Goal: Task Accomplishment & Management: Manage account settings

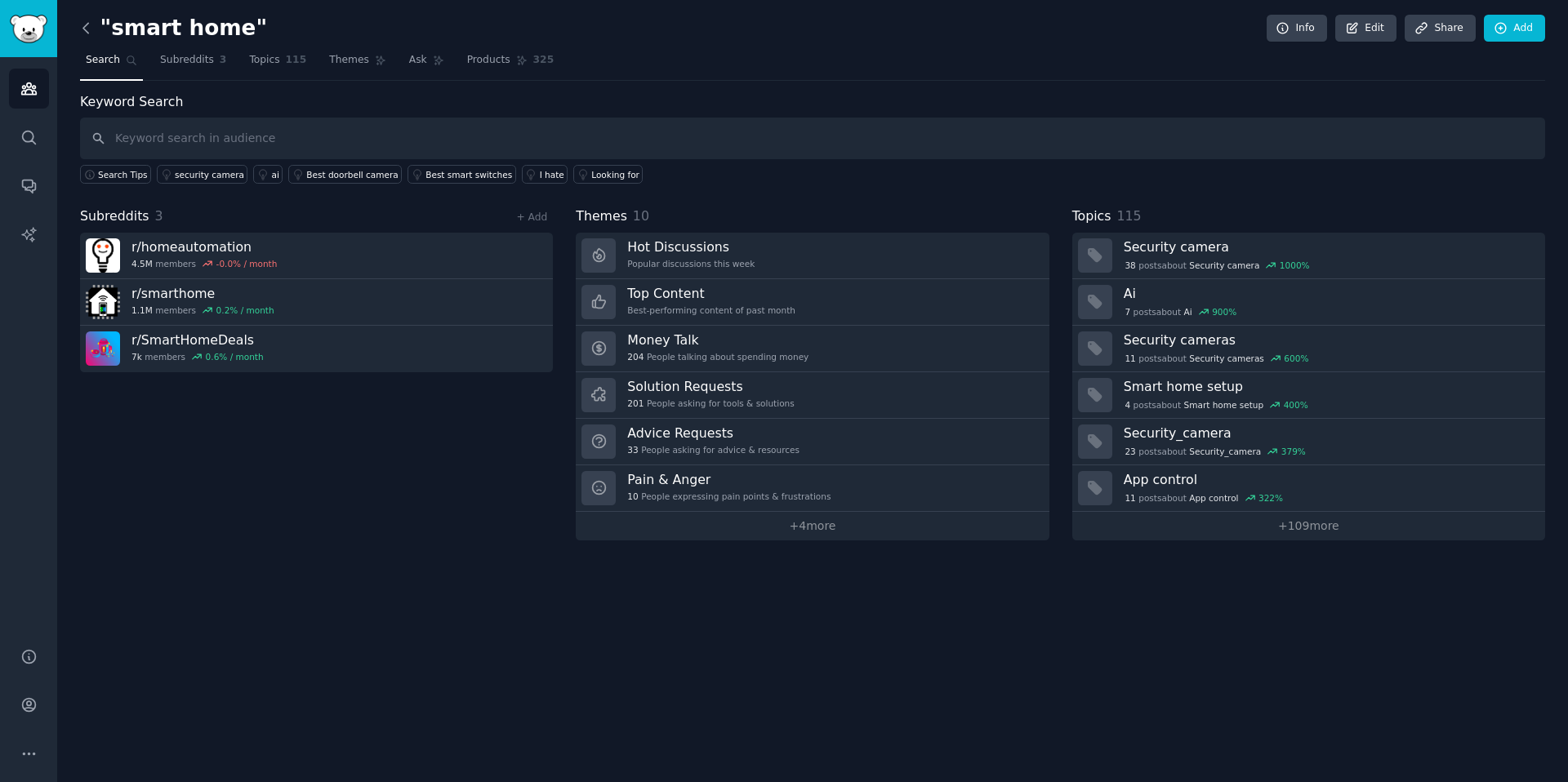
click at [90, 23] on icon at bounding box center [86, 28] width 17 height 17
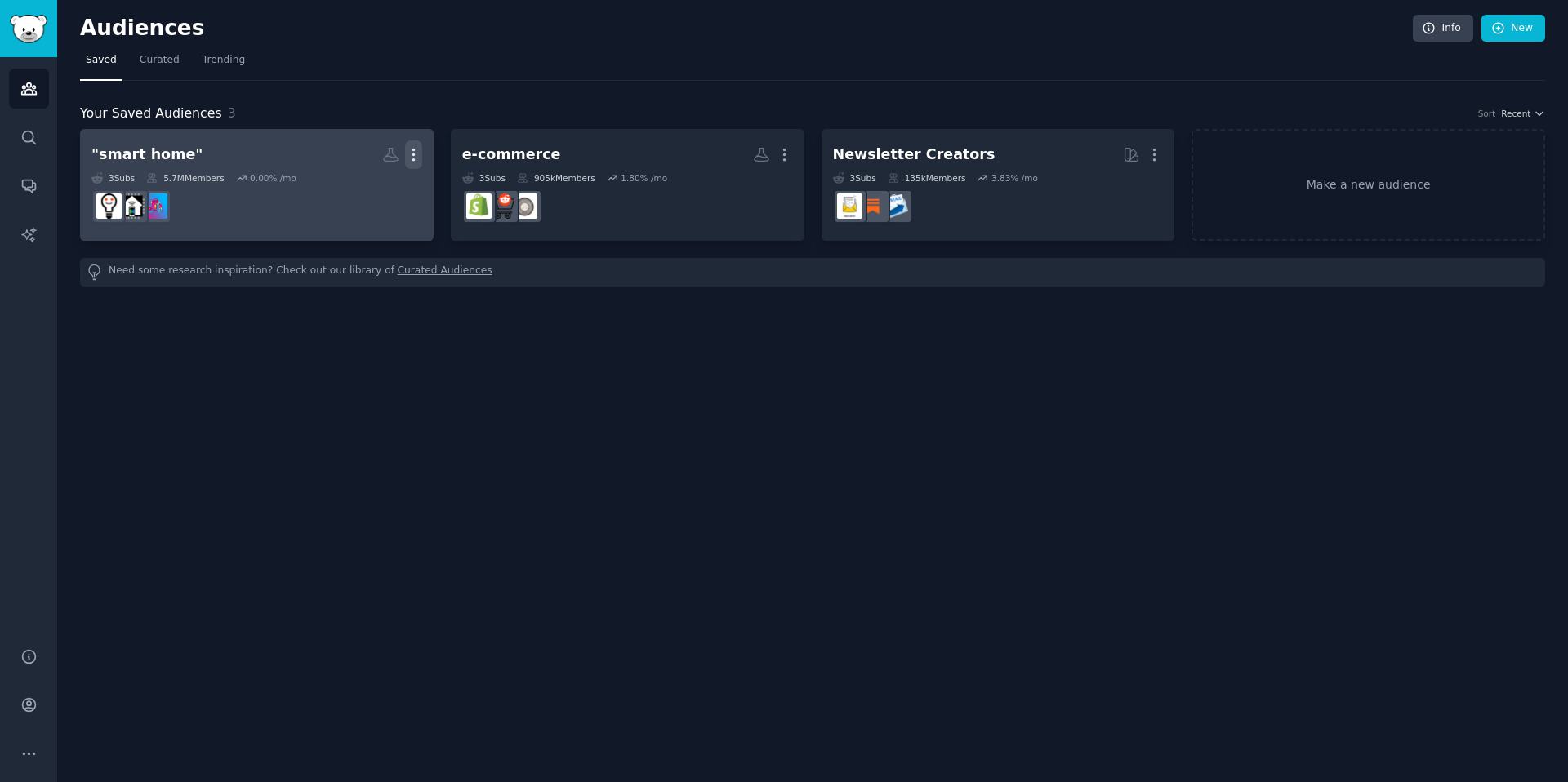
click at [413, 153] on icon "button" at bounding box center [414, 155] width 17 height 17
click at [361, 195] on p "Delete" at bounding box center [369, 189] width 38 height 17
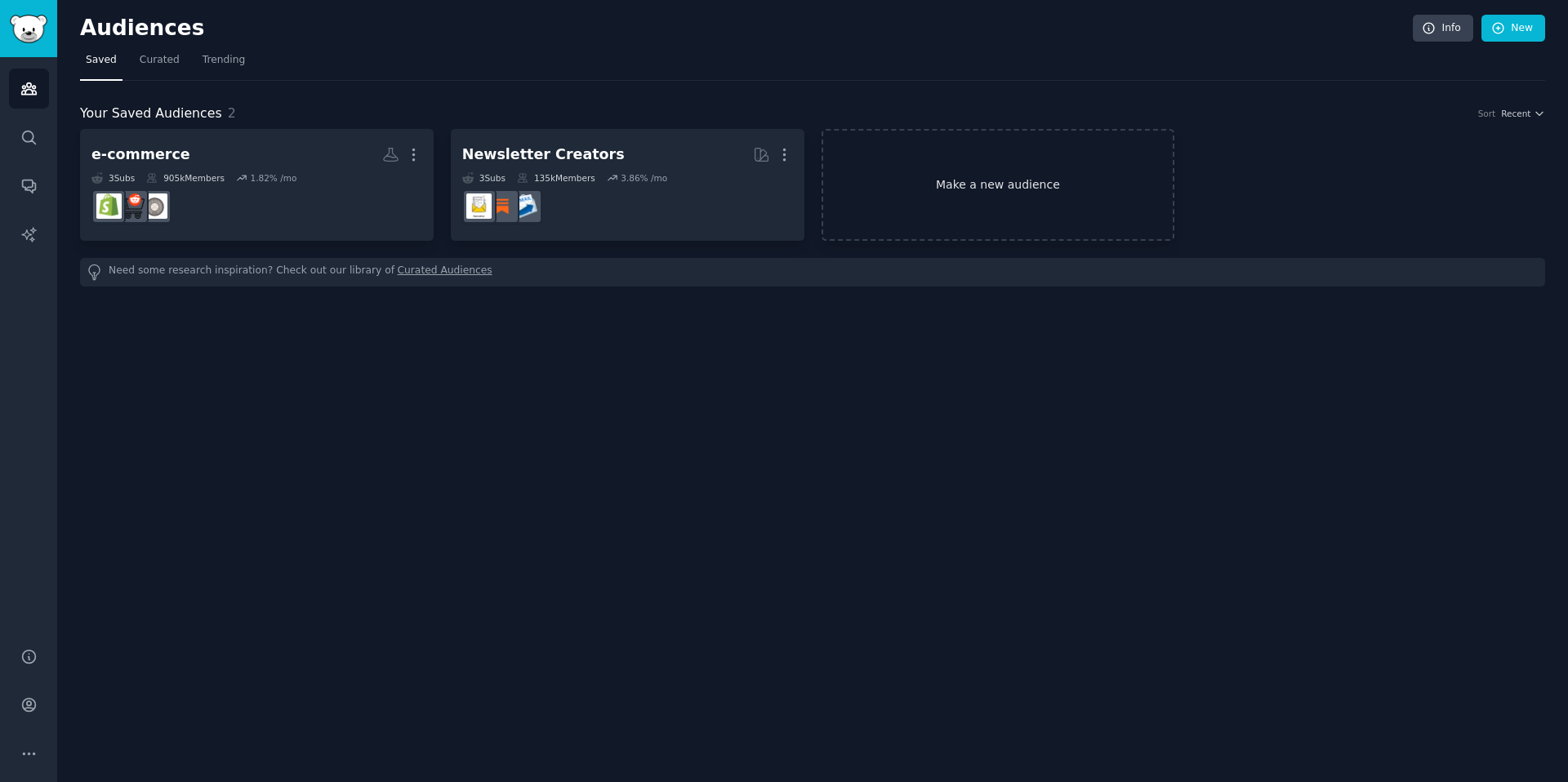
click at [937, 179] on link "Make a new audience" at bounding box center [998, 184] width 354 height 111
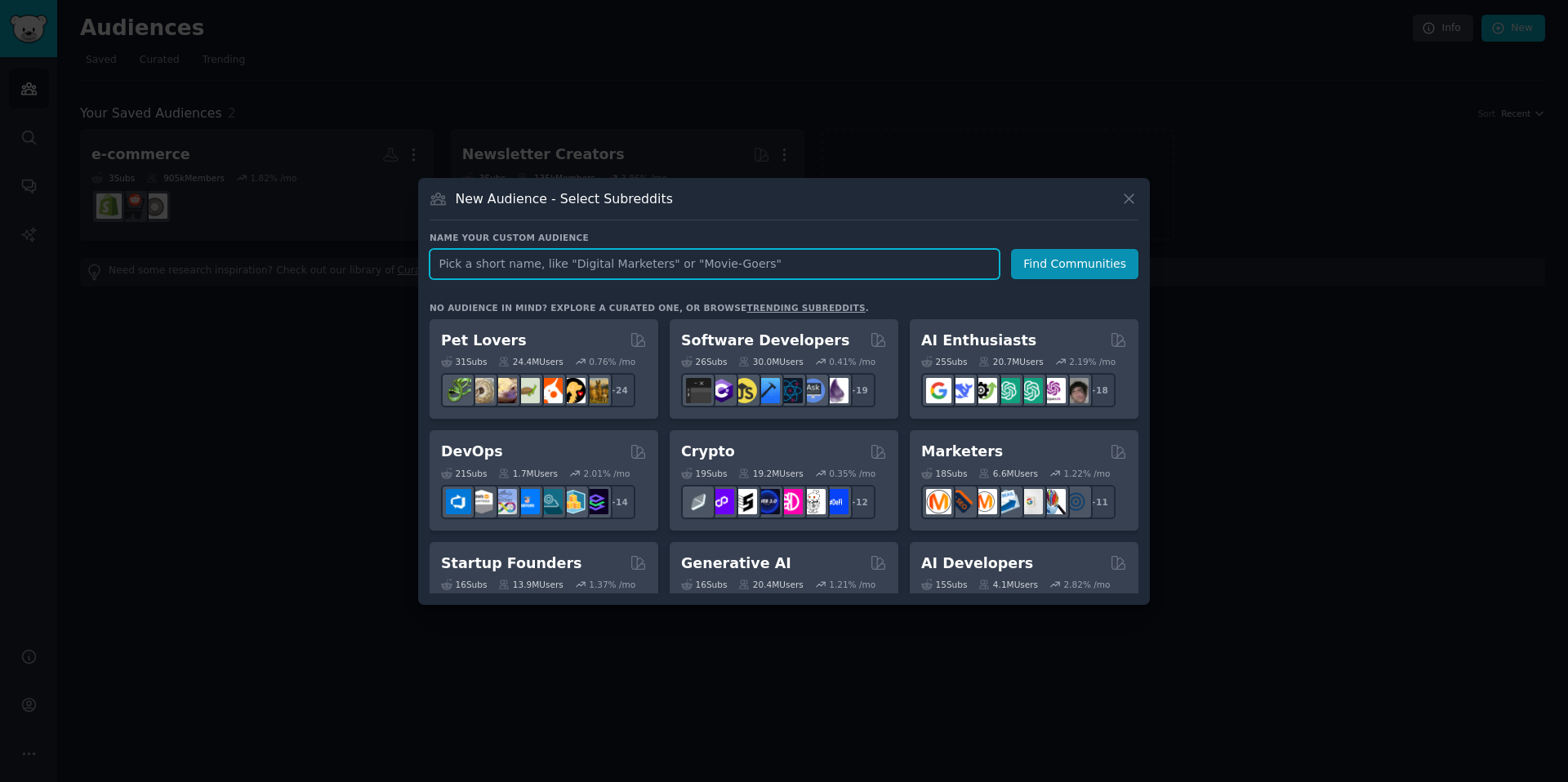
paste input "“private chef” “hire a chef” / “personal chef at home” “luxury kitchen” “high-e…"
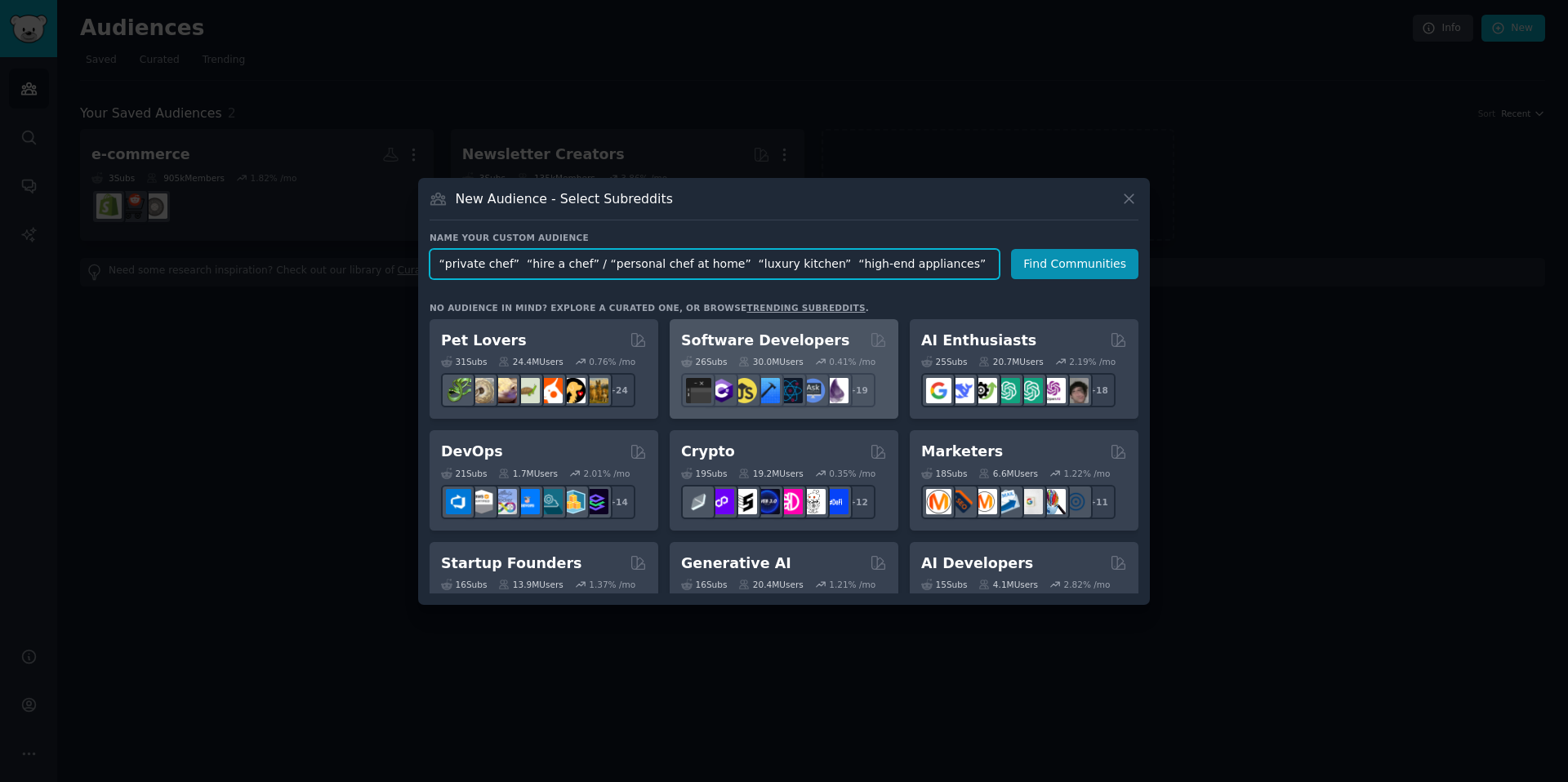
paste input ""private chef", "hire a chef", "personal chef at home", "luxury kitchen", "high…"
type input ""private chef", "hire a chef", "personal chef at home", "luxury kitchen", "high…"
click button "Find Communities" at bounding box center [1074, 264] width 127 height 30
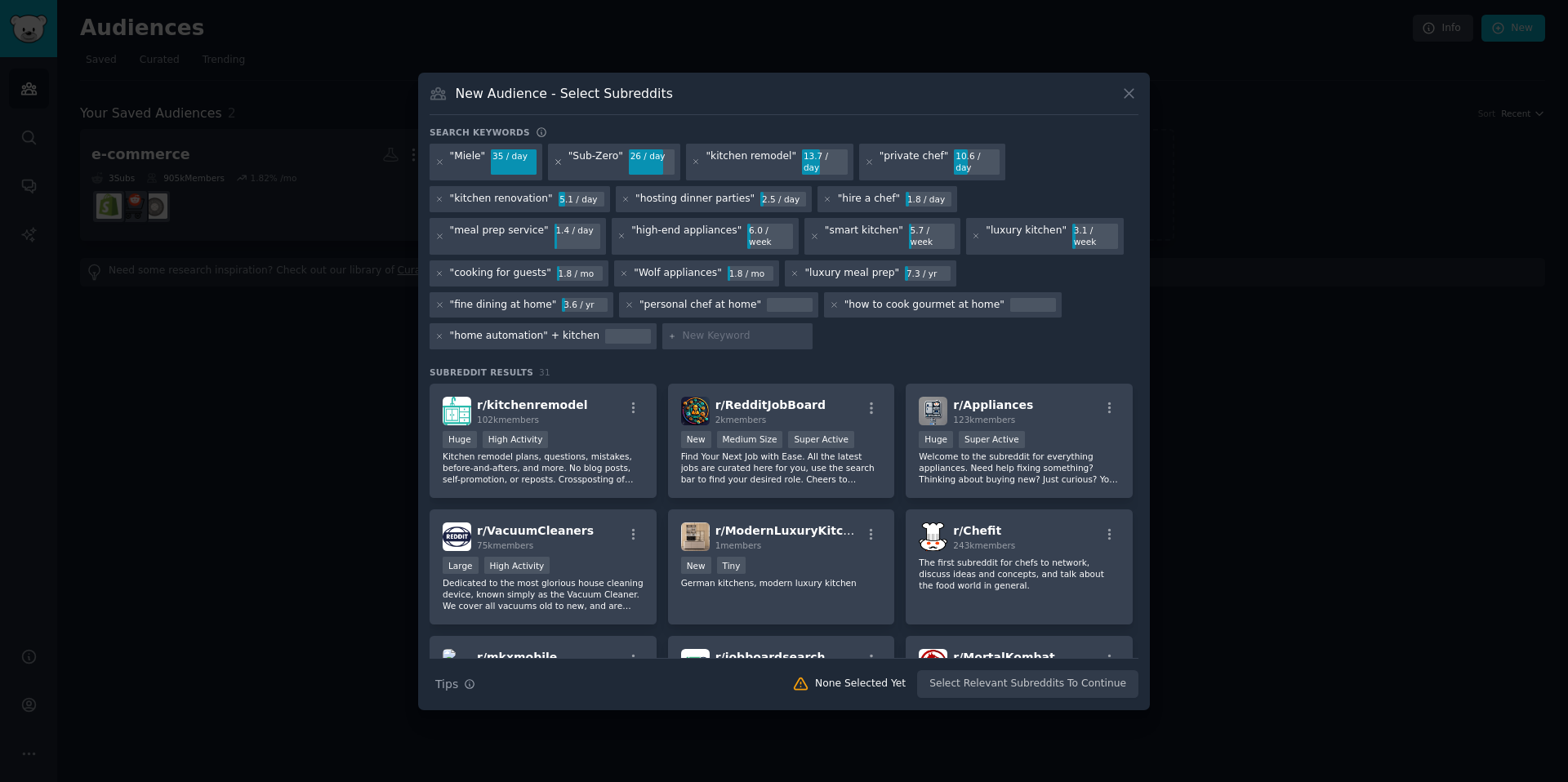
click at [558, 167] on icon at bounding box center [557, 162] width 9 height 9
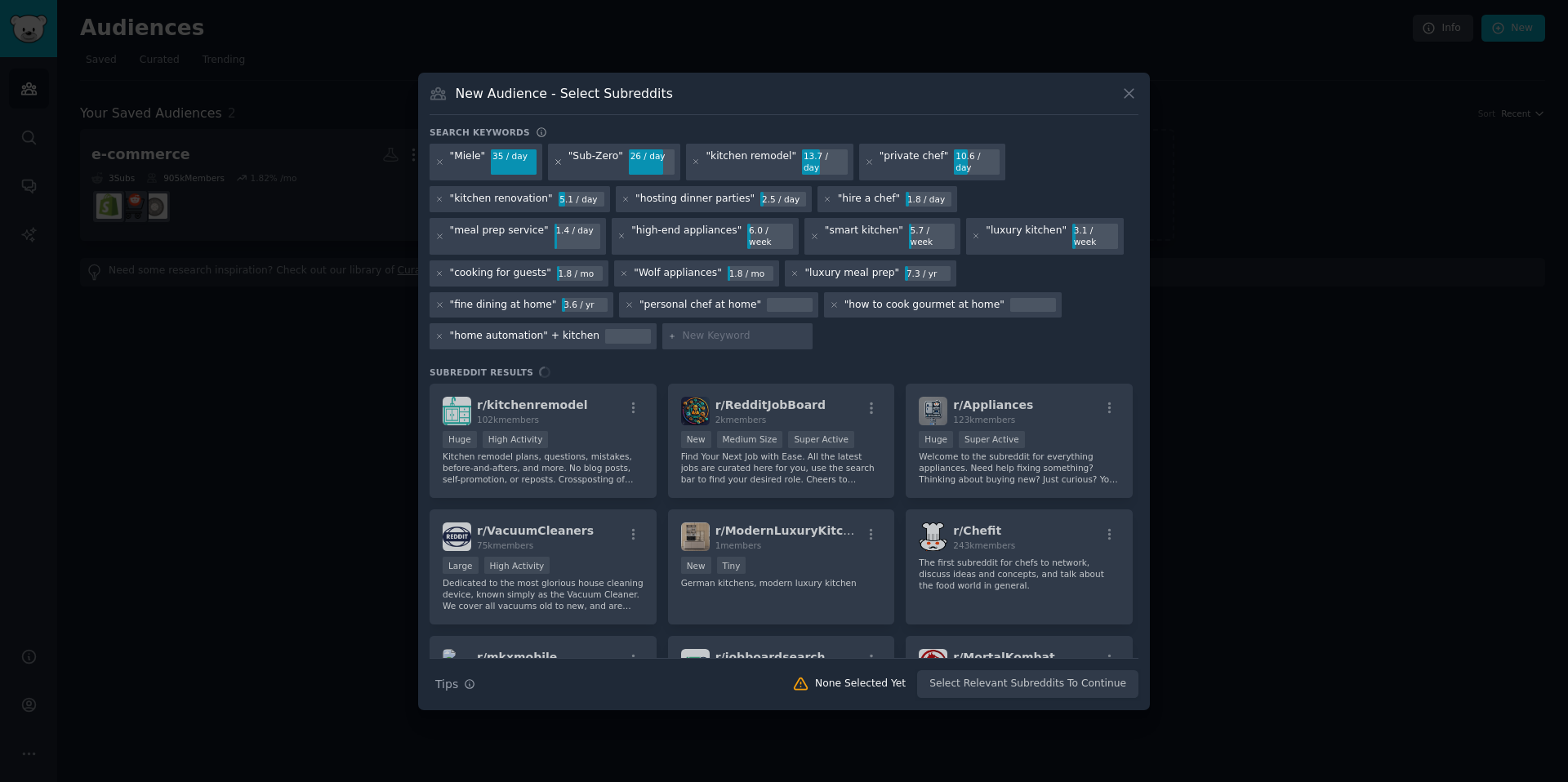
click at [555, 167] on icon at bounding box center [557, 162] width 9 height 9
click at [623, 141] on div "Search keywords" at bounding box center [784, 136] width 709 height 17
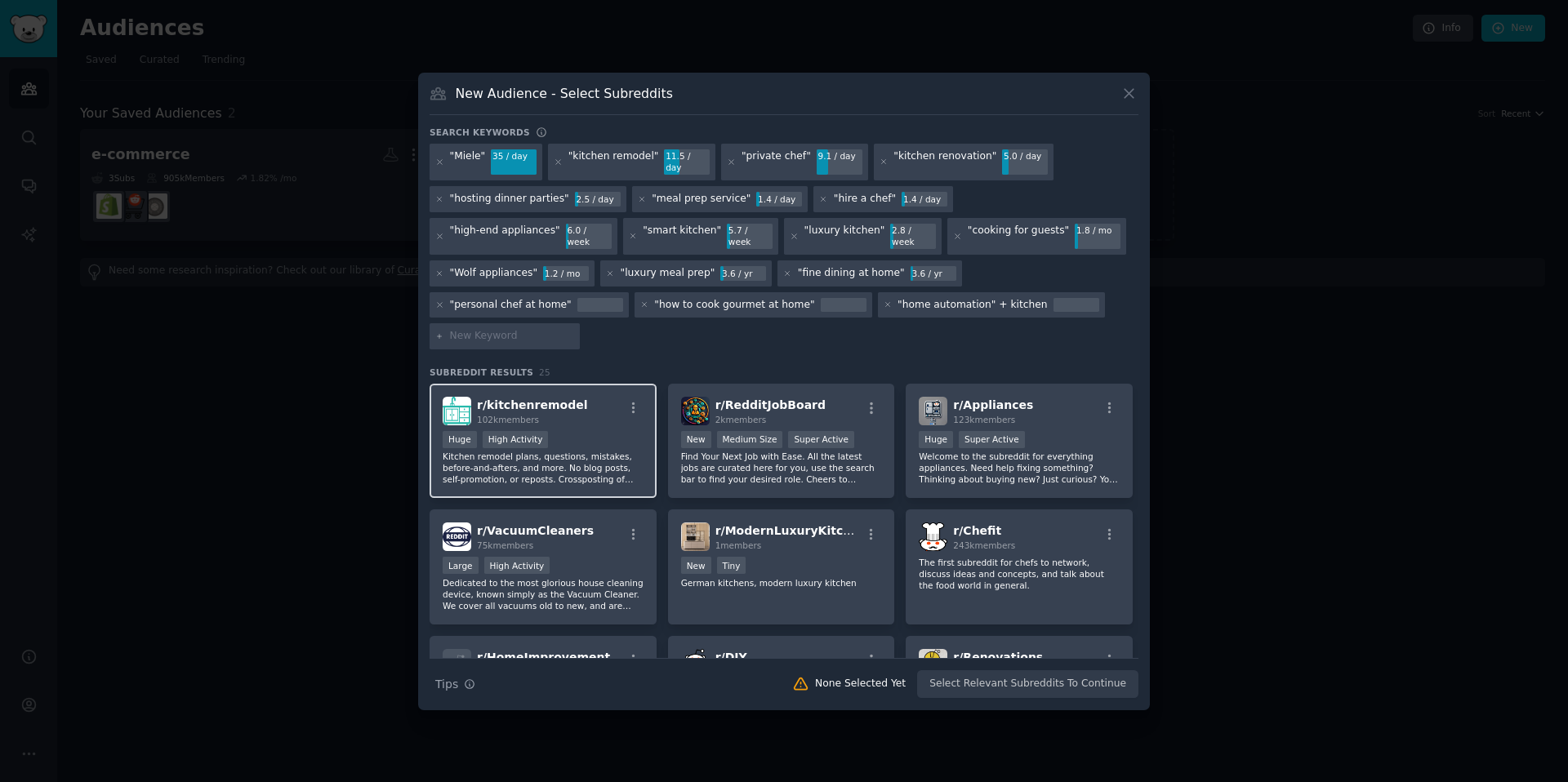
click at [572, 451] on p "Kitchen remodel plans, questions, mistakes, before-and-afters, and more. No blo…" at bounding box center [543, 467] width 201 height 34
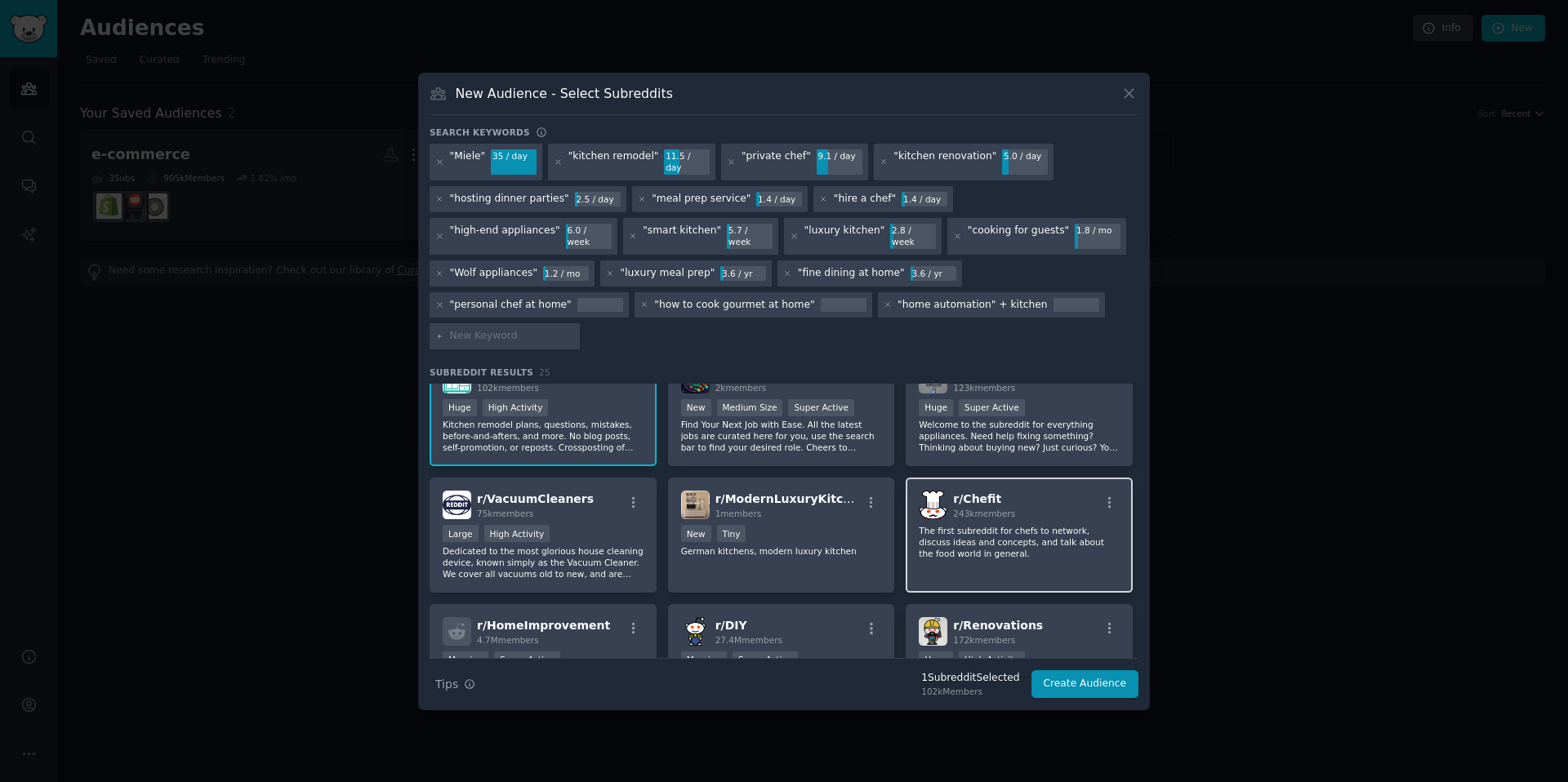
scroll to position [44, 0]
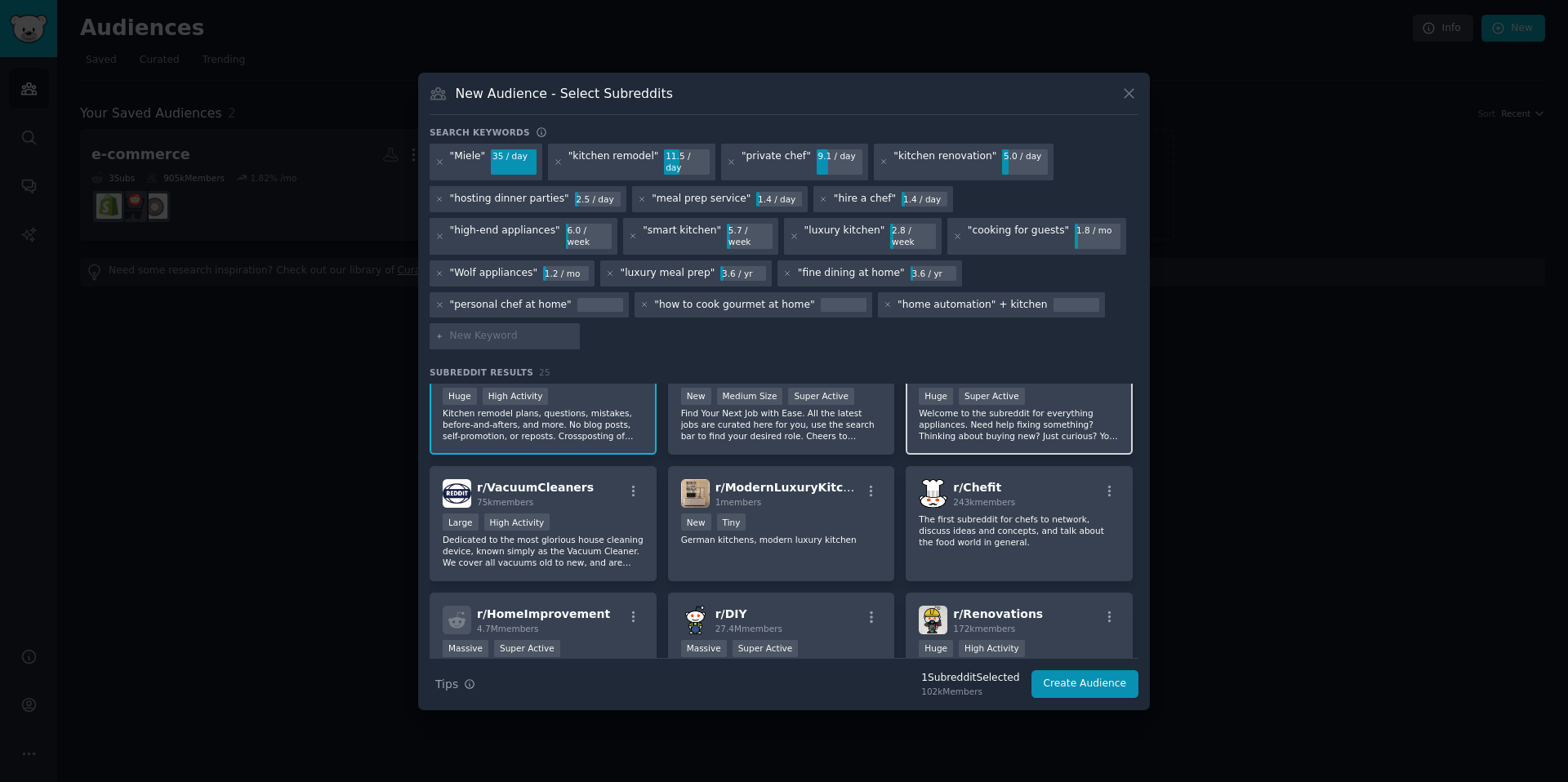
click at [1012, 408] on p "Welcome to the subreddit for everything appliances. Need help fixing something?…" at bounding box center [1019, 424] width 201 height 34
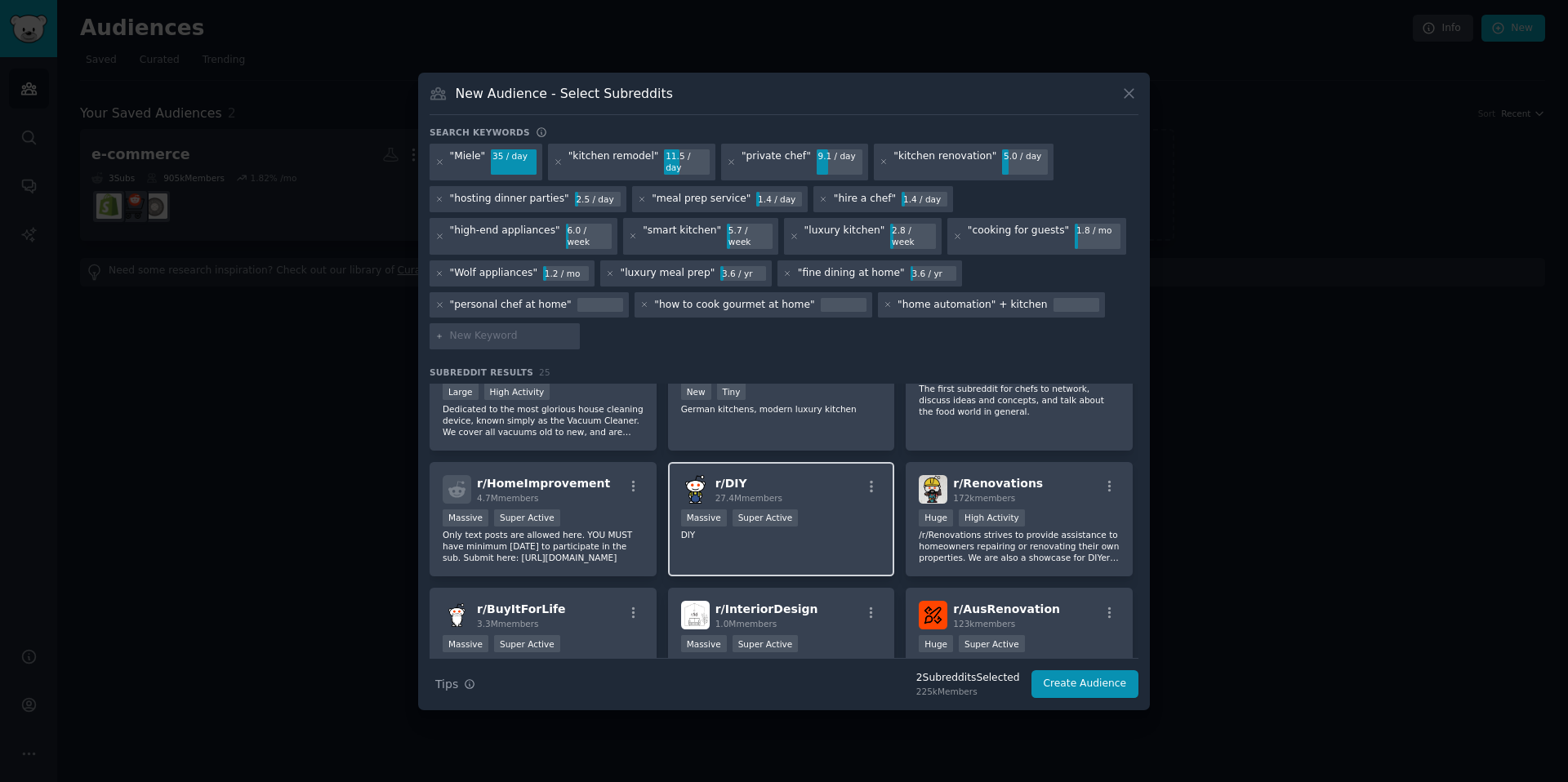
scroll to position [174, 0]
click at [611, 528] on p "Only text posts are allowed here. YOU MUST have minimum [DATE] to participate i…" at bounding box center [543, 545] width 201 height 34
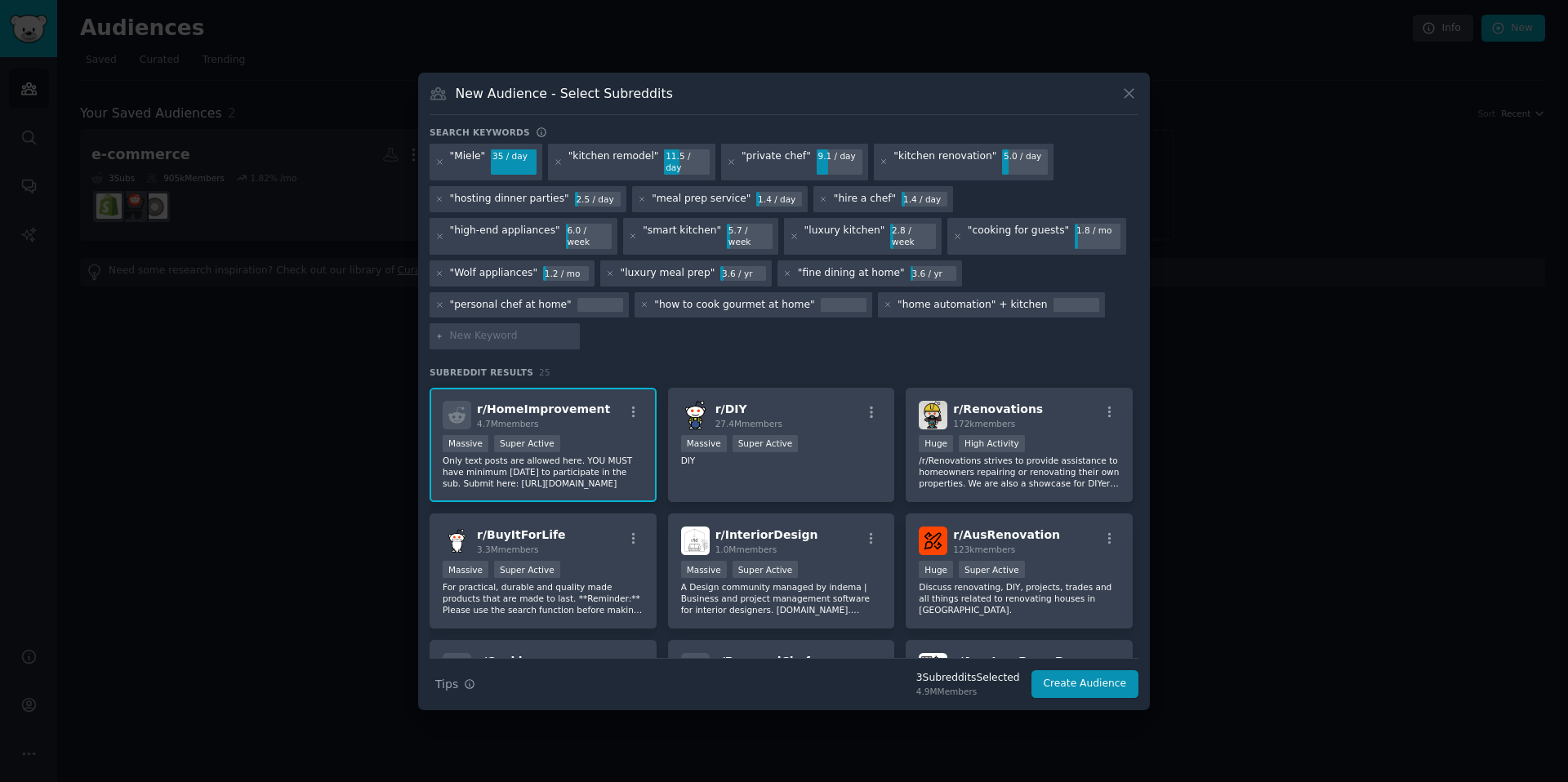
scroll to position [250, 0]
click at [1004, 454] on p "/r/Renovations strives to provide assistance to homeowners repairing or renovat…" at bounding box center [1019, 470] width 201 height 34
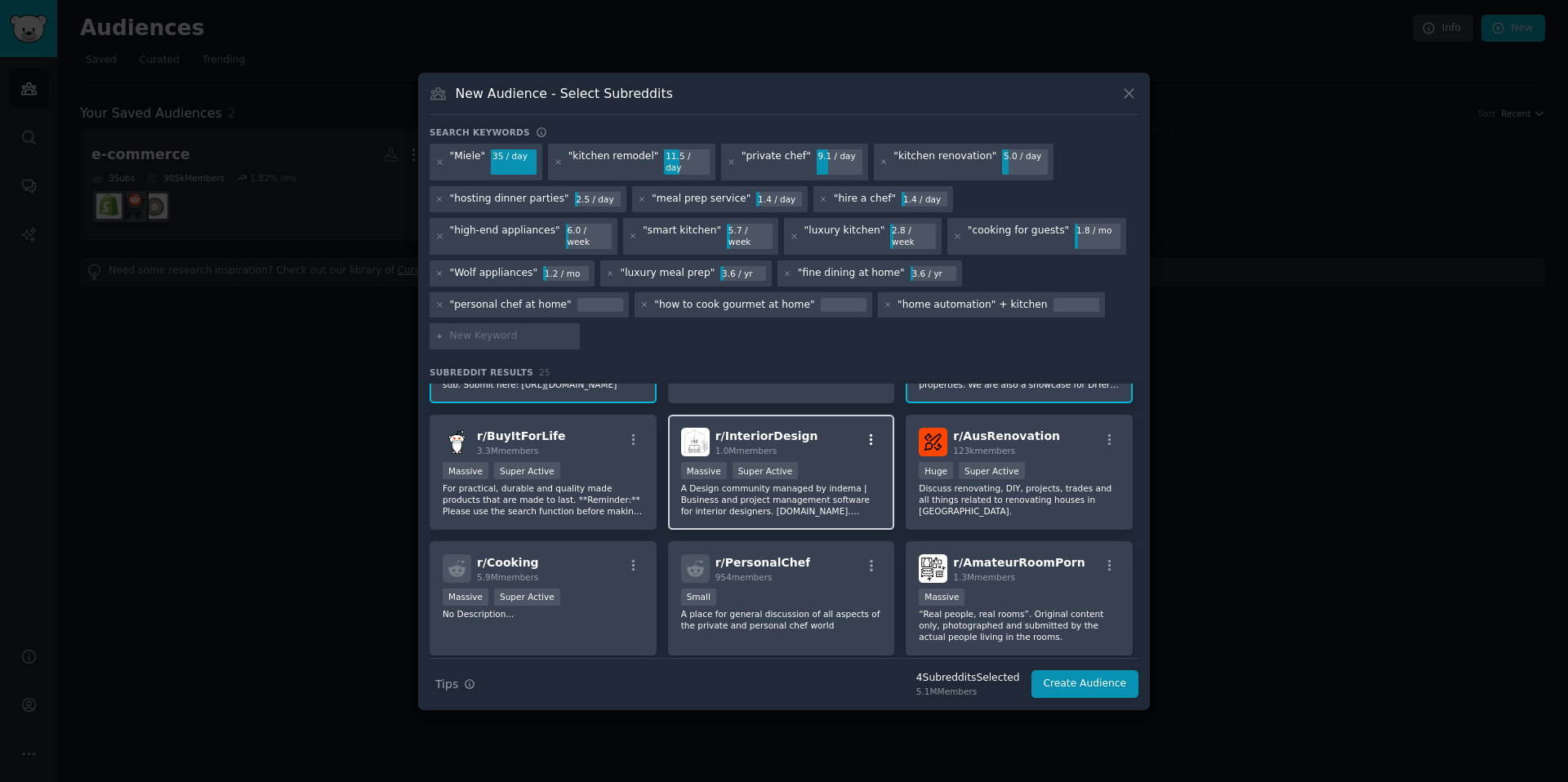
scroll to position [344, 0]
click at [847, 485] on p "A Design community managed by indema | Business and project management software…" at bounding box center [781, 502] width 201 height 34
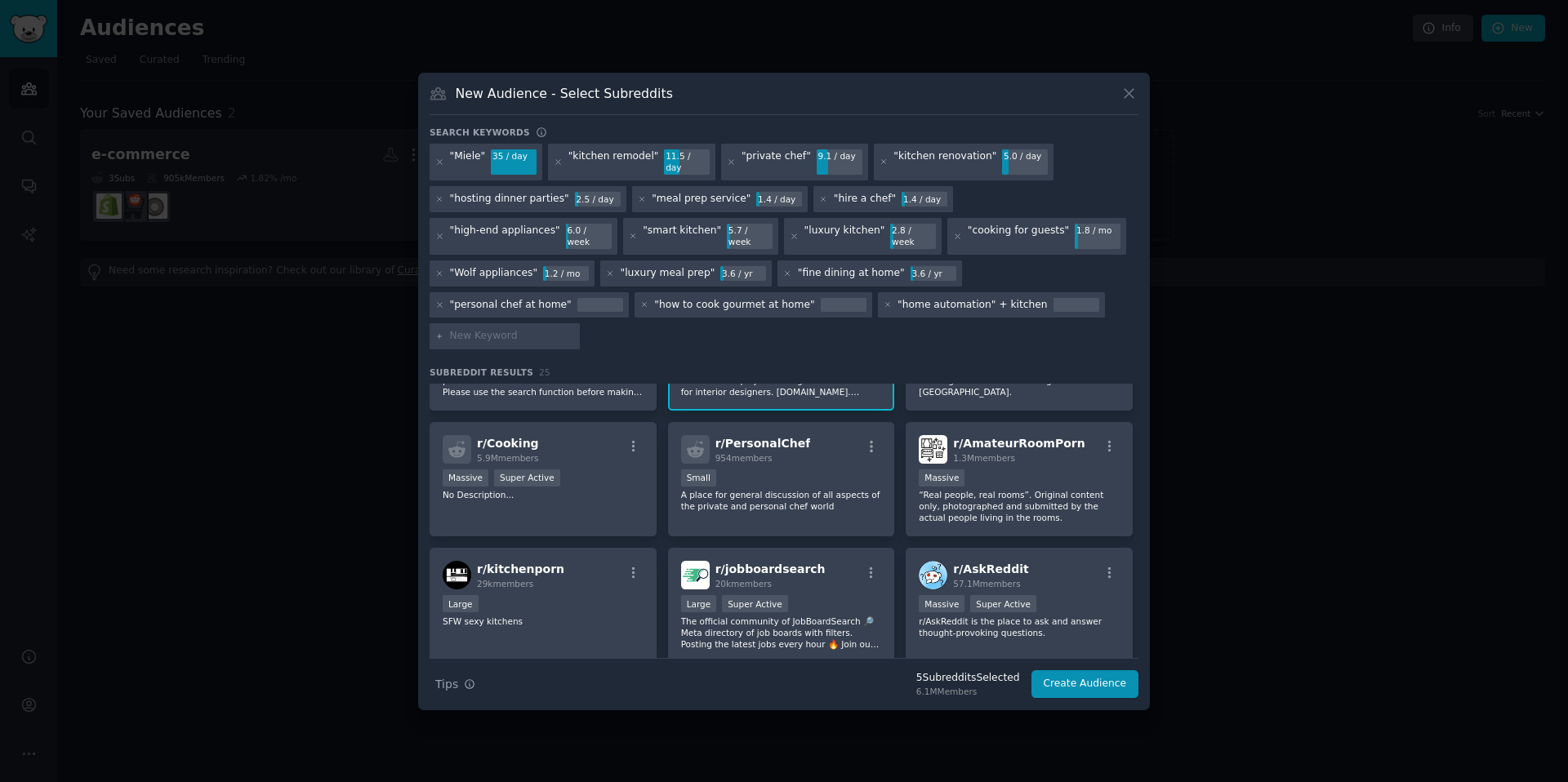
scroll to position [467, 0]
click at [846, 488] on p "A place for general discussion of all aspects of the private and personal chef …" at bounding box center [781, 500] width 201 height 23
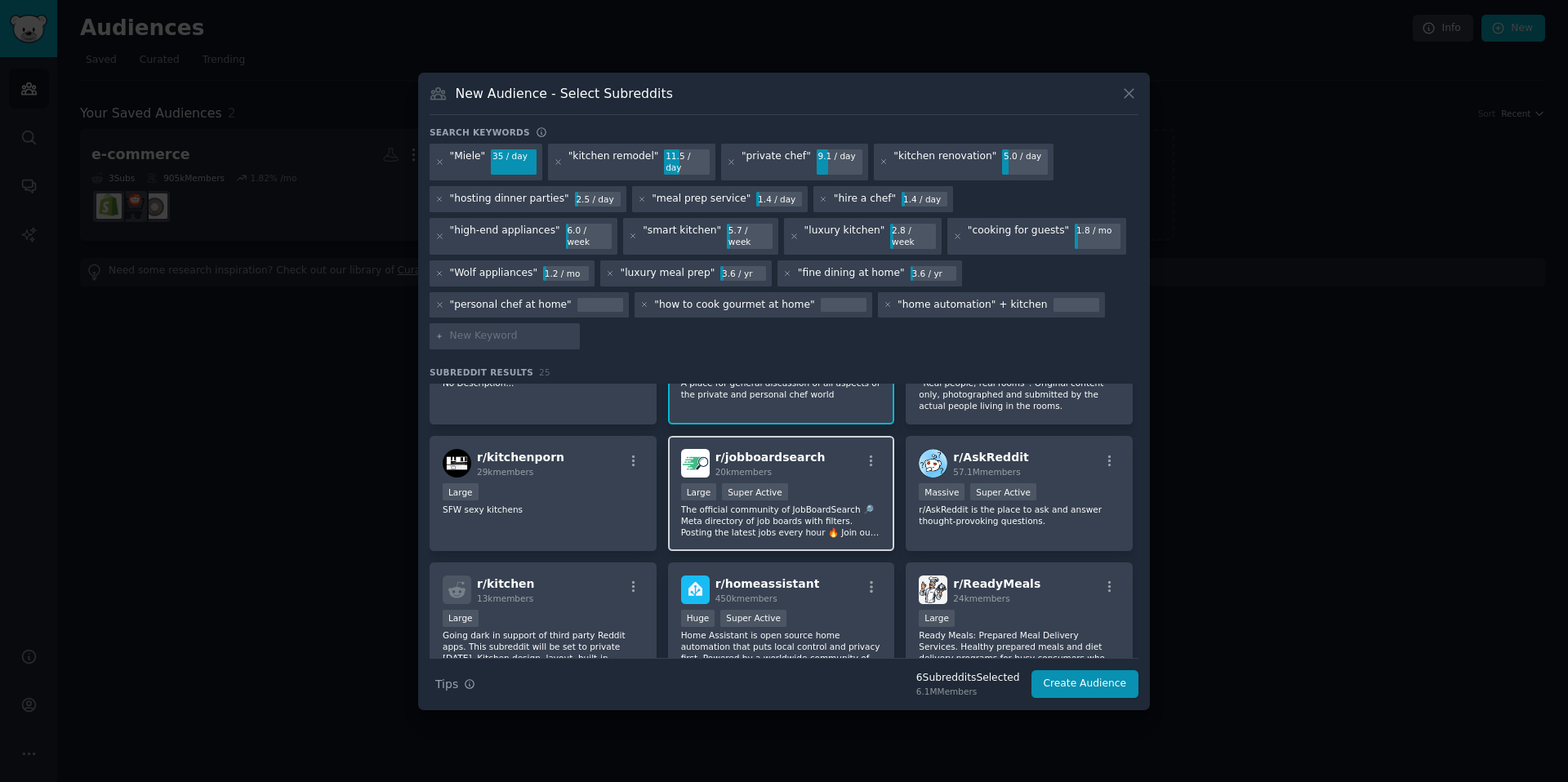
scroll to position [579, 0]
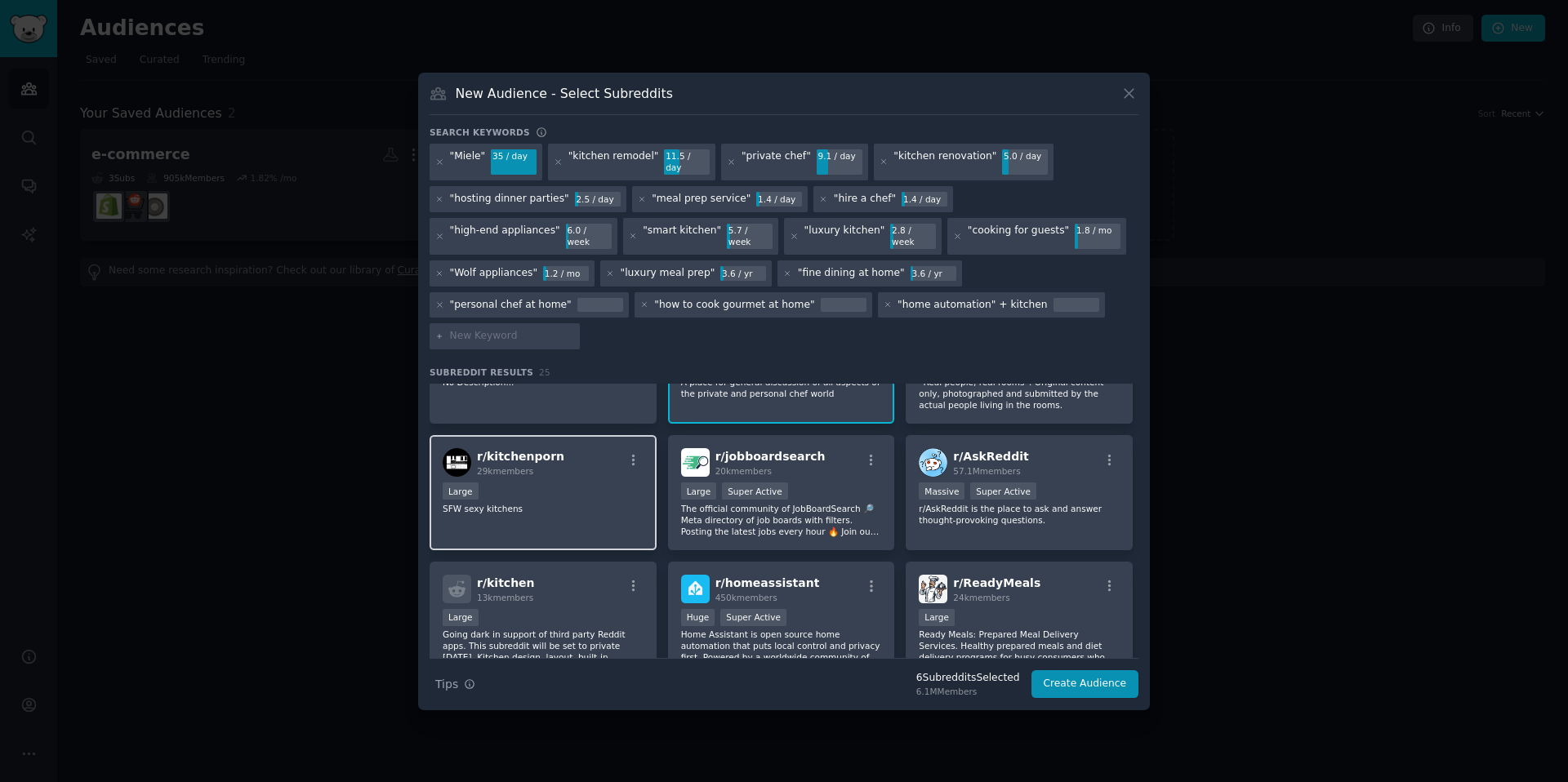
click at [566, 492] on div "r/ kitchenporn 29k members Large SFW sexy kitchens" at bounding box center [543, 492] width 227 height 115
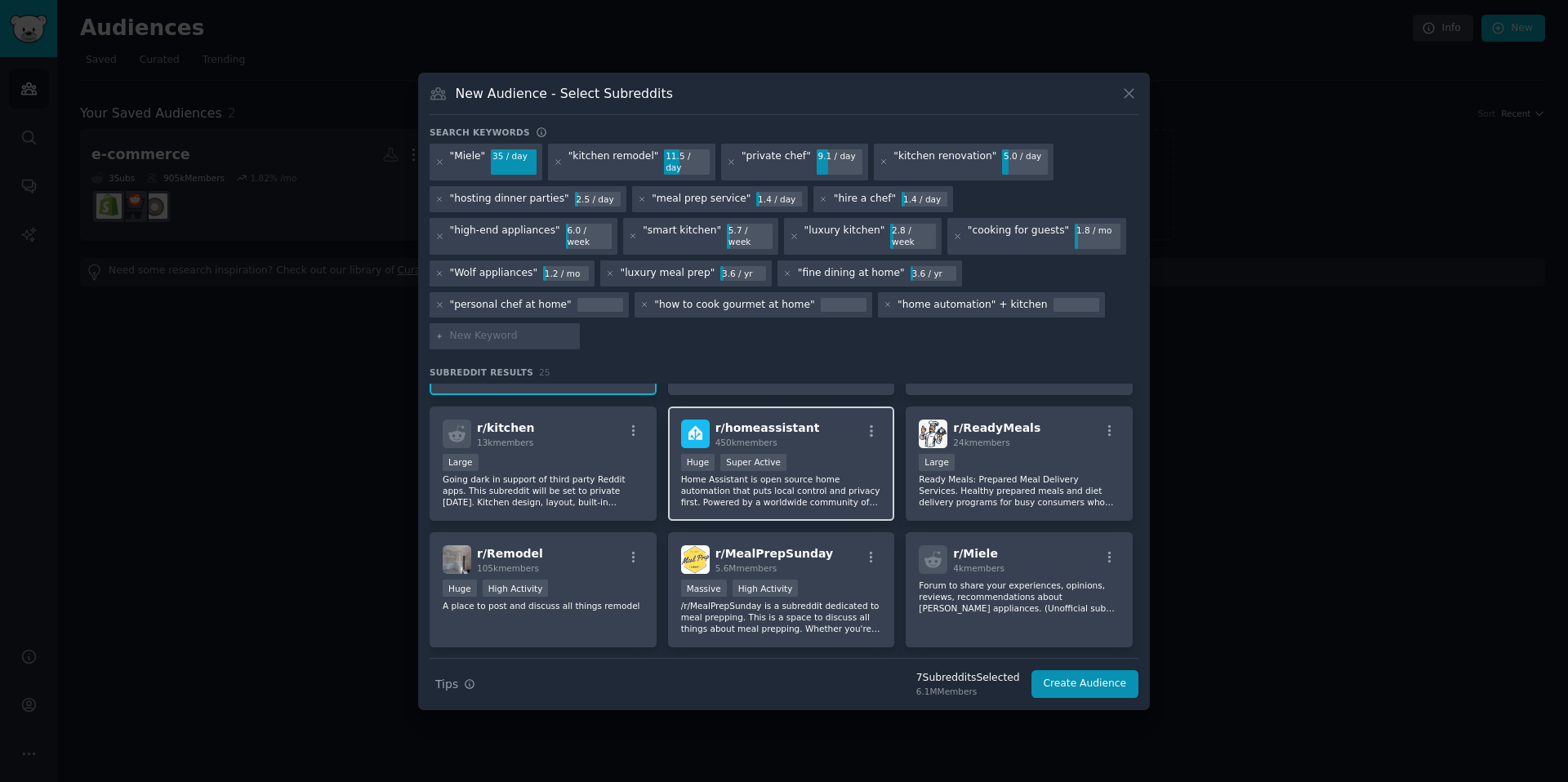
scroll to position [736, 0]
click at [974, 471] on p "Ready Meals: Prepared Meal Delivery Services. Healthy prepared meals and diet d…" at bounding box center [1019, 487] width 201 height 34
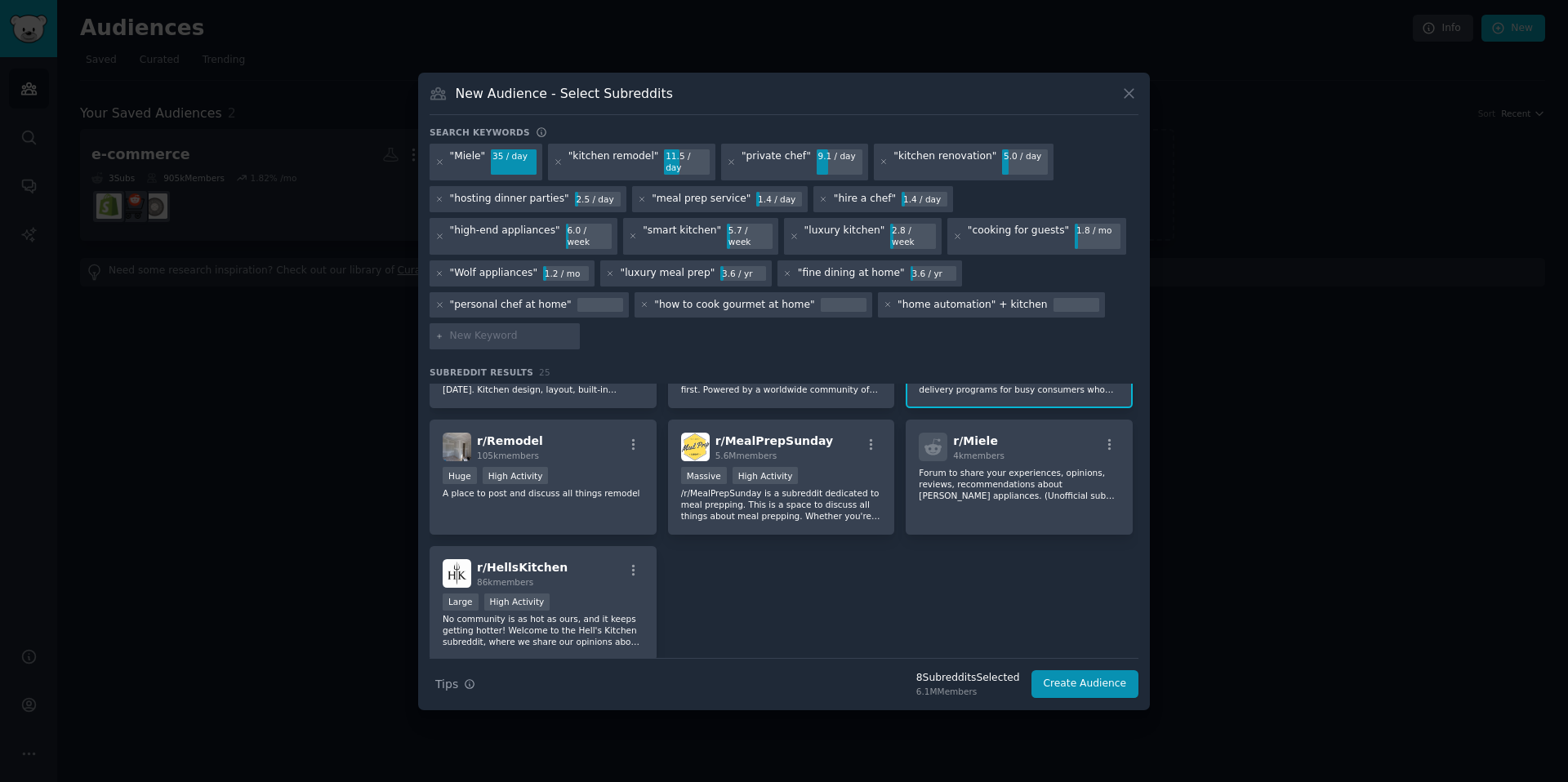
scroll to position [848, 0]
click at [776, 486] on p "/r/MealPrepSunday is a subreddit dedicated to meal prepping. This is a space to…" at bounding box center [781, 503] width 201 height 34
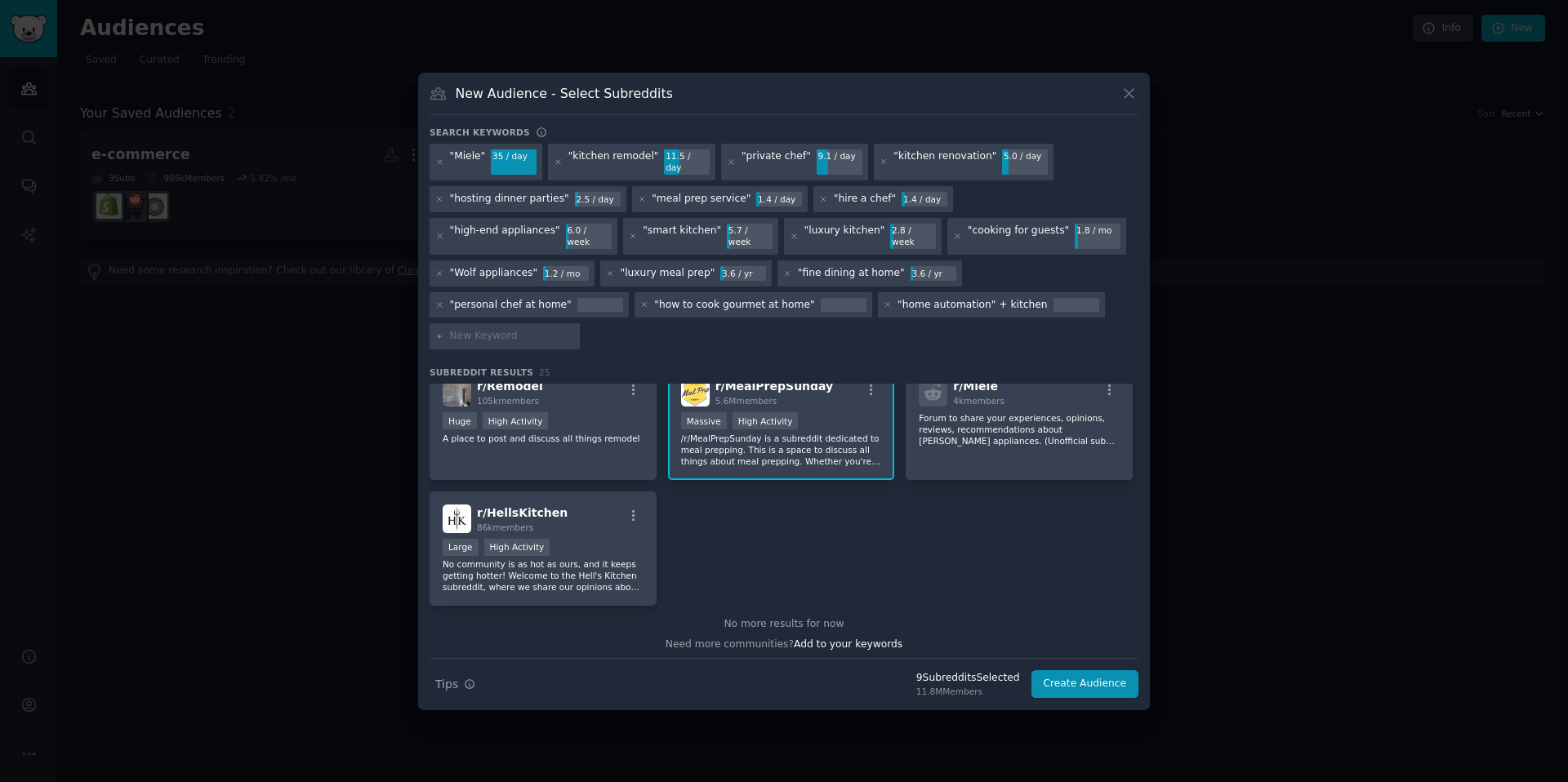
scroll to position [907, 0]
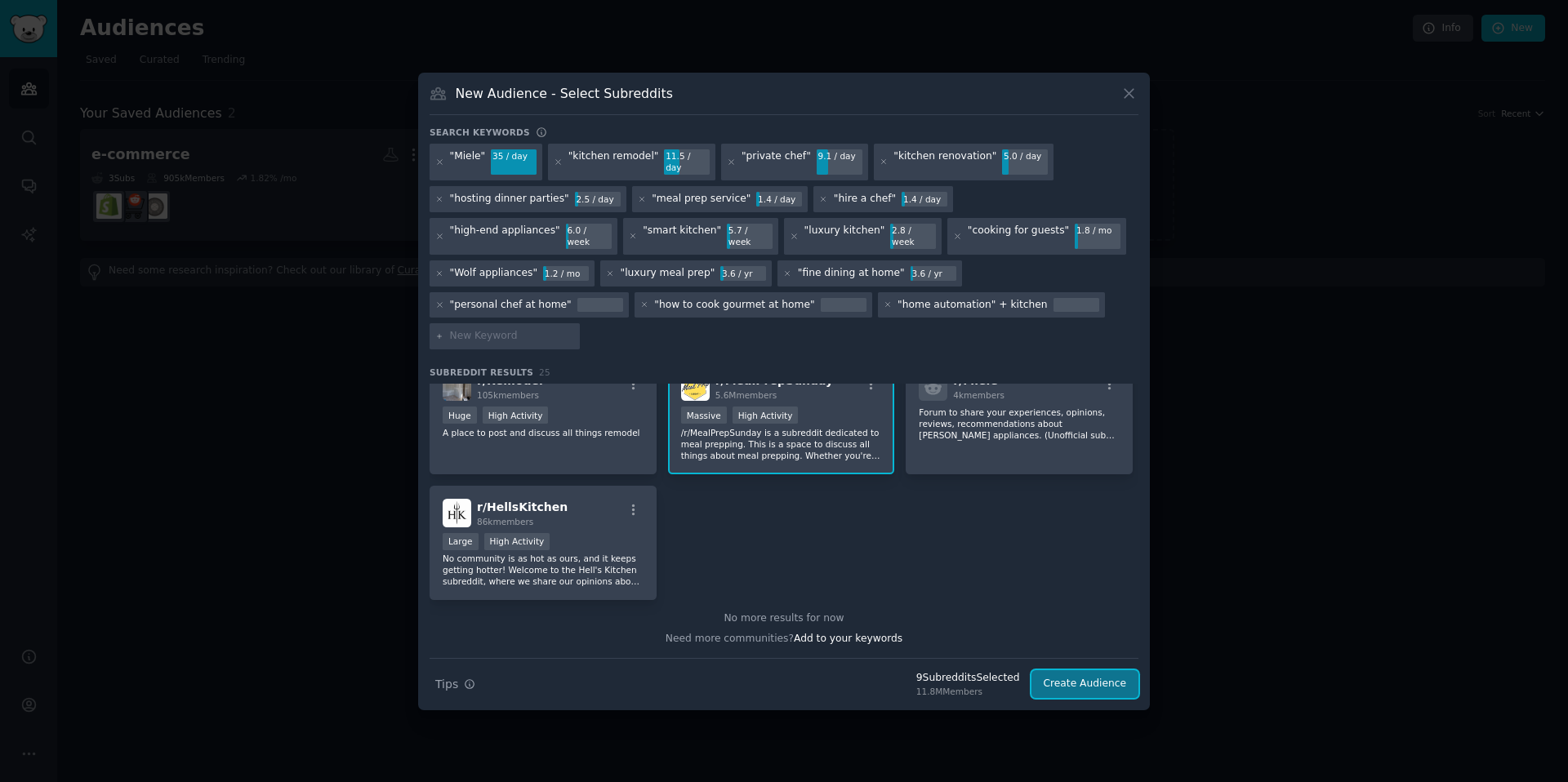
click at [1119, 671] on button "Create Audience" at bounding box center [1084, 684] width 108 height 28
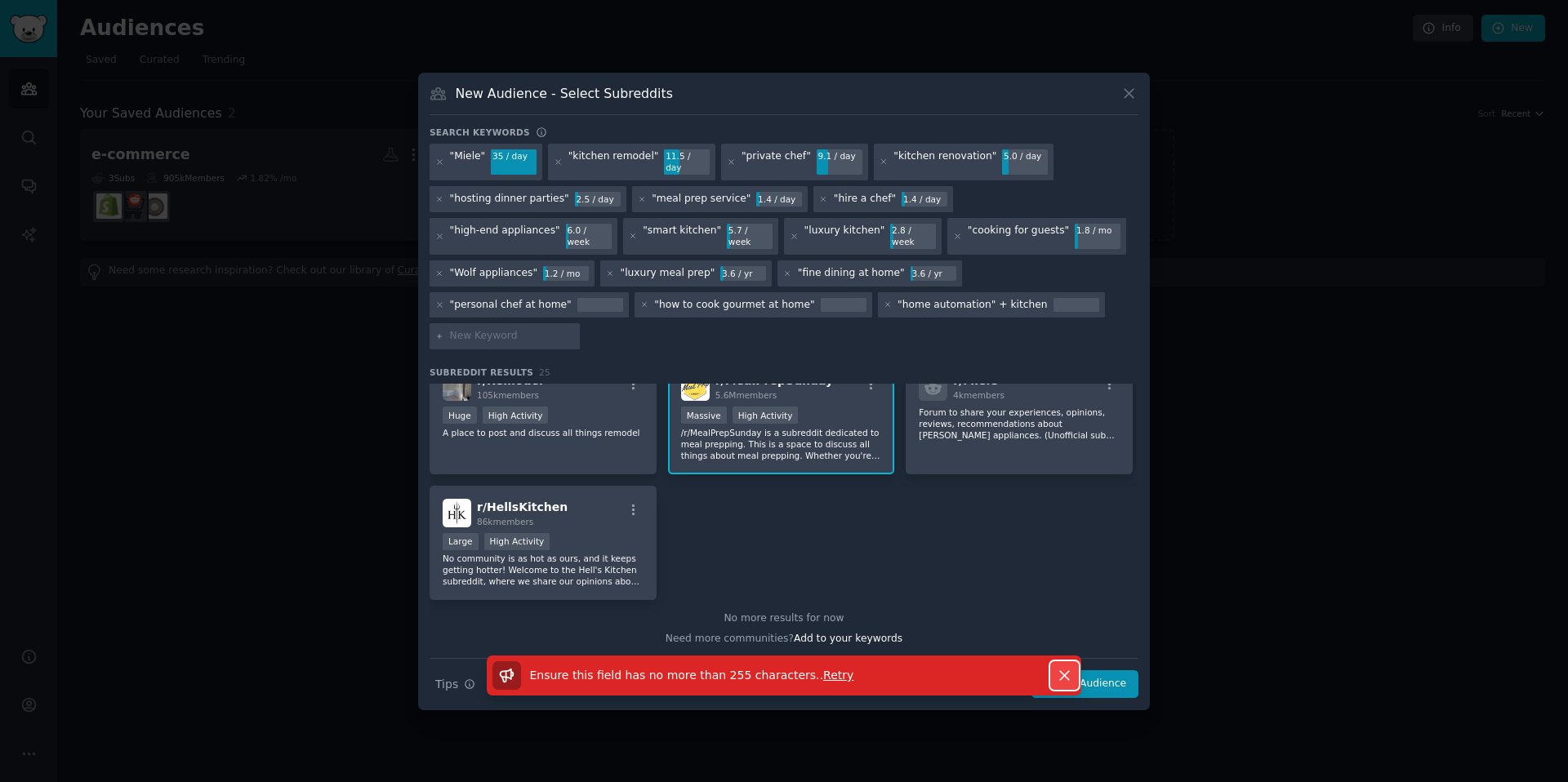
click at [1058, 668] on icon "button" at bounding box center [1065, 676] width 17 height 17
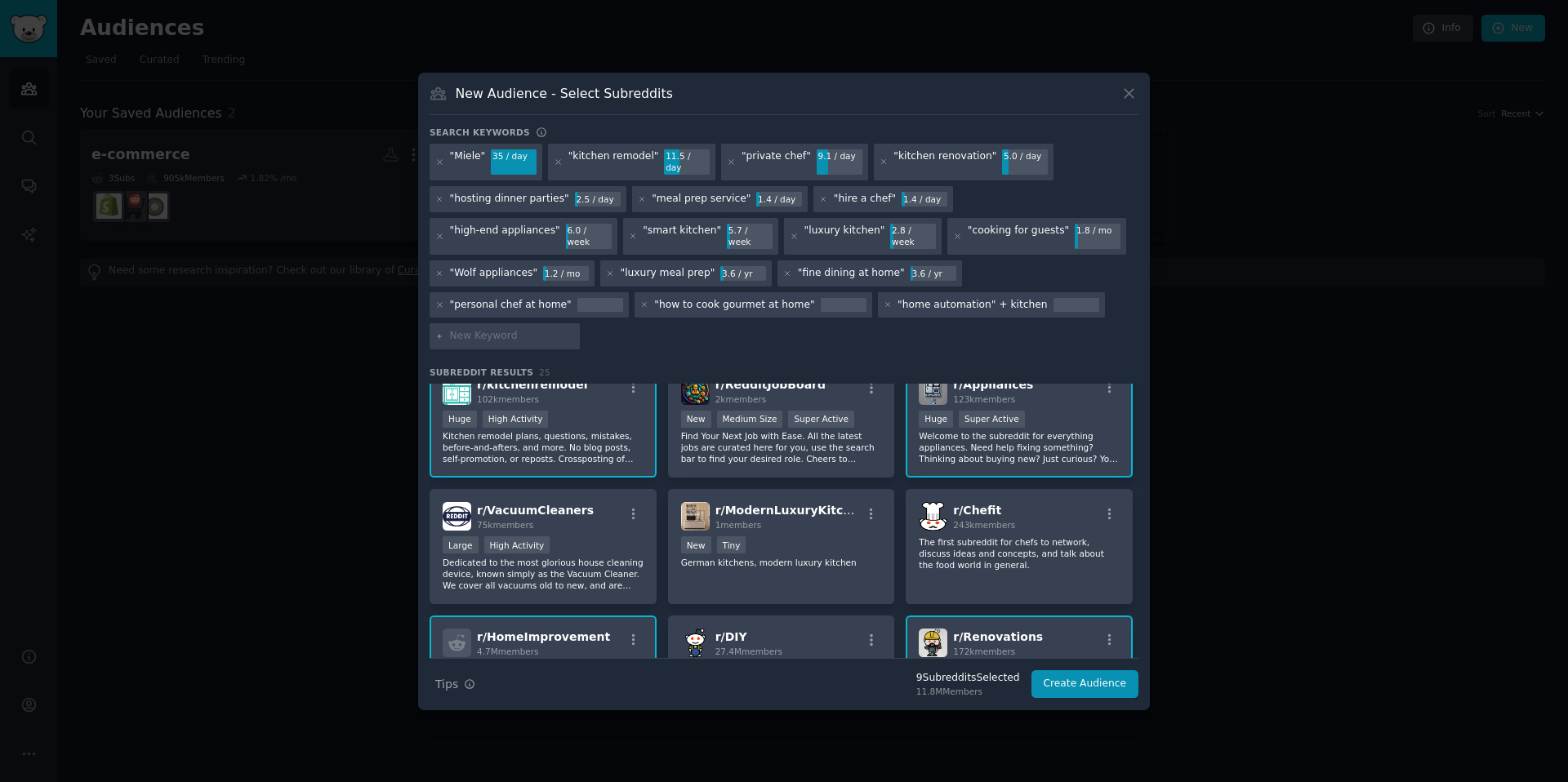
scroll to position [0, 0]
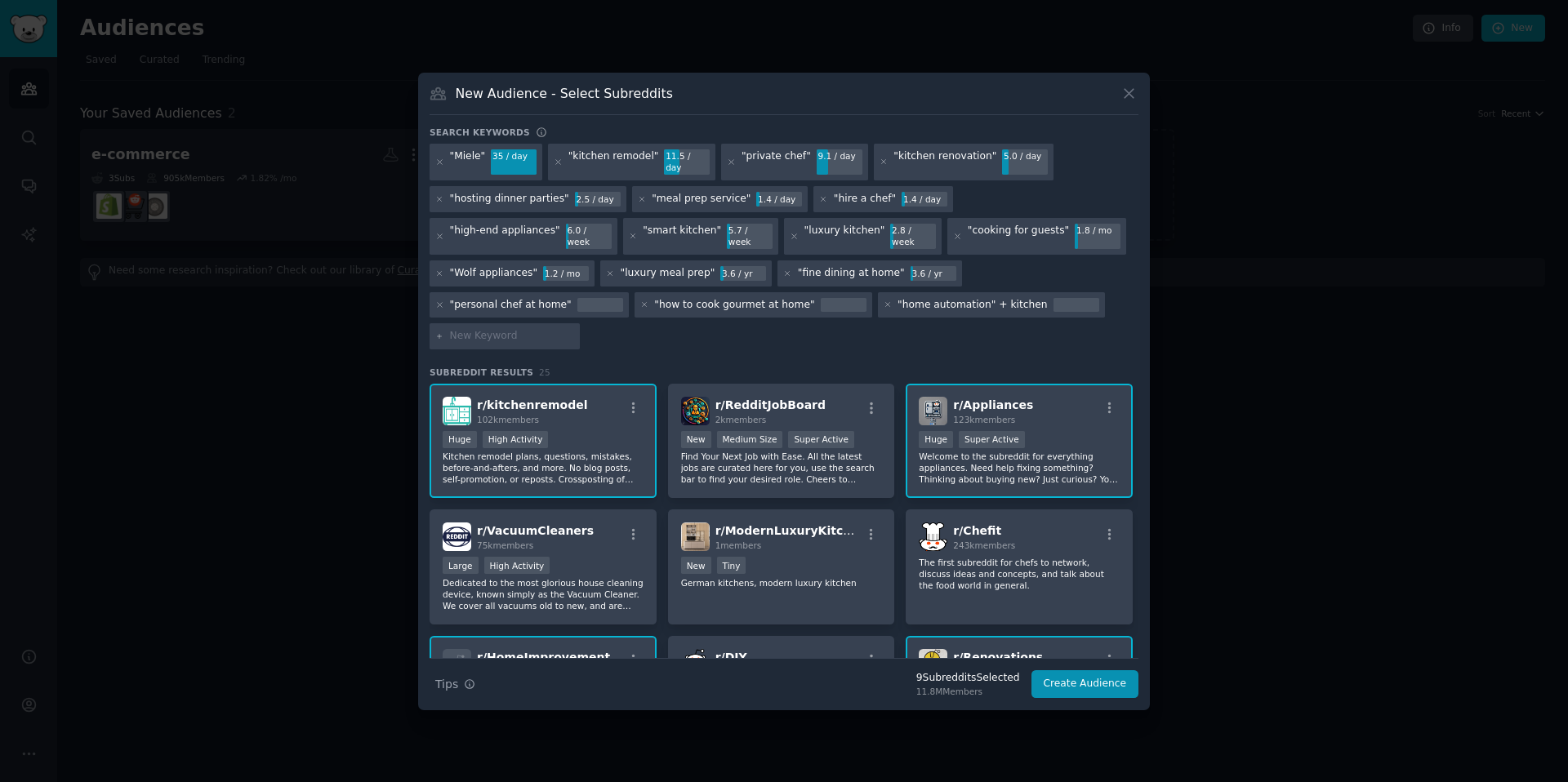
click at [542, 102] on h3 "New Audience - Select Subreddits" at bounding box center [564, 94] width 217 height 17
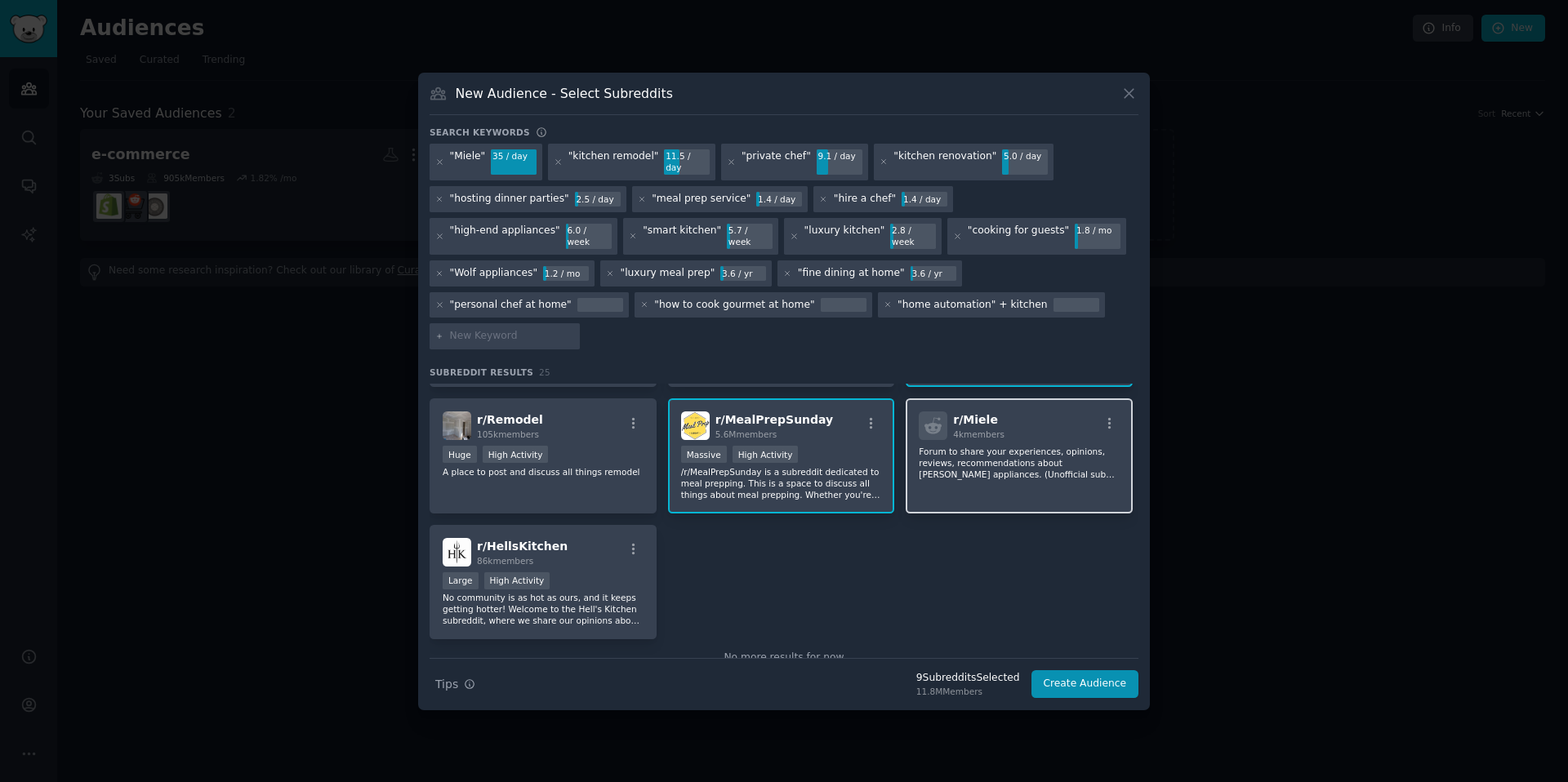
scroll to position [907, 0]
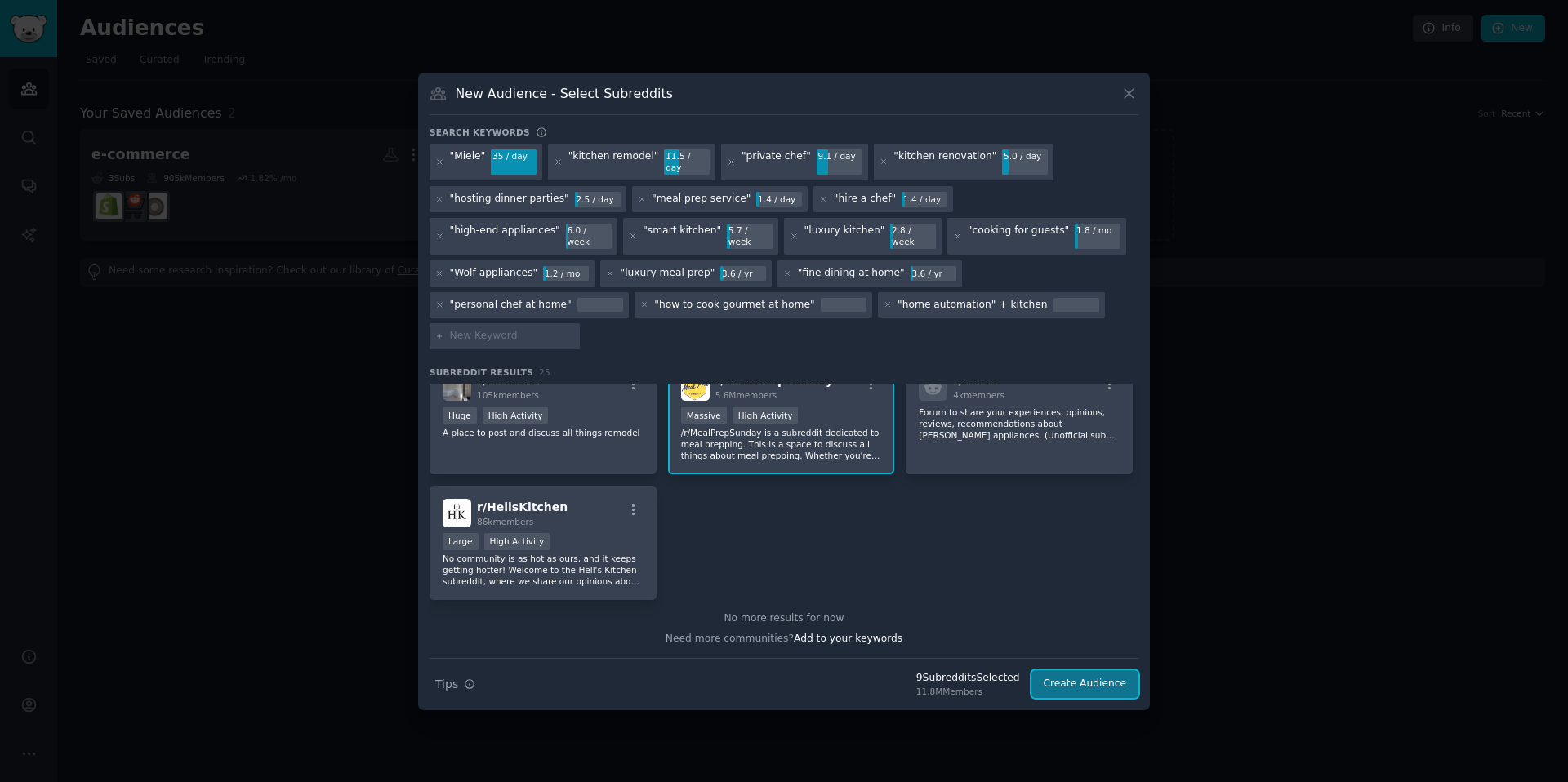
click at [1084, 671] on button "Create Audience" at bounding box center [1084, 684] width 108 height 28
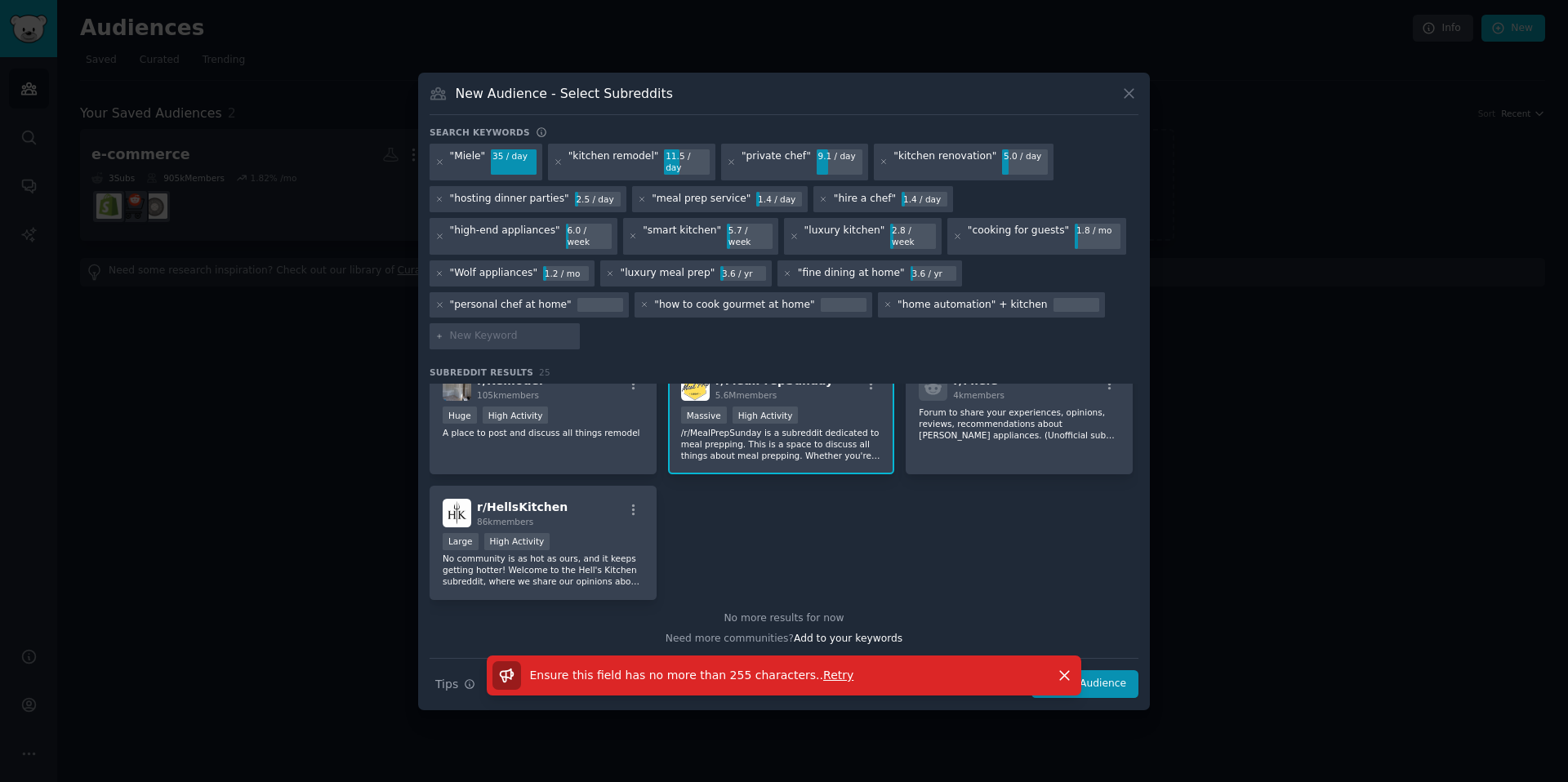
click at [824, 669] on span "Retry" at bounding box center [838, 674] width 30 height 13
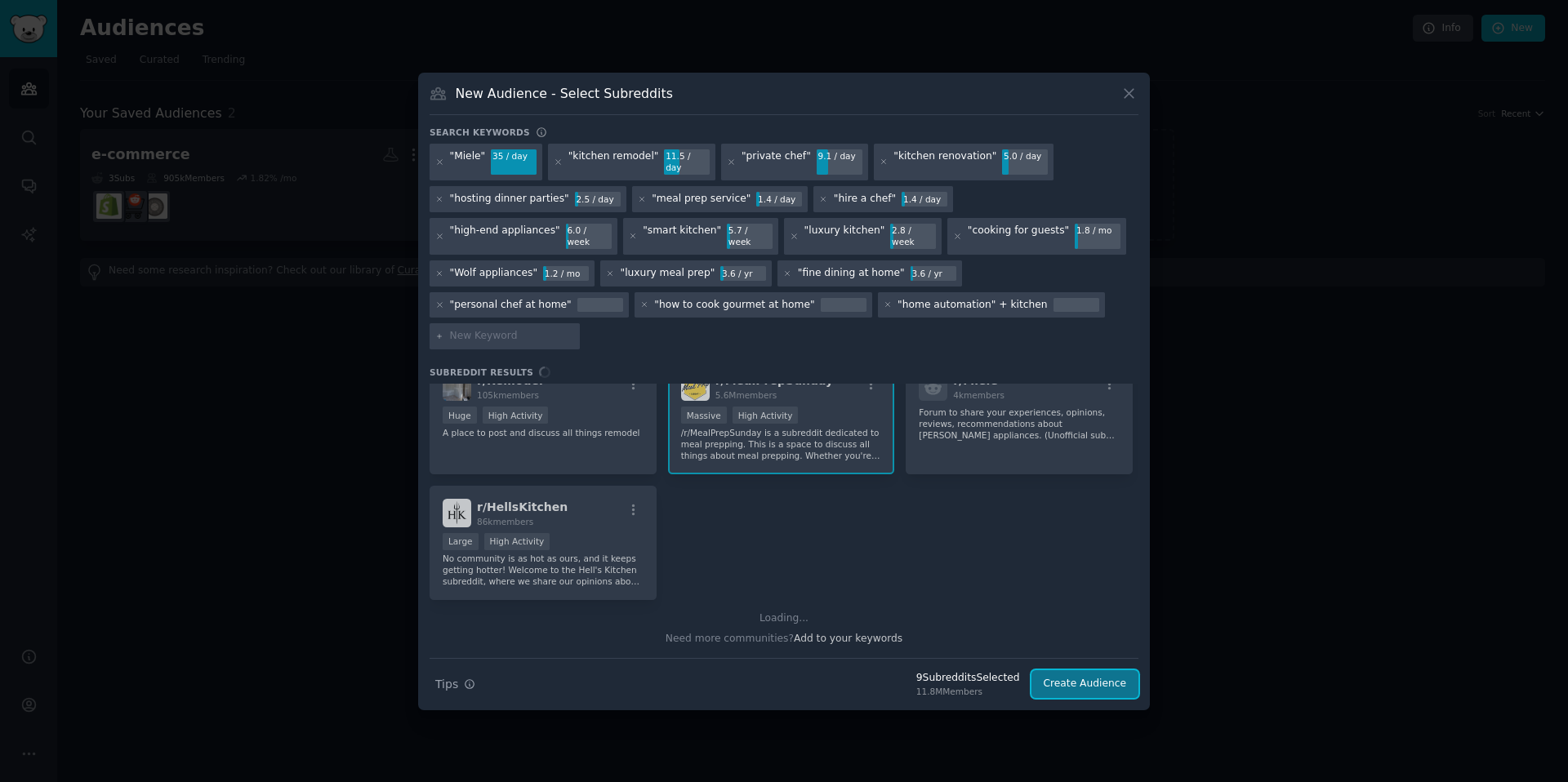
click at [1072, 671] on button "Create Audience" at bounding box center [1084, 684] width 108 height 28
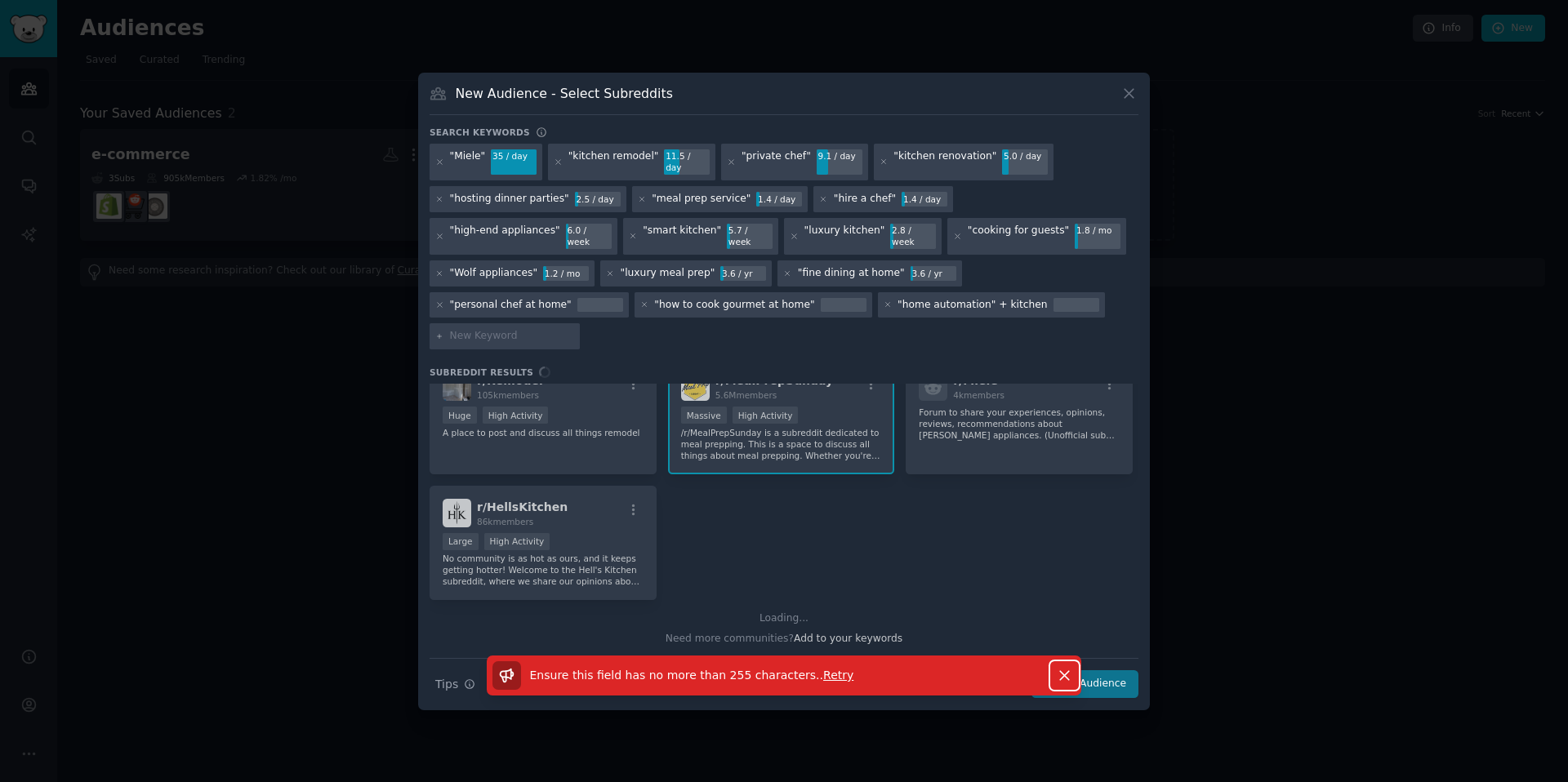
click at [1057, 668] on icon "button" at bounding box center [1065, 676] width 17 height 17
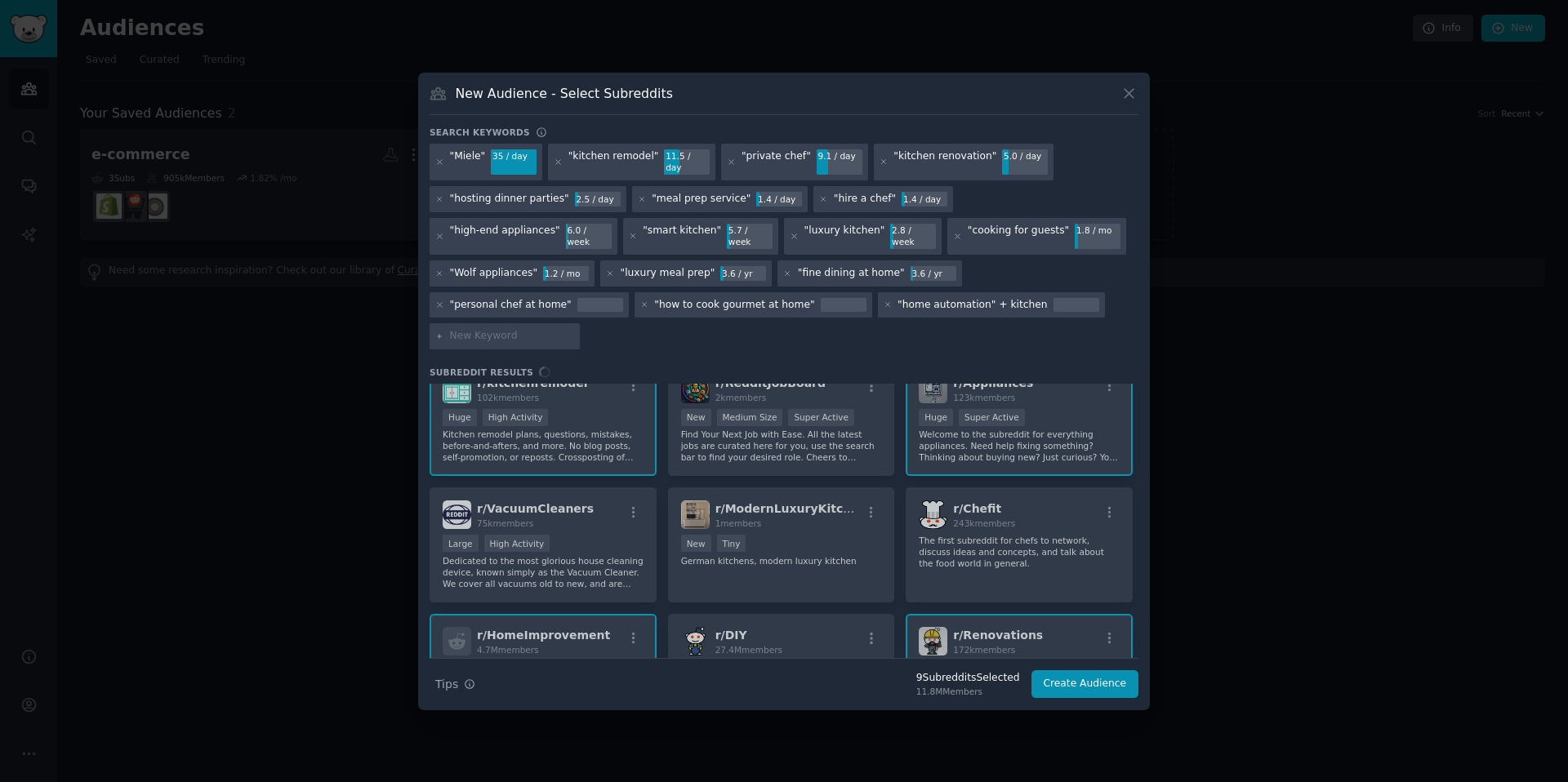
scroll to position [0, 0]
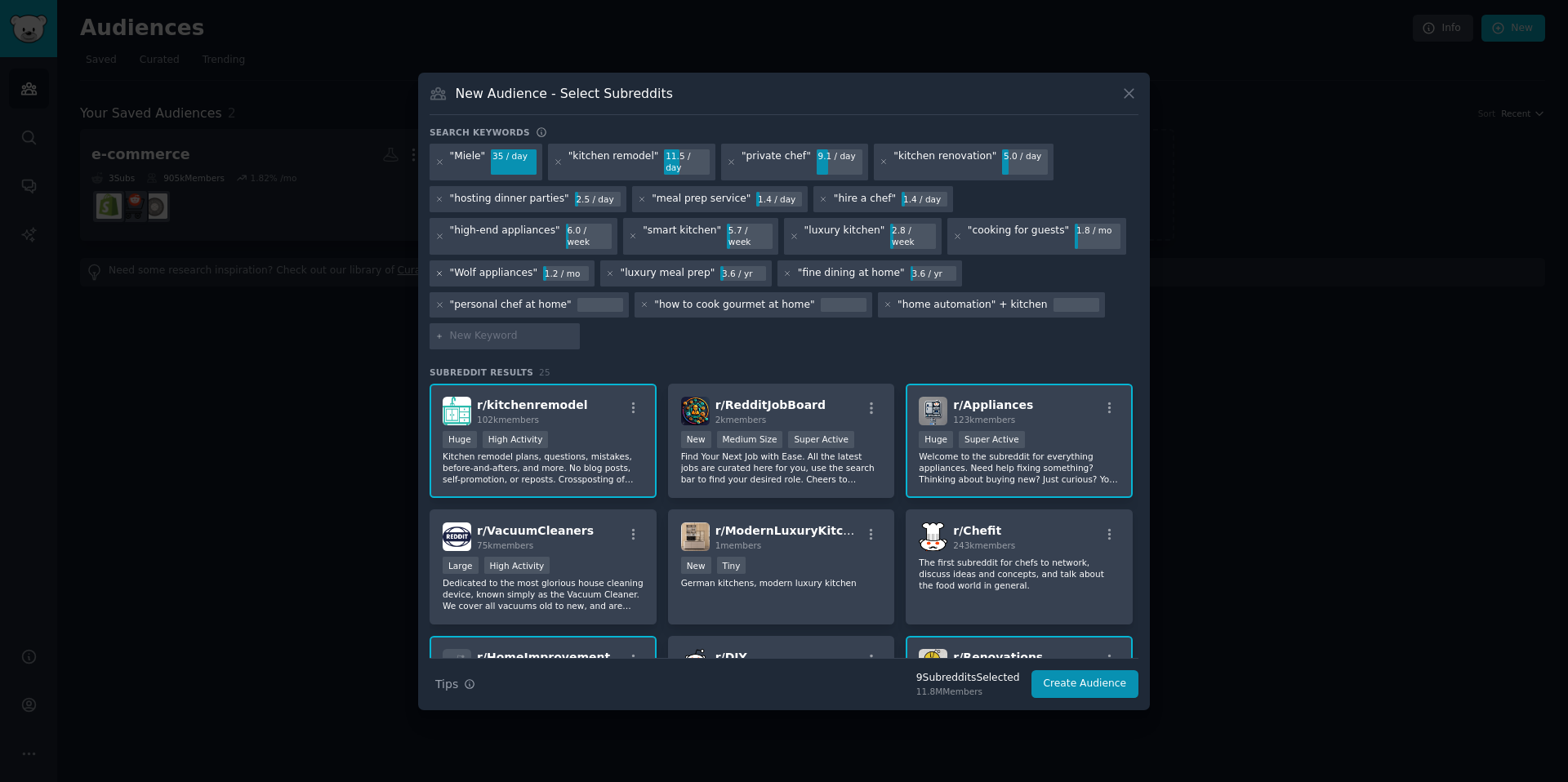
click at [444, 269] on icon at bounding box center [439, 273] width 9 height 9
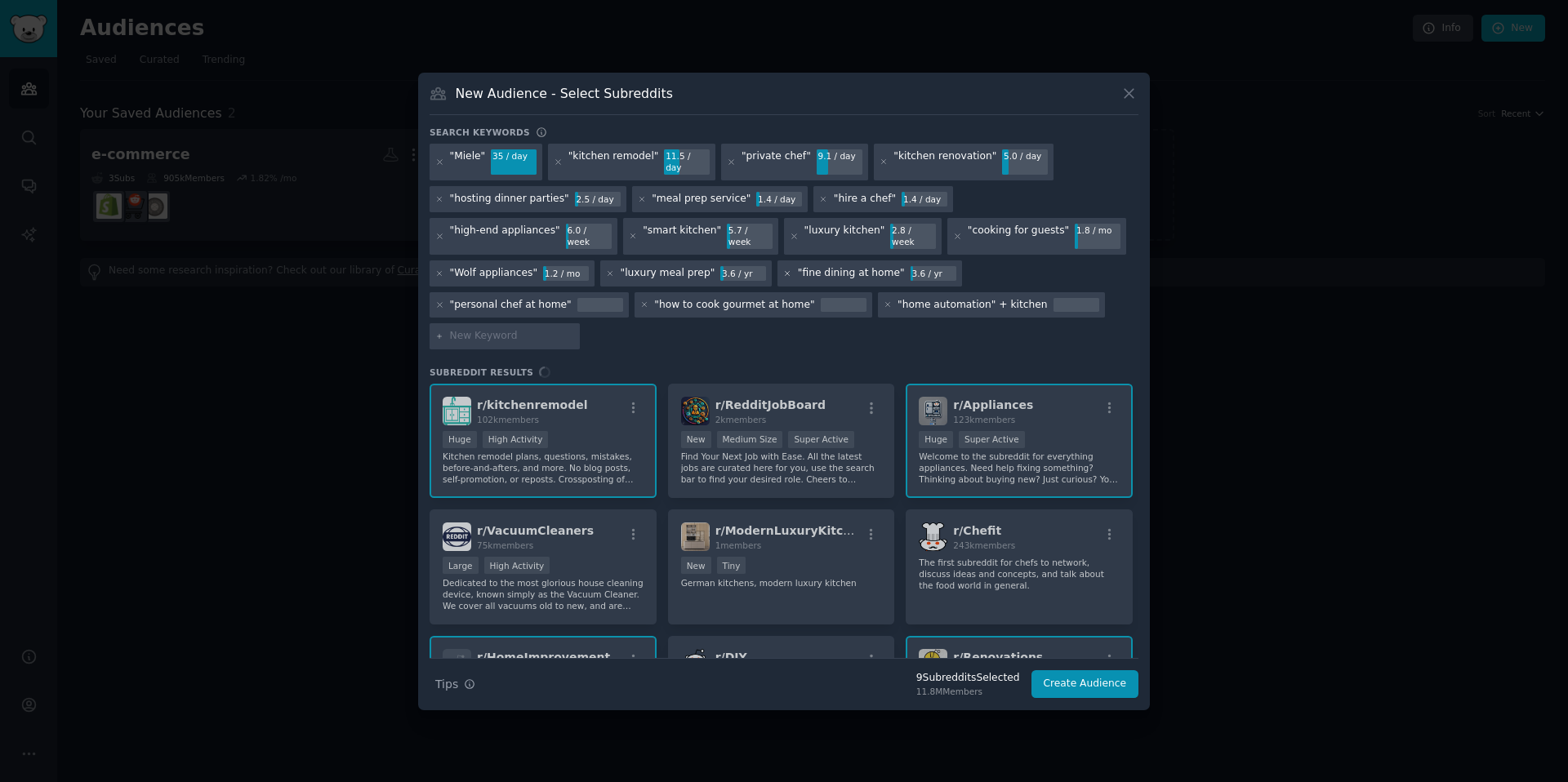
click at [783, 278] on icon at bounding box center [787, 273] width 9 height 9
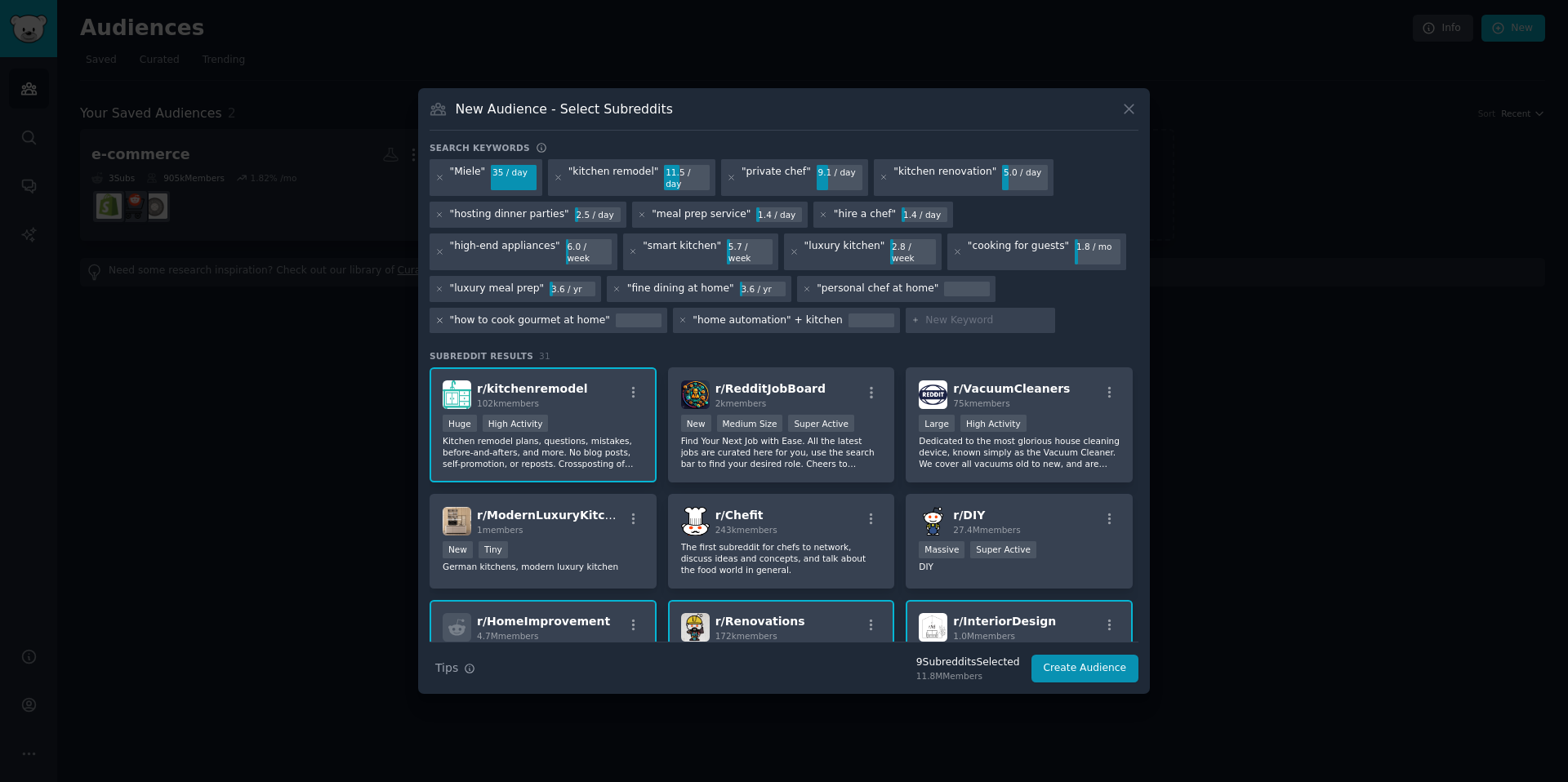
click at [444, 316] on icon at bounding box center [439, 320] width 9 height 9
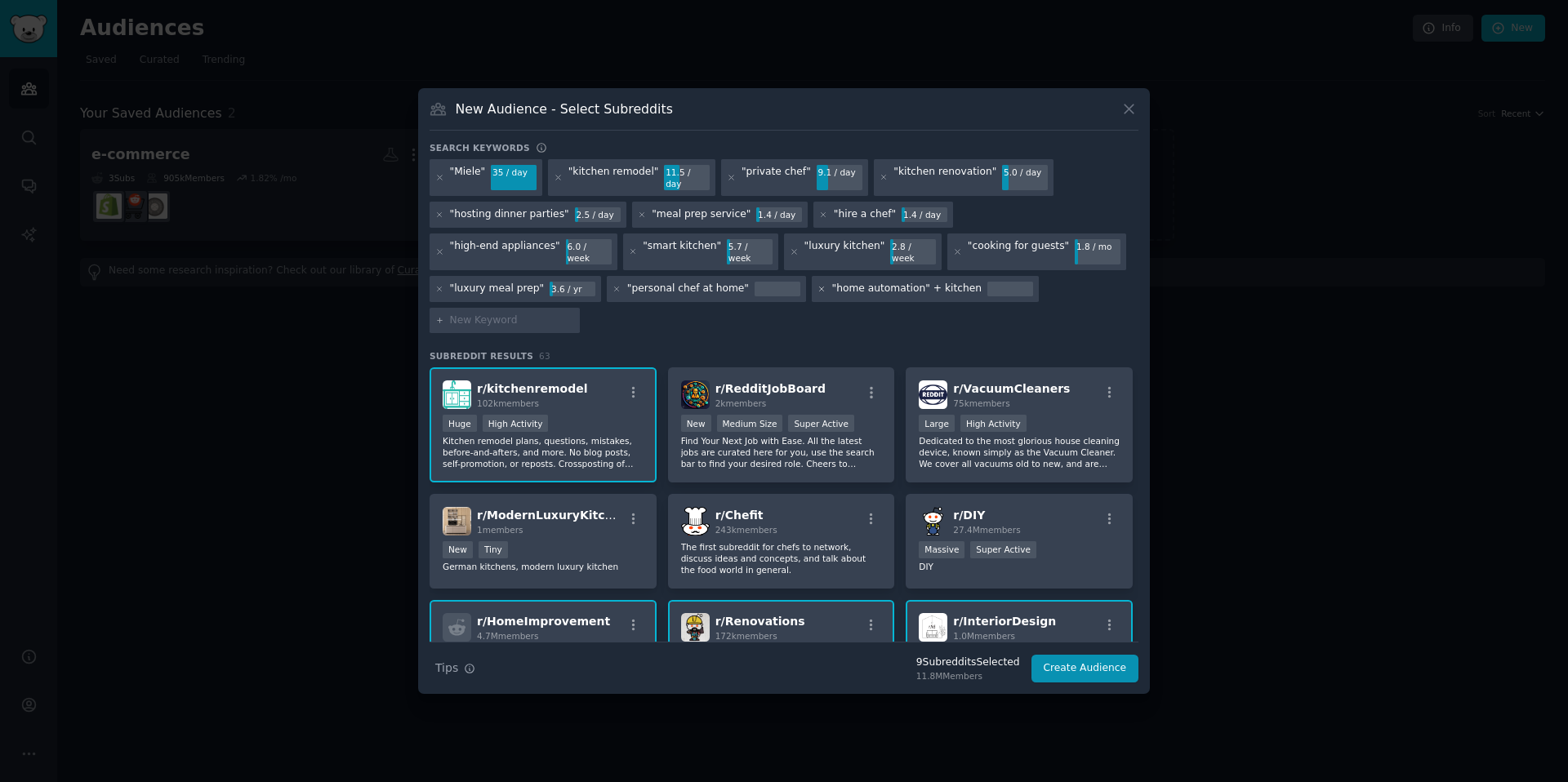
click at [442, 310] on div ""Miele" 35 / day "kitchen remodel" 11.5 / day "private chef" 9.1 / day "kitchen…" at bounding box center [784, 249] width 709 height 180
click at [818, 291] on icon at bounding box center [822, 289] width 9 height 9
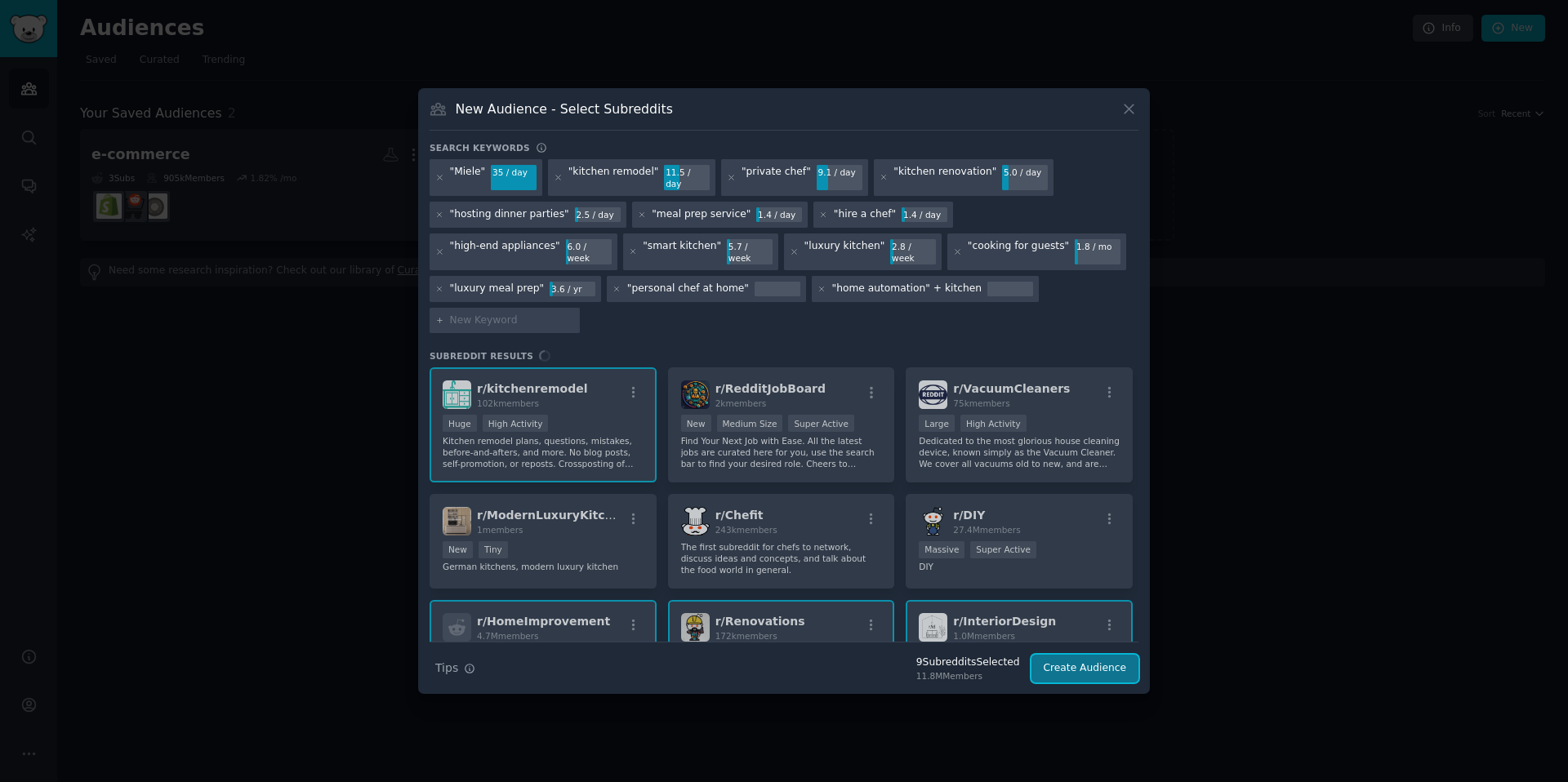
click at [1103, 655] on button "Create Audience" at bounding box center [1084, 669] width 108 height 28
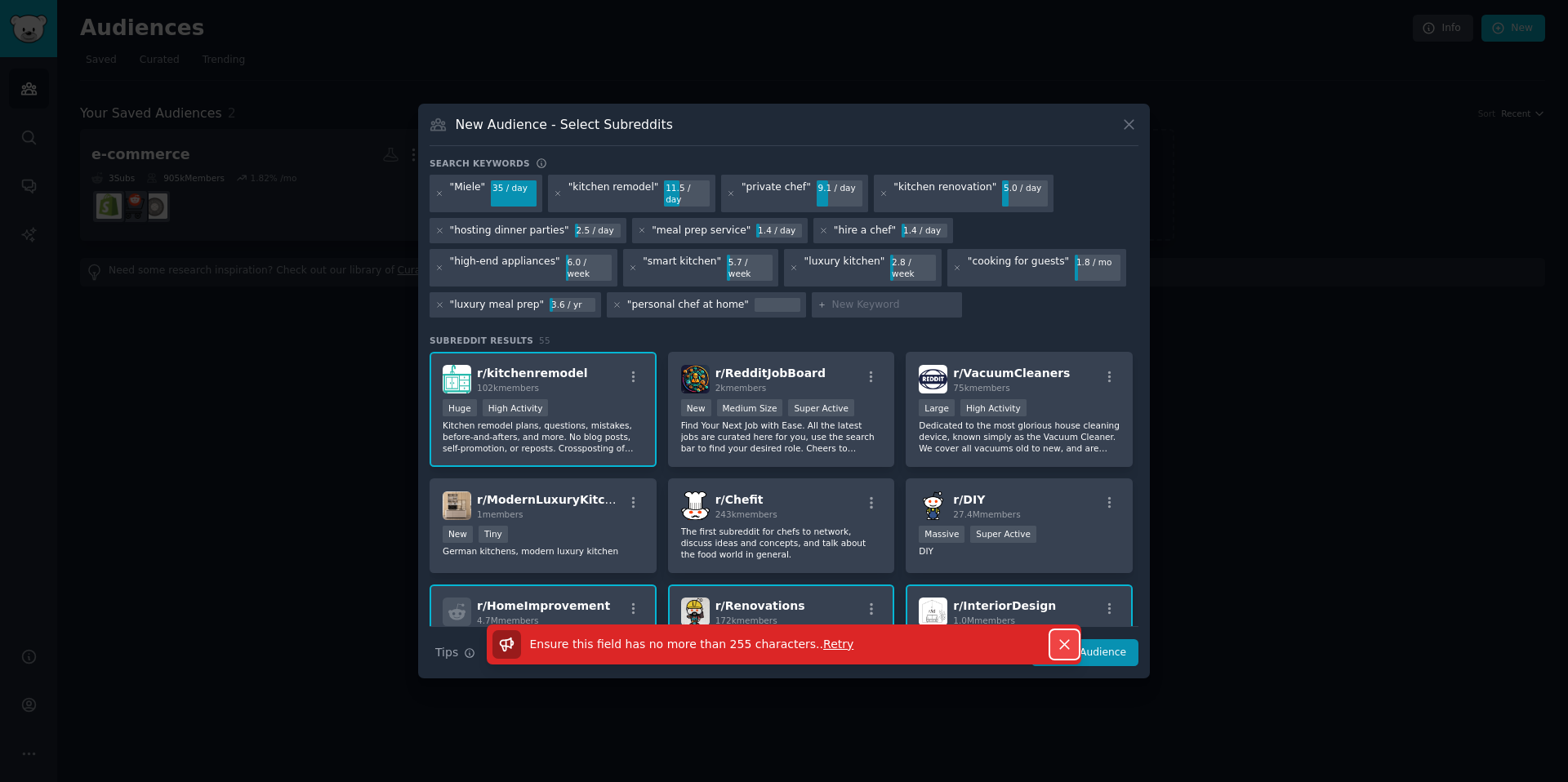
click at [1060, 641] on icon "button" at bounding box center [1064, 644] width 9 height 9
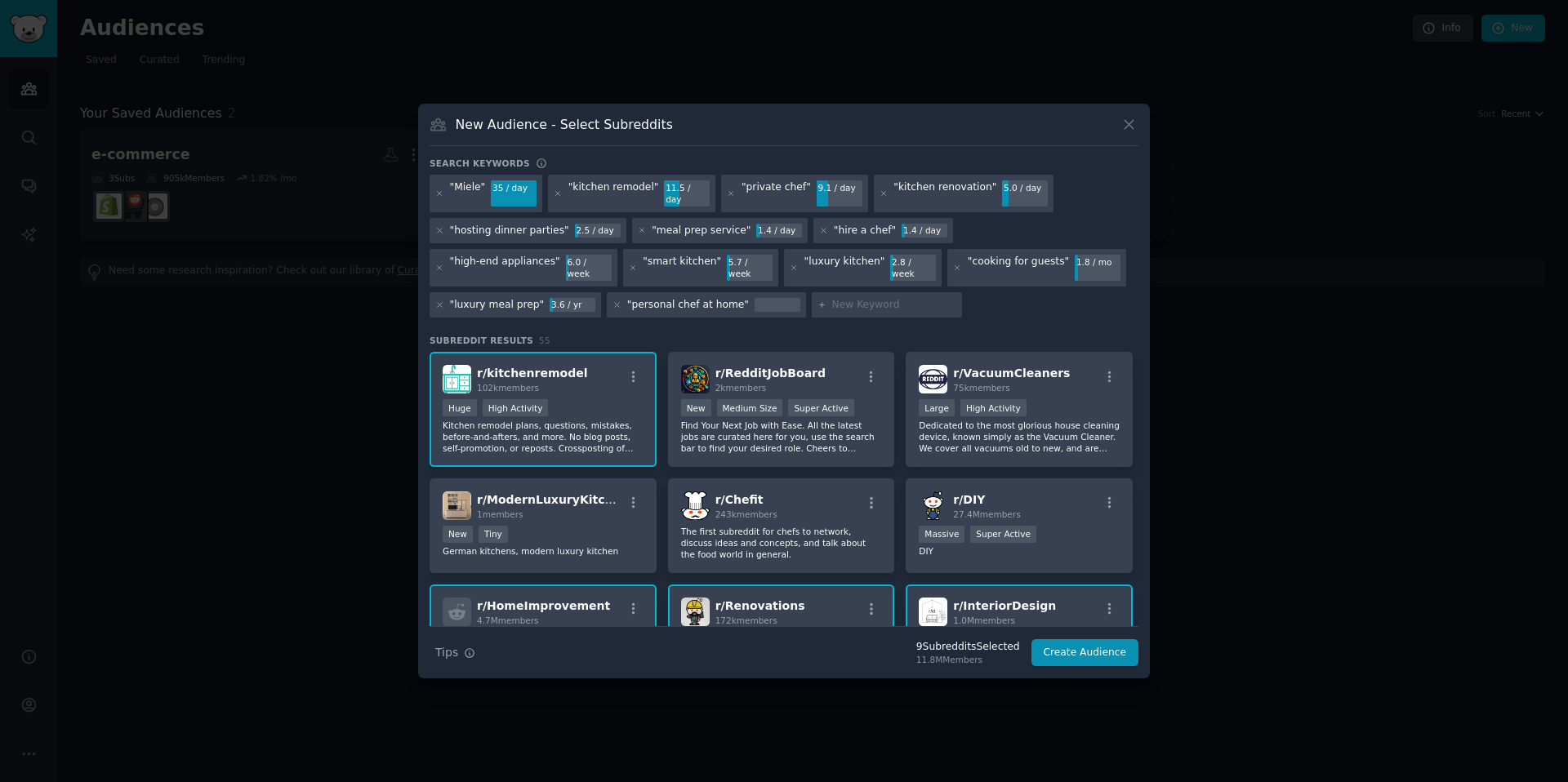
click at [512, 133] on h3 "New Audience - Select Subreddits" at bounding box center [564, 125] width 217 height 17
drag, startPoint x: 512, startPoint y: 133, endPoint x: 455, endPoint y: 134, distance: 57.0
click at [512, 133] on h3 "New Audience - Select Subreddits" at bounding box center [564, 125] width 217 height 17
click at [444, 133] on icon at bounding box center [438, 125] width 17 height 17
click at [443, 133] on icon at bounding box center [438, 125] width 17 height 17
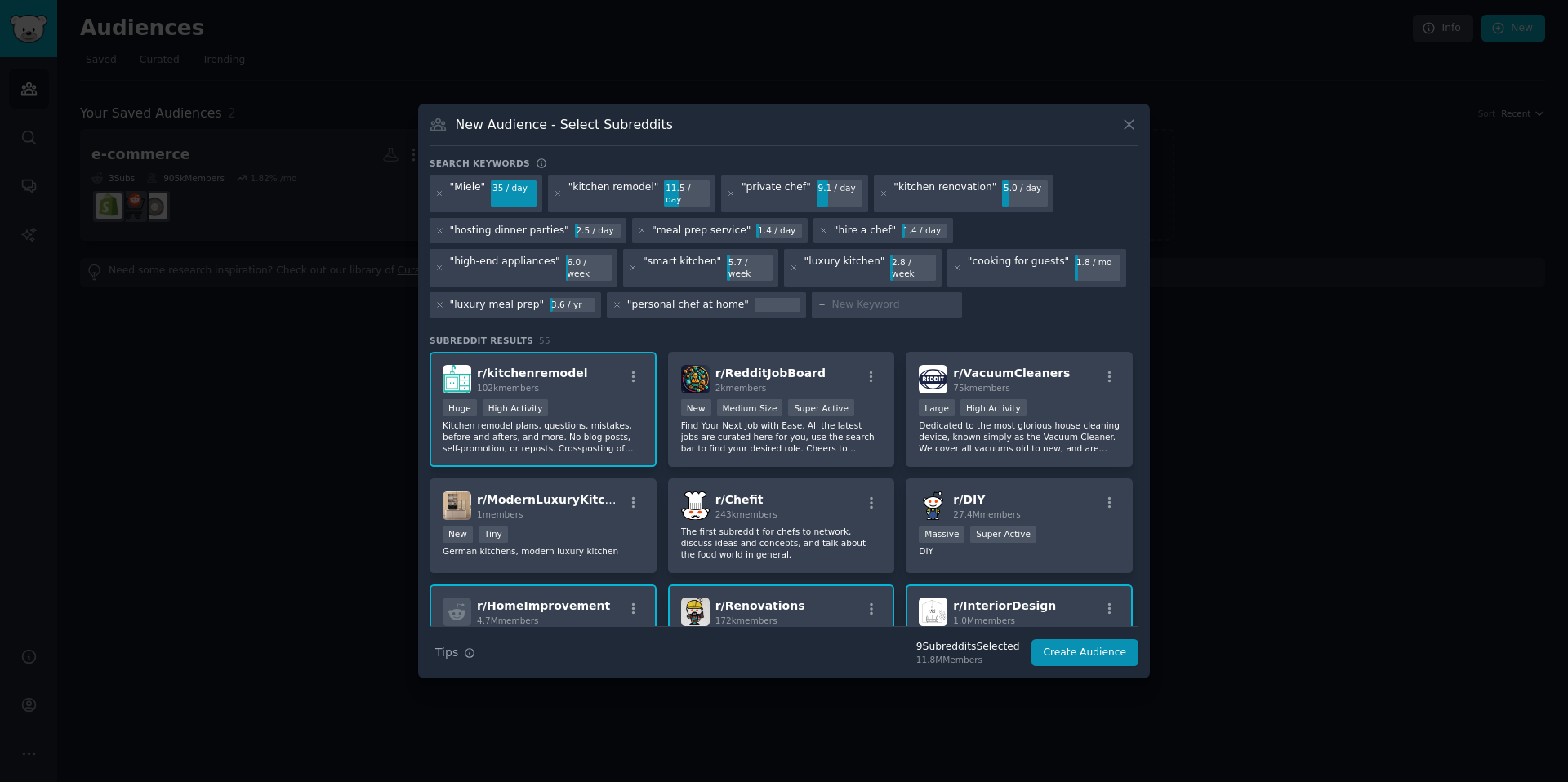
click at [441, 196] on icon at bounding box center [439, 194] width 9 height 9
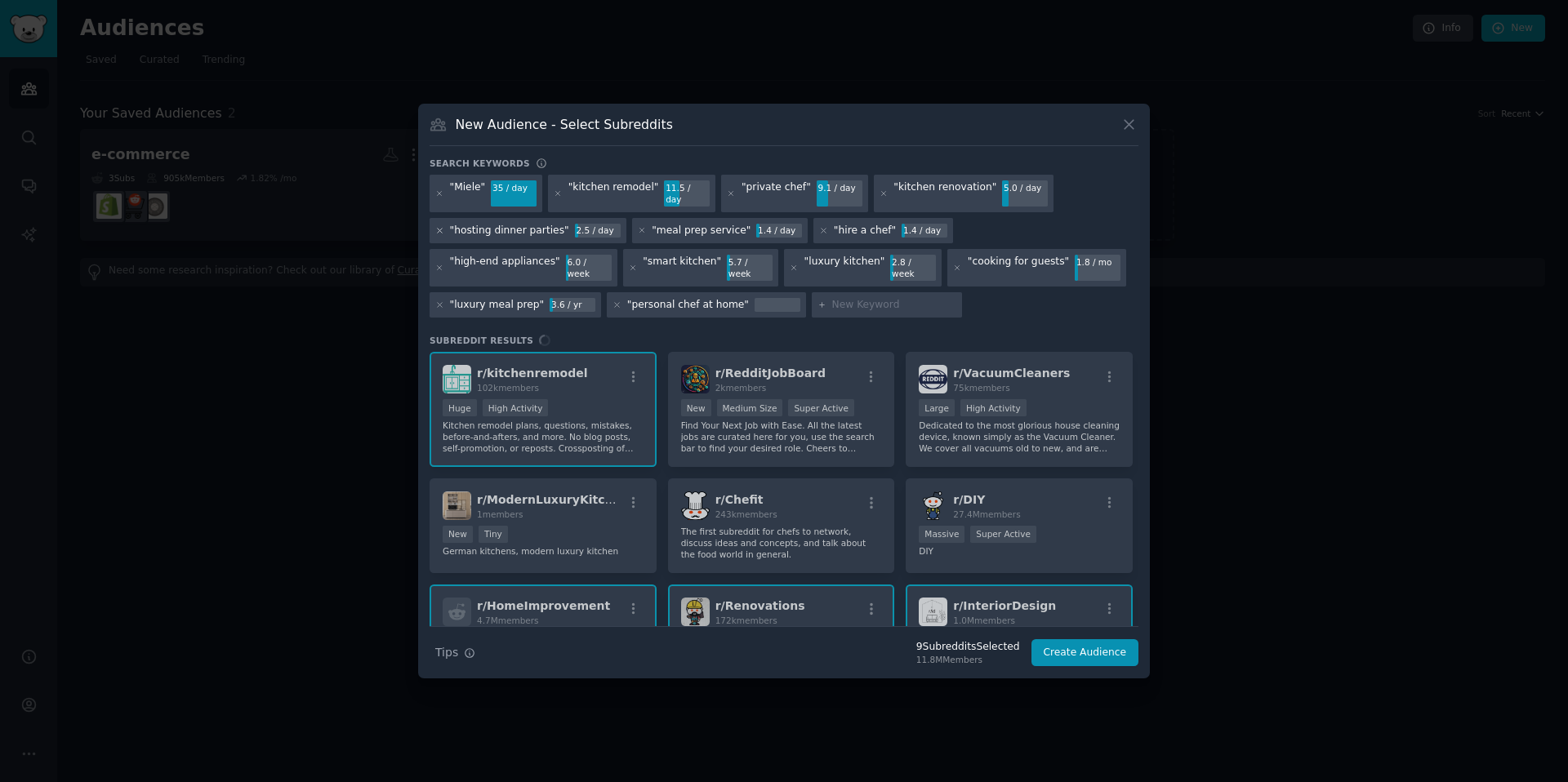
click at [442, 231] on icon at bounding box center [439, 230] width 9 height 9
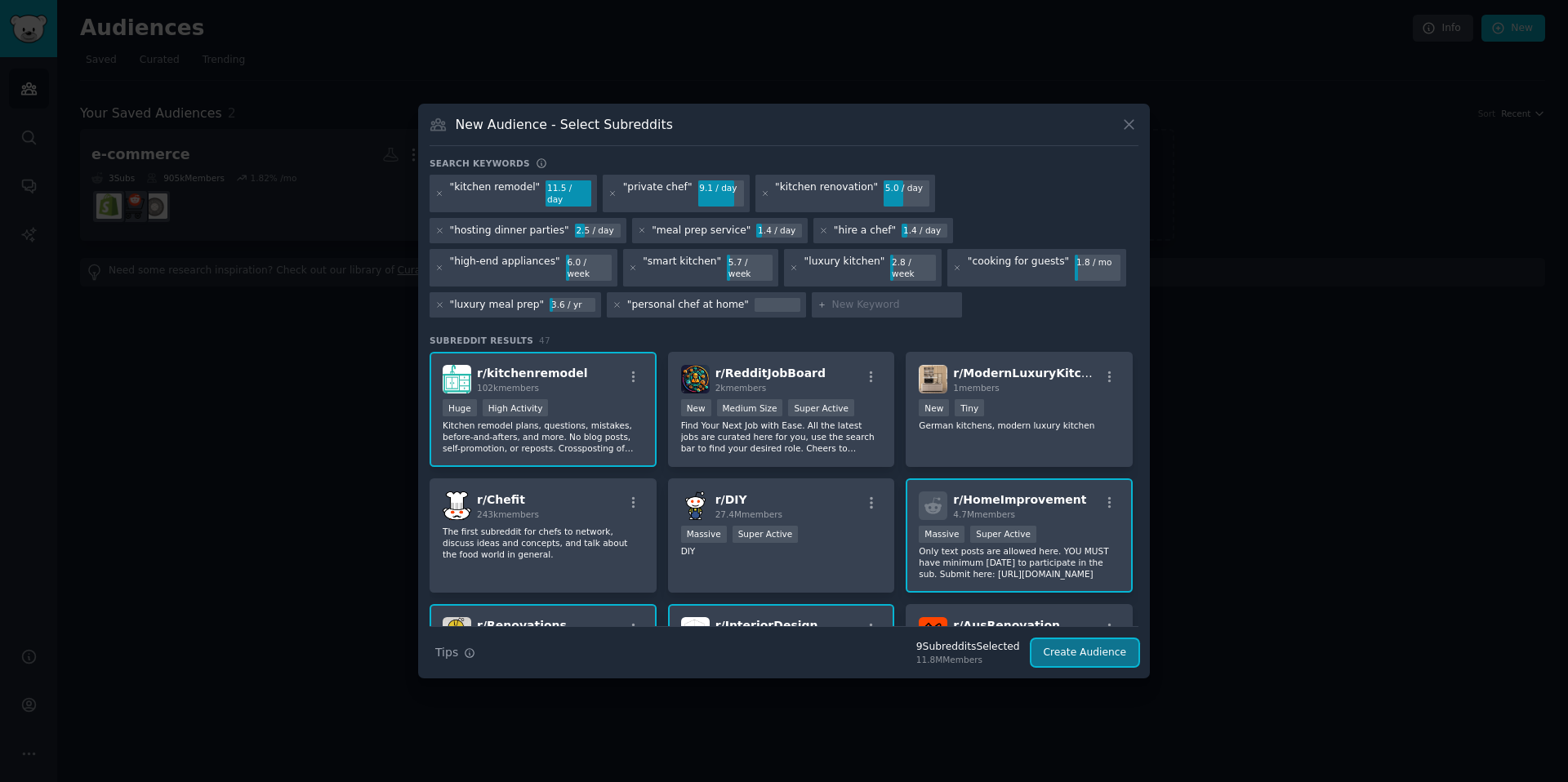
click at [1127, 647] on button "Create Audience" at bounding box center [1084, 653] width 108 height 28
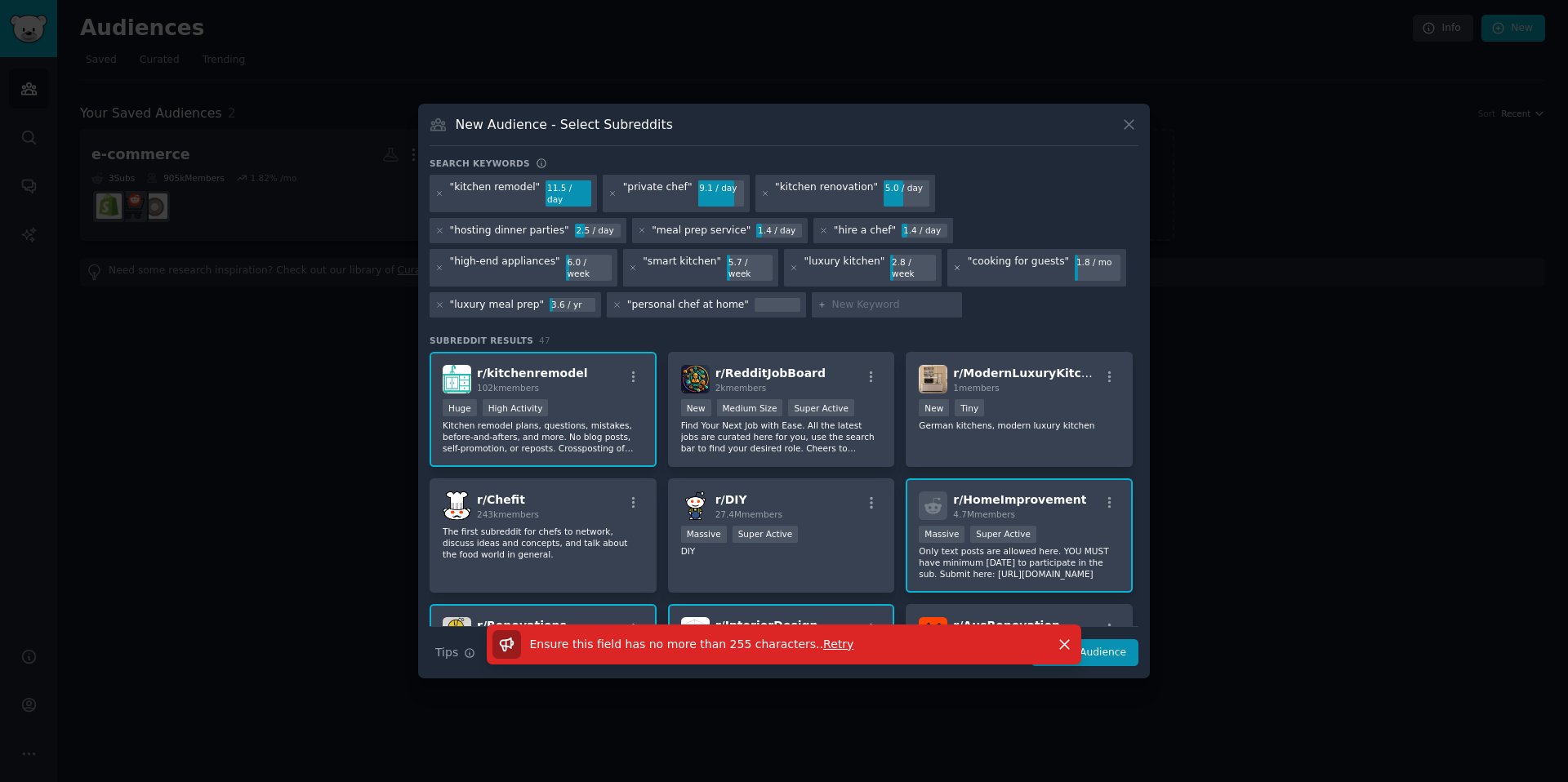
click at [954, 264] on icon at bounding box center [957, 267] width 9 height 9
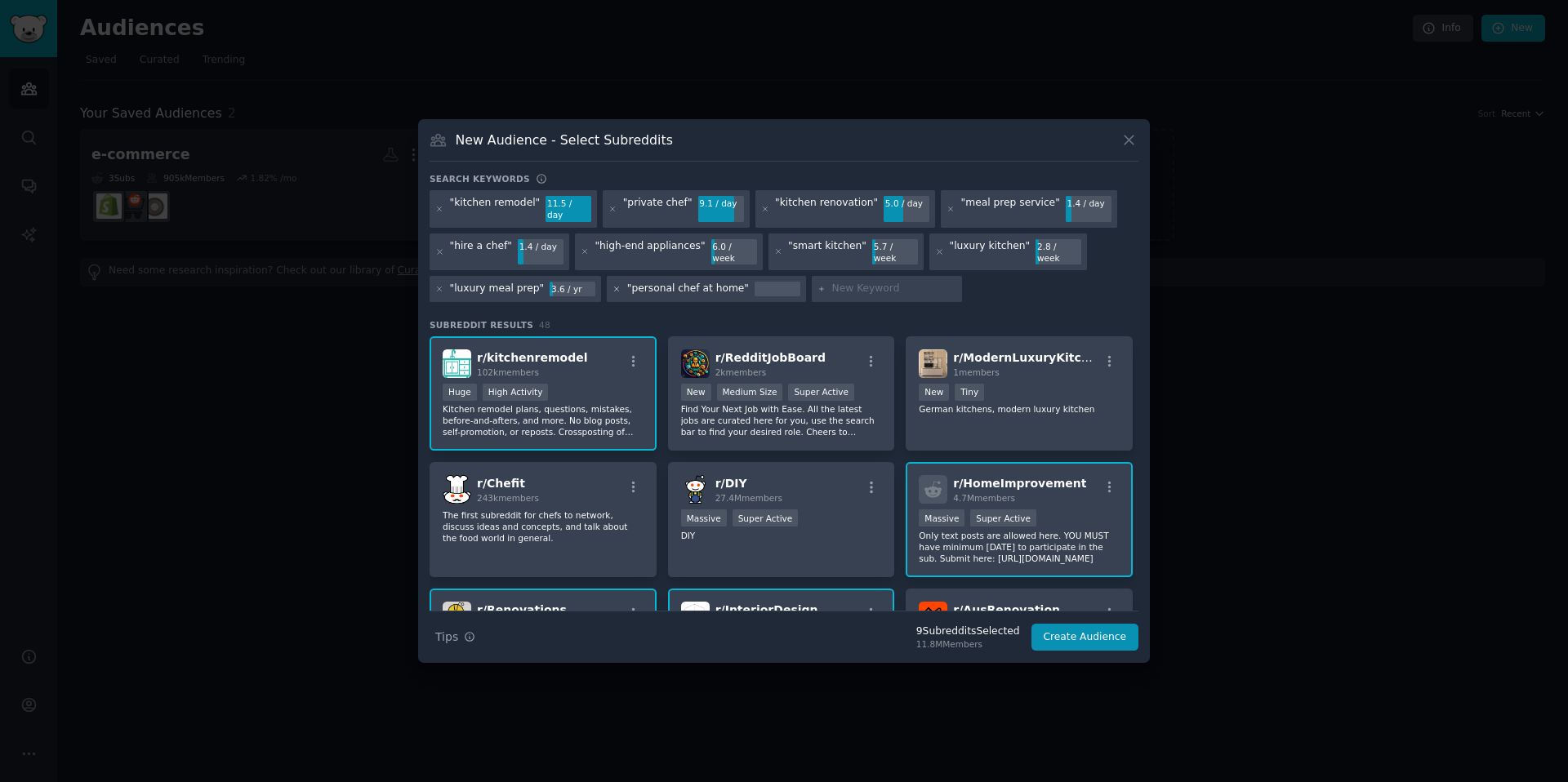
click at [612, 285] on icon at bounding box center [616, 289] width 9 height 9
click at [1100, 624] on button "Create Audience" at bounding box center [1084, 638] width 108 height 28
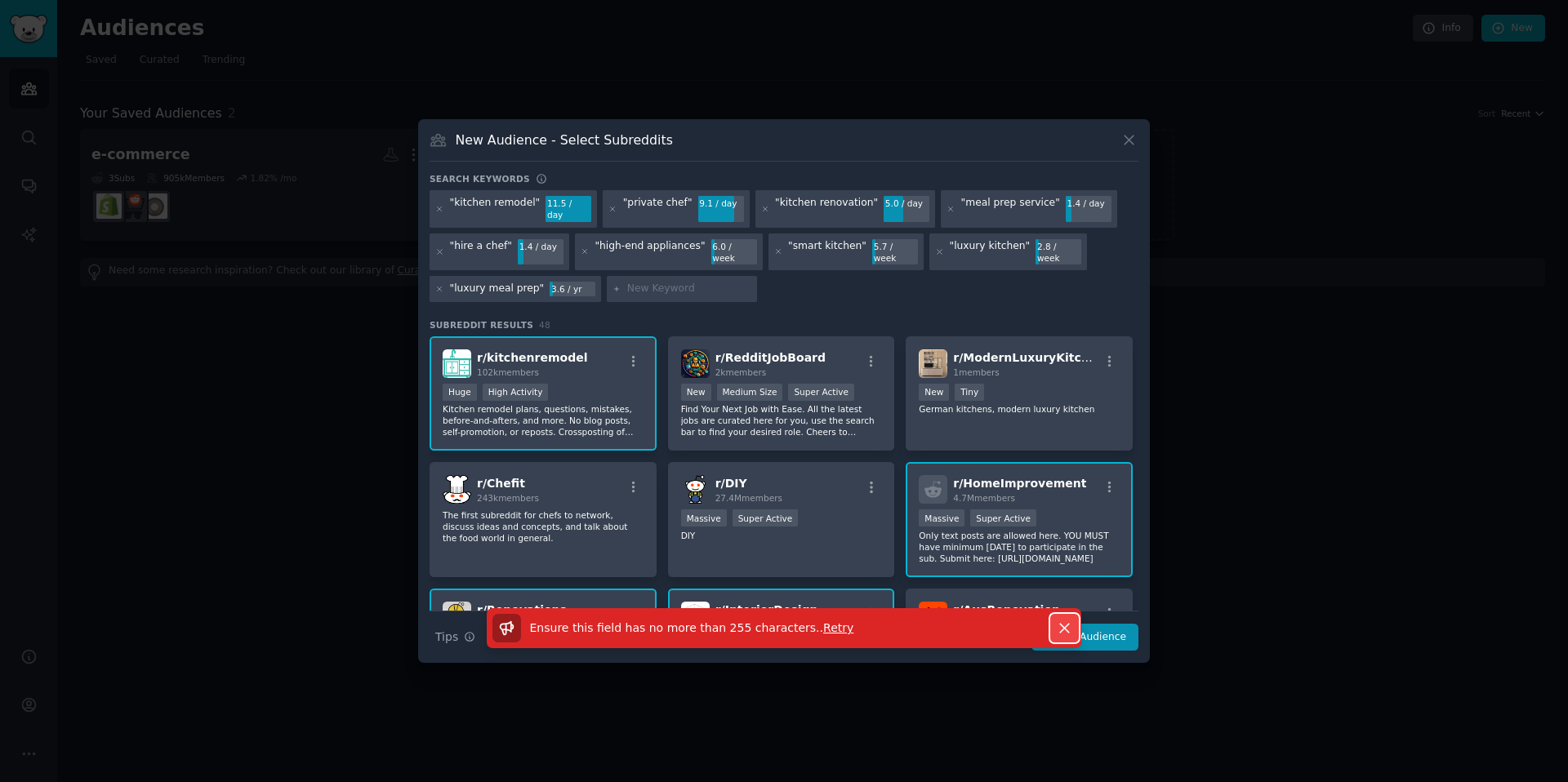
click at [1061, 625] on icon "button" at bounding box center [1064, 629] width 9 height 9
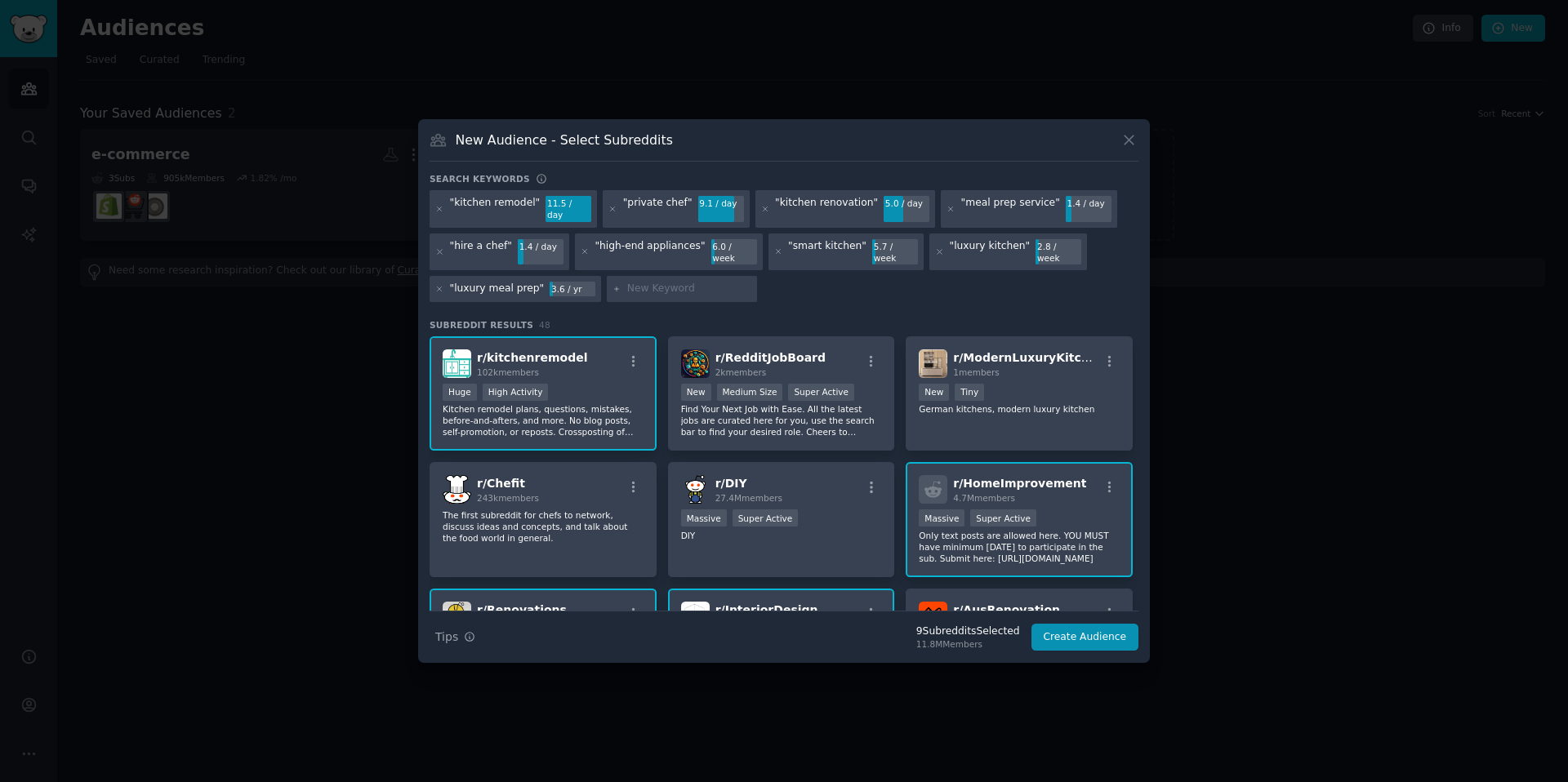
click at [900, 275] on div ""kitchen remodel" 11.5 / day "private chef" 9.1 / day "kitchen renovation" 5.0 …" at bounding box center [784, 248] width 709 height 117
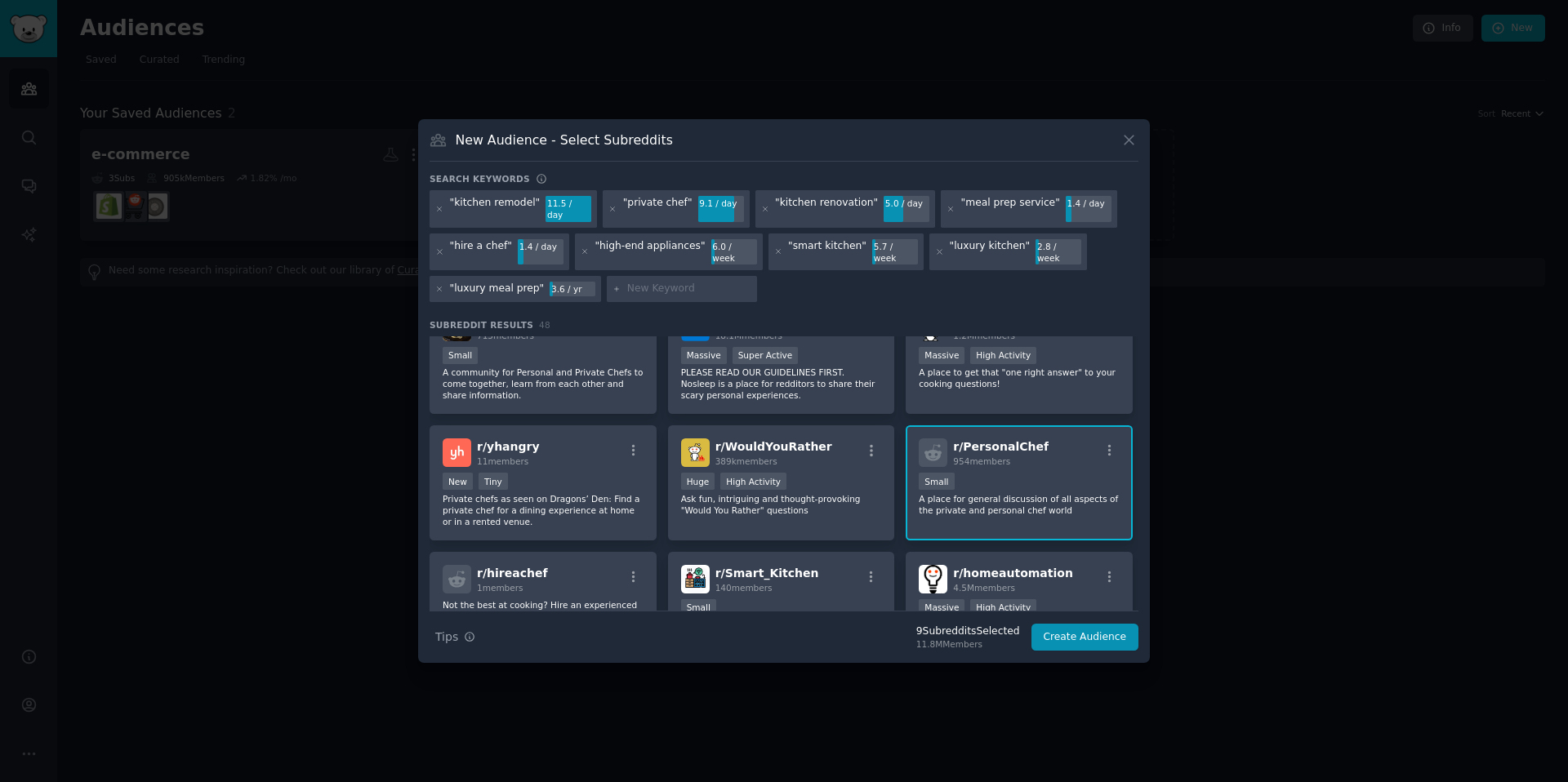
scroll to position [1038, 0]
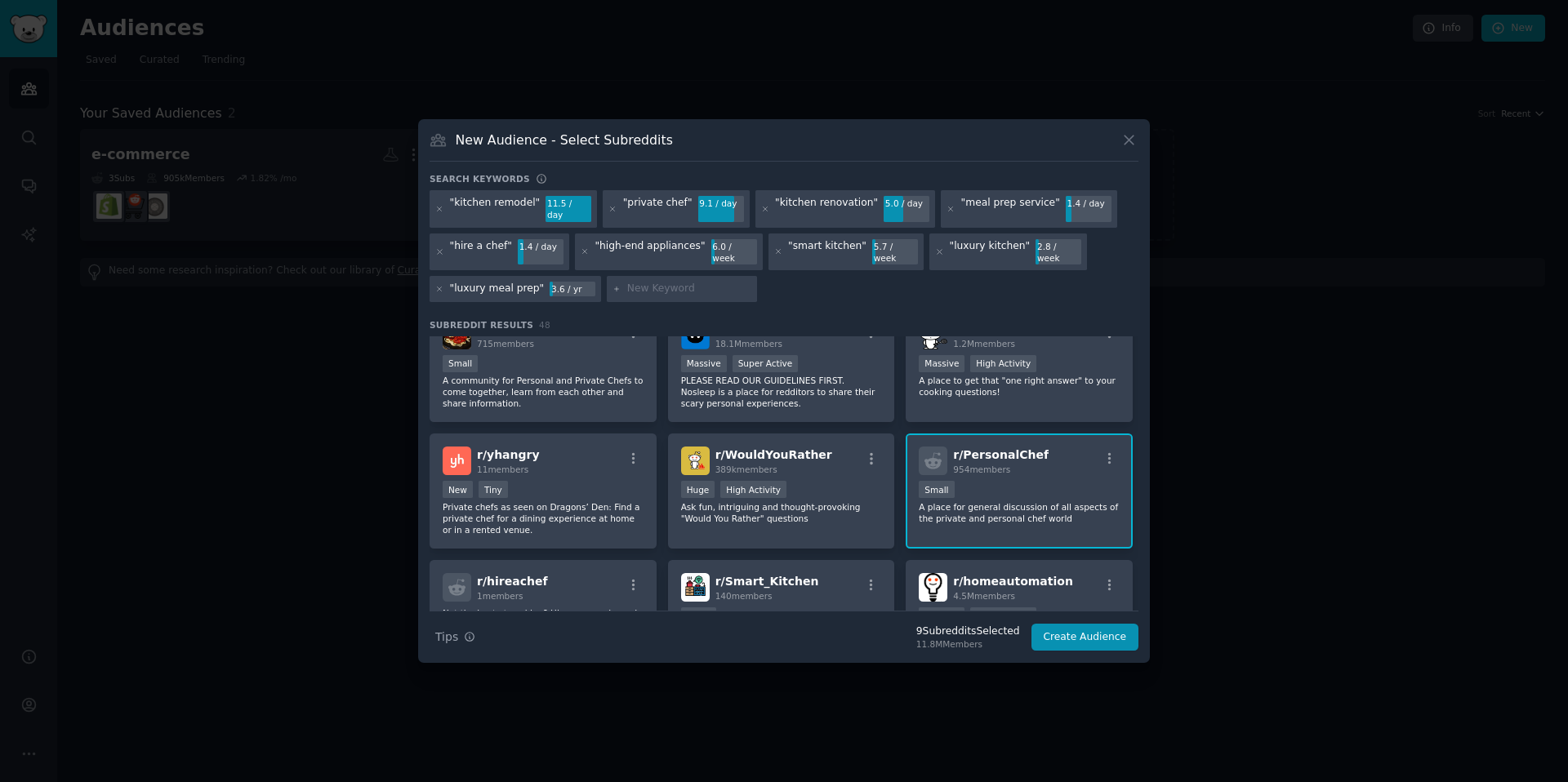
click at [1002, 501] on p "A place for general discussion of all aspects of the private and personal chef …" at bounding box center [1019, 513] width 201 height 23
click at [1062, 624] on button "Create Audience" at bounding box center [1084, 638] width 108 height 28
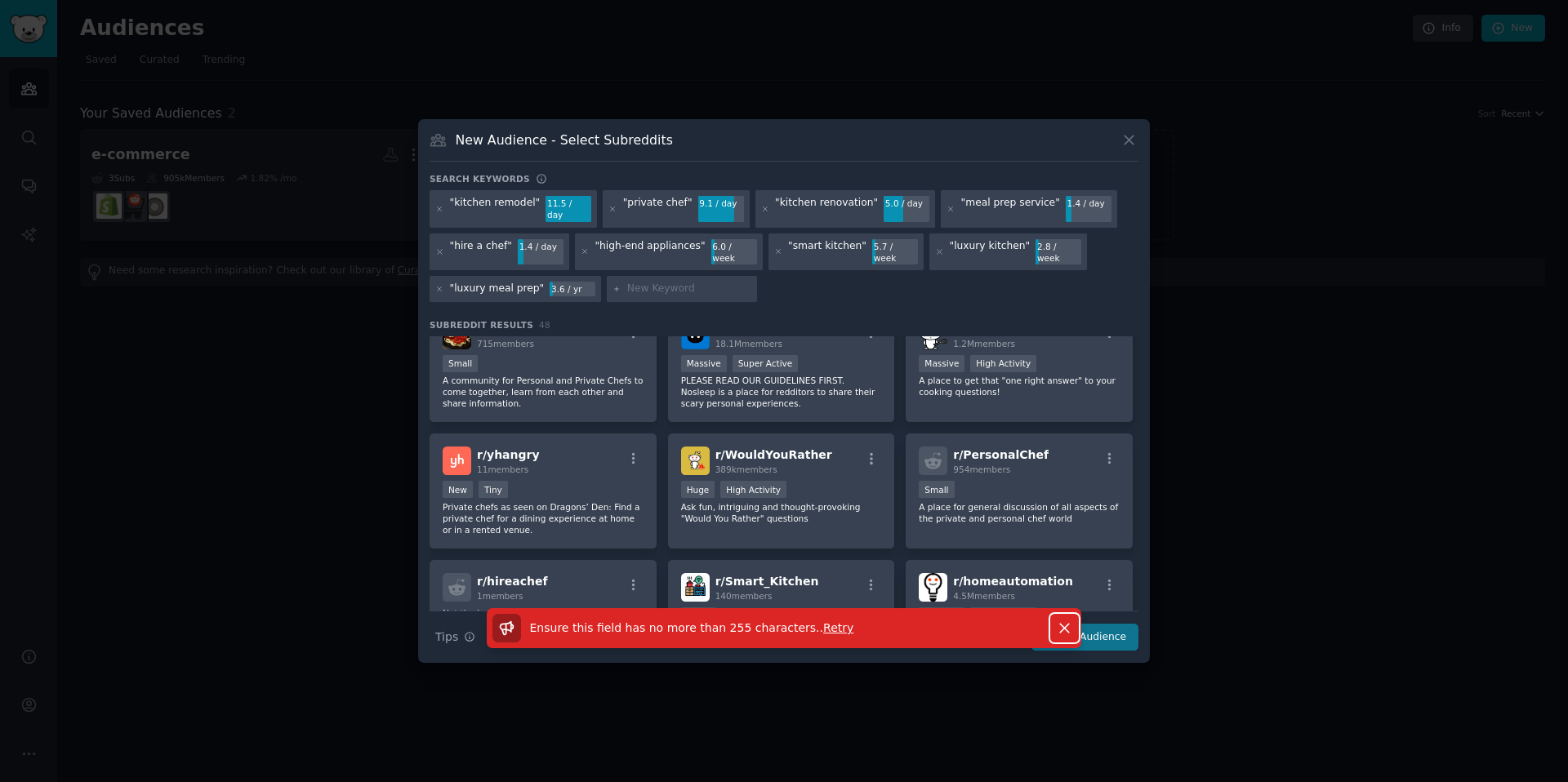
click at [1062, 625] on icon "button" at bounding box center [1064, 629] width 9 height 9
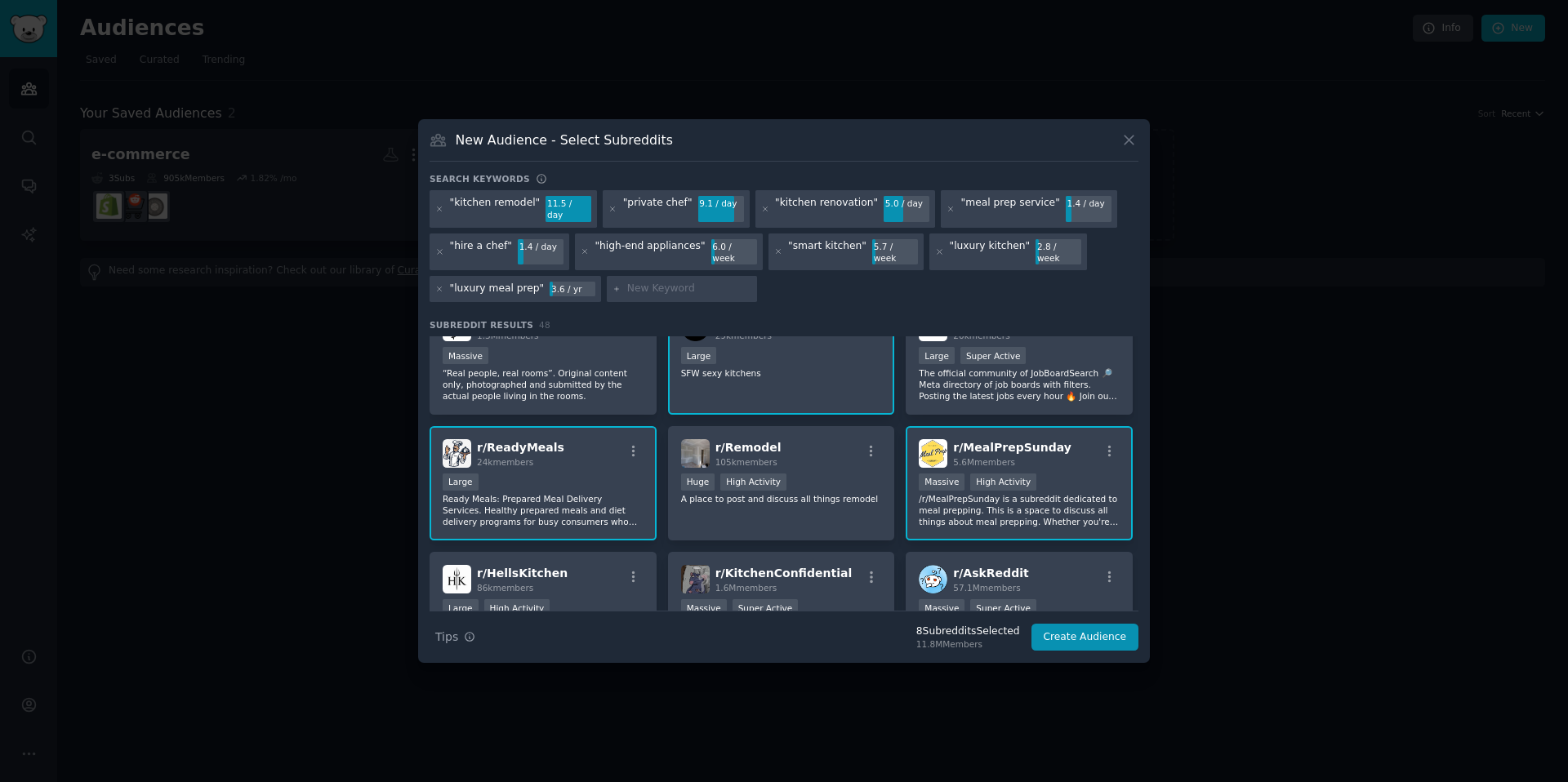
scroll to position [397, 0]
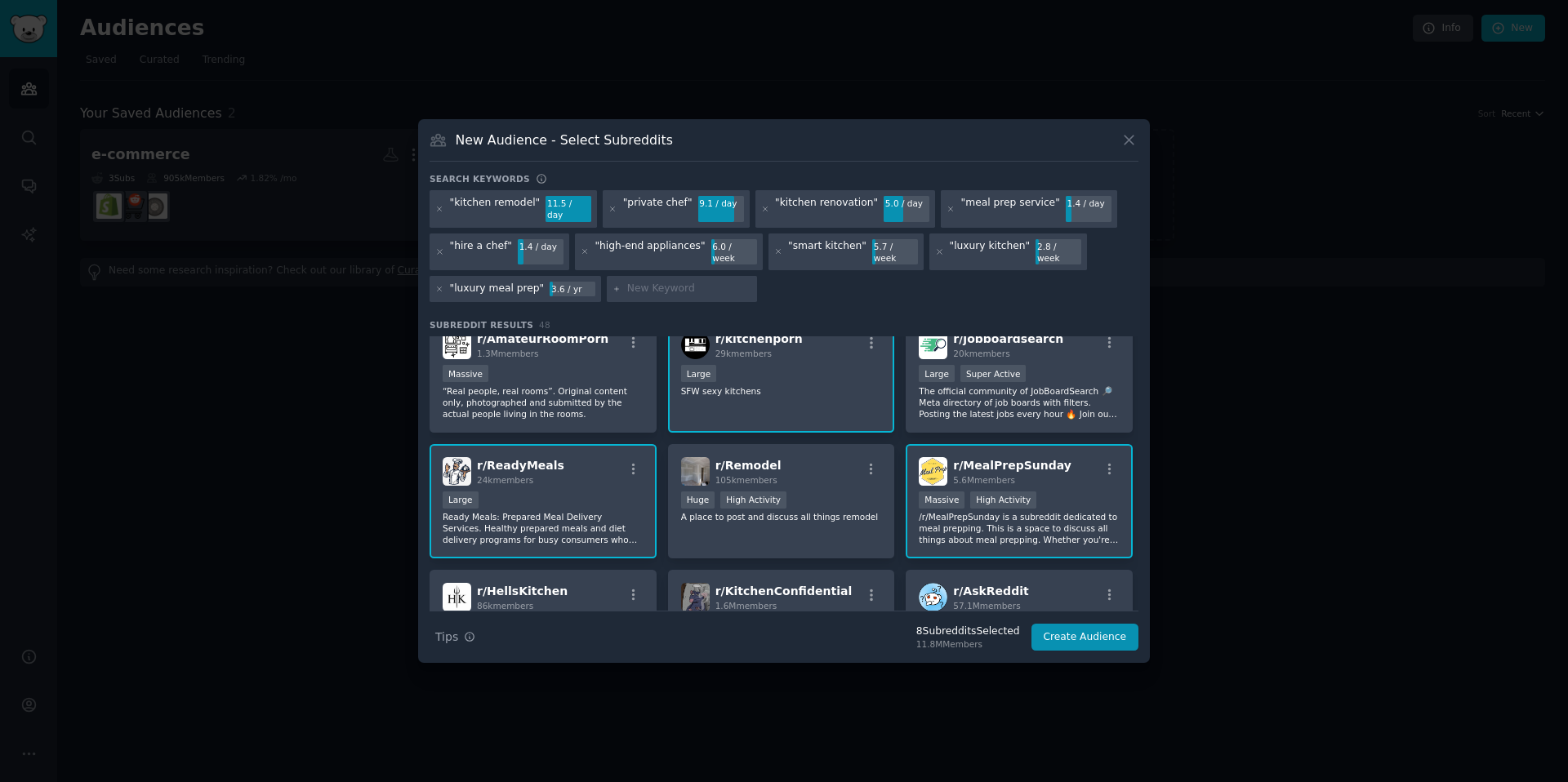
click at [1062, 516] on p "/r/MealPrepSunday is a subreddit dedicated to meal prepping. This is a space to…" at bounding box center [1019, 528] width 201 height 34
click at [1091, 626] on button "Create Audience" at bounding box center [1084, 638] width 108 height 28
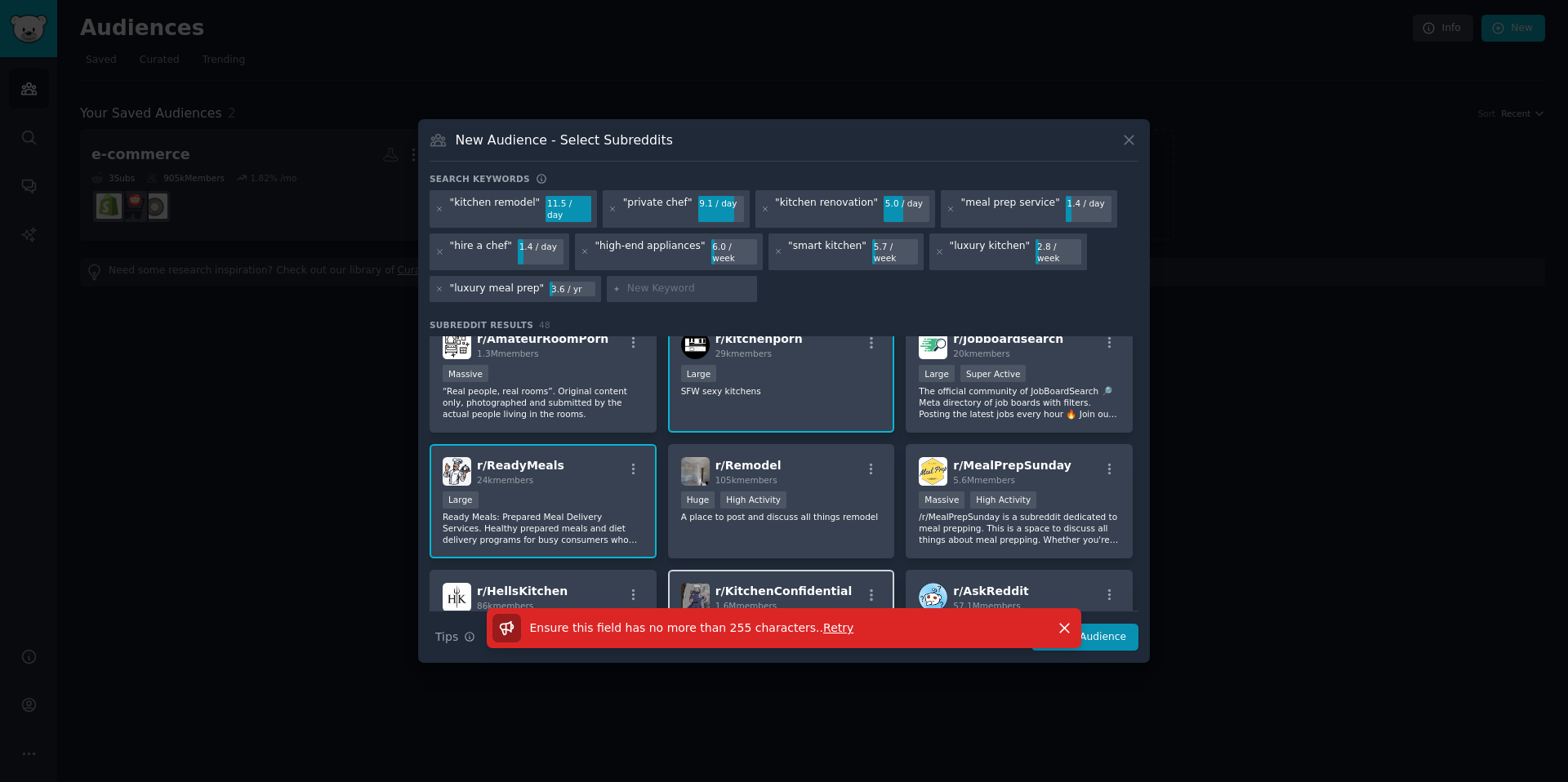
drag, startPoint x: 631, startPoint y: 515, endPoint x: 793, endPoint y: 574, distance: 172.4
click at [631, 515] on p "Ready Meals: Prepared Meal Delivery Services. Healthy prepared meals and diet d…" at bounding box center [543, 528] width 201 height 34
click at [1109, 625] on div "Ensure this field has no more than 255 characters. . Retry Dismiss" at bounding box center [784, 636] width 732 height 54
click at [1051, 614] on button "Dismiss" at bounding box center [1064, 628] width 28 height 28
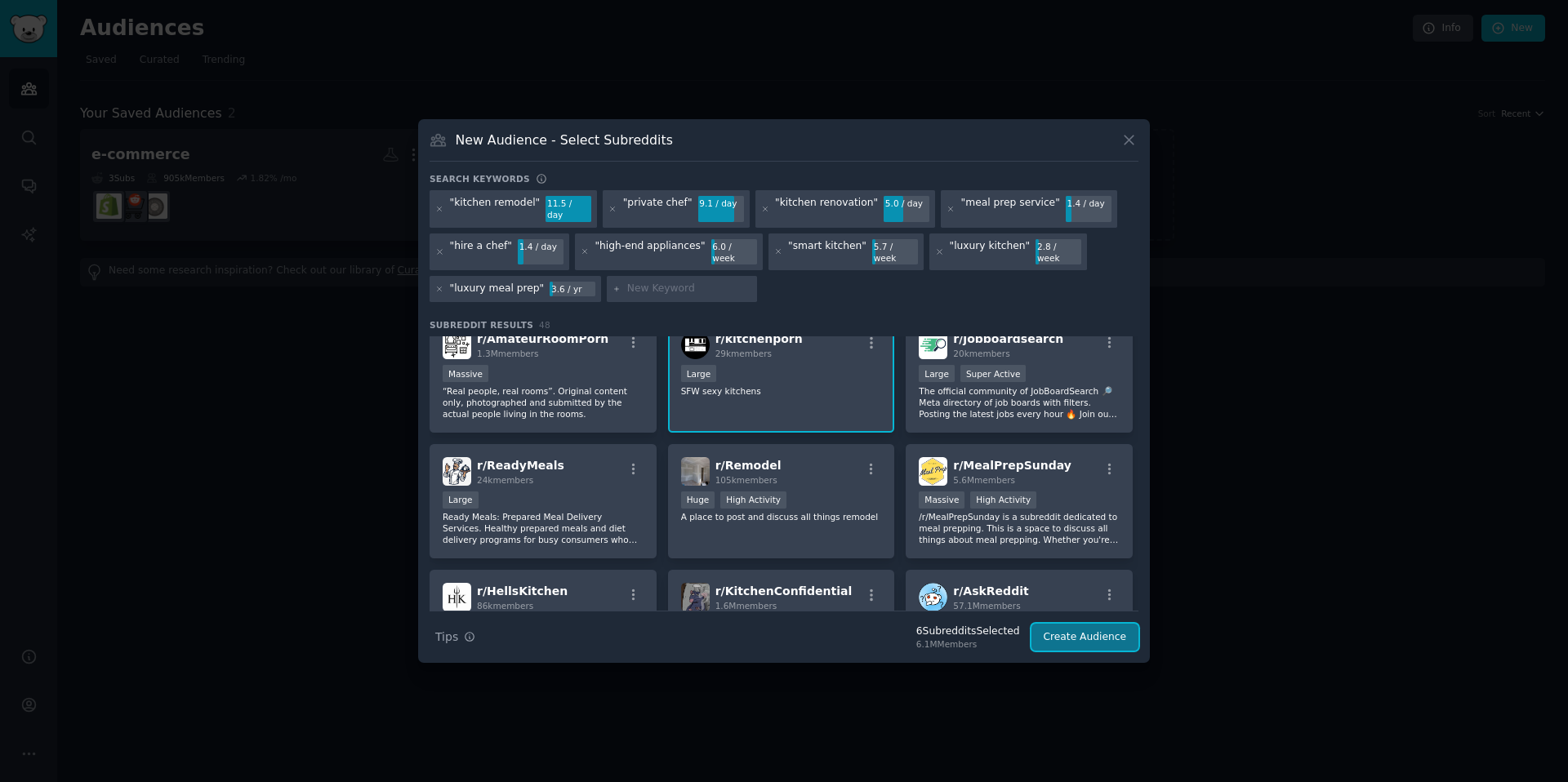
click at [1079, 628] on button "Create Audience" at bounding box center [1084, 638] width 108 height 28
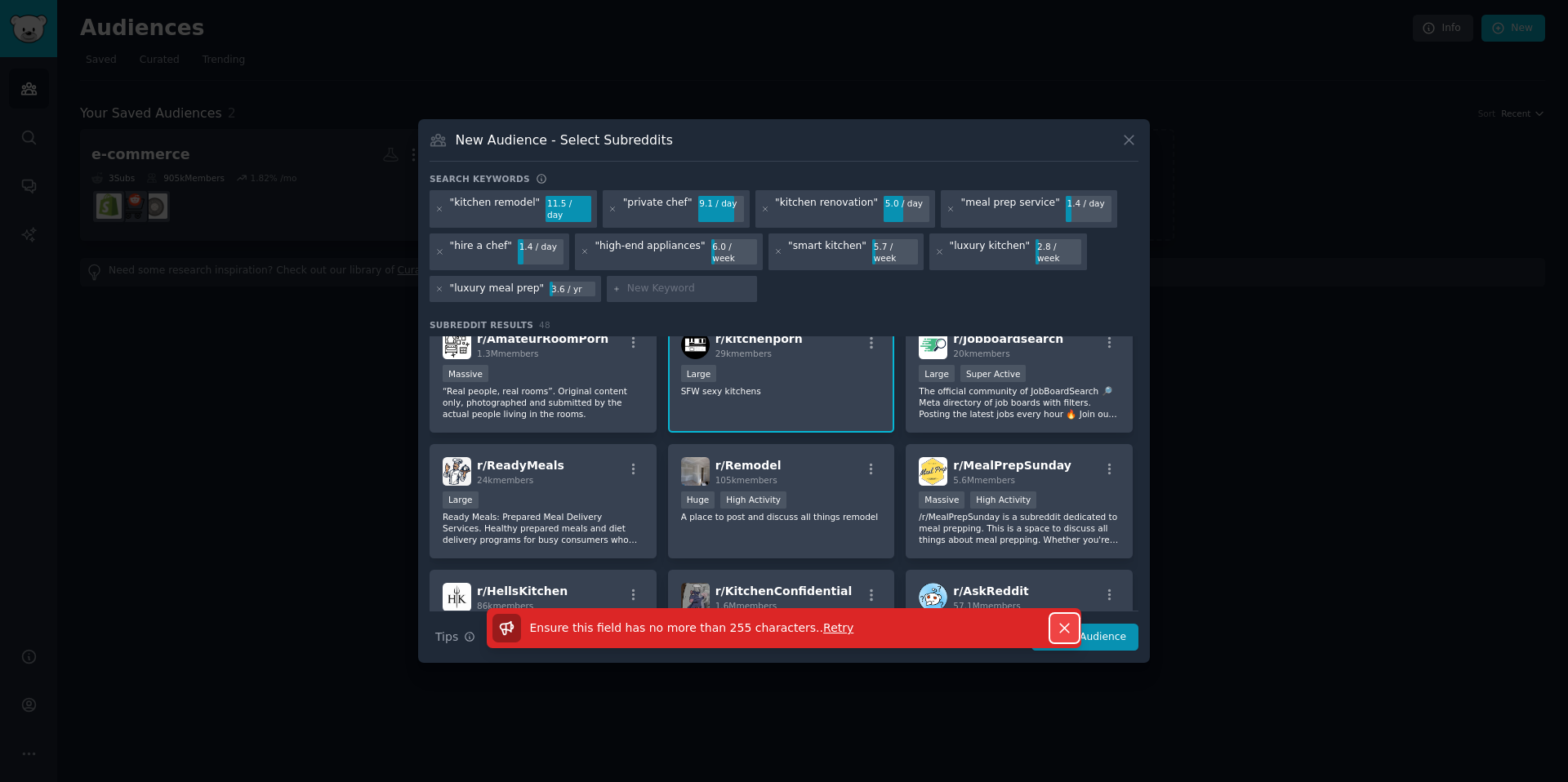
click at [1058, 620] on icon "button" at bounding box center [1065, 629] width 17 height 17
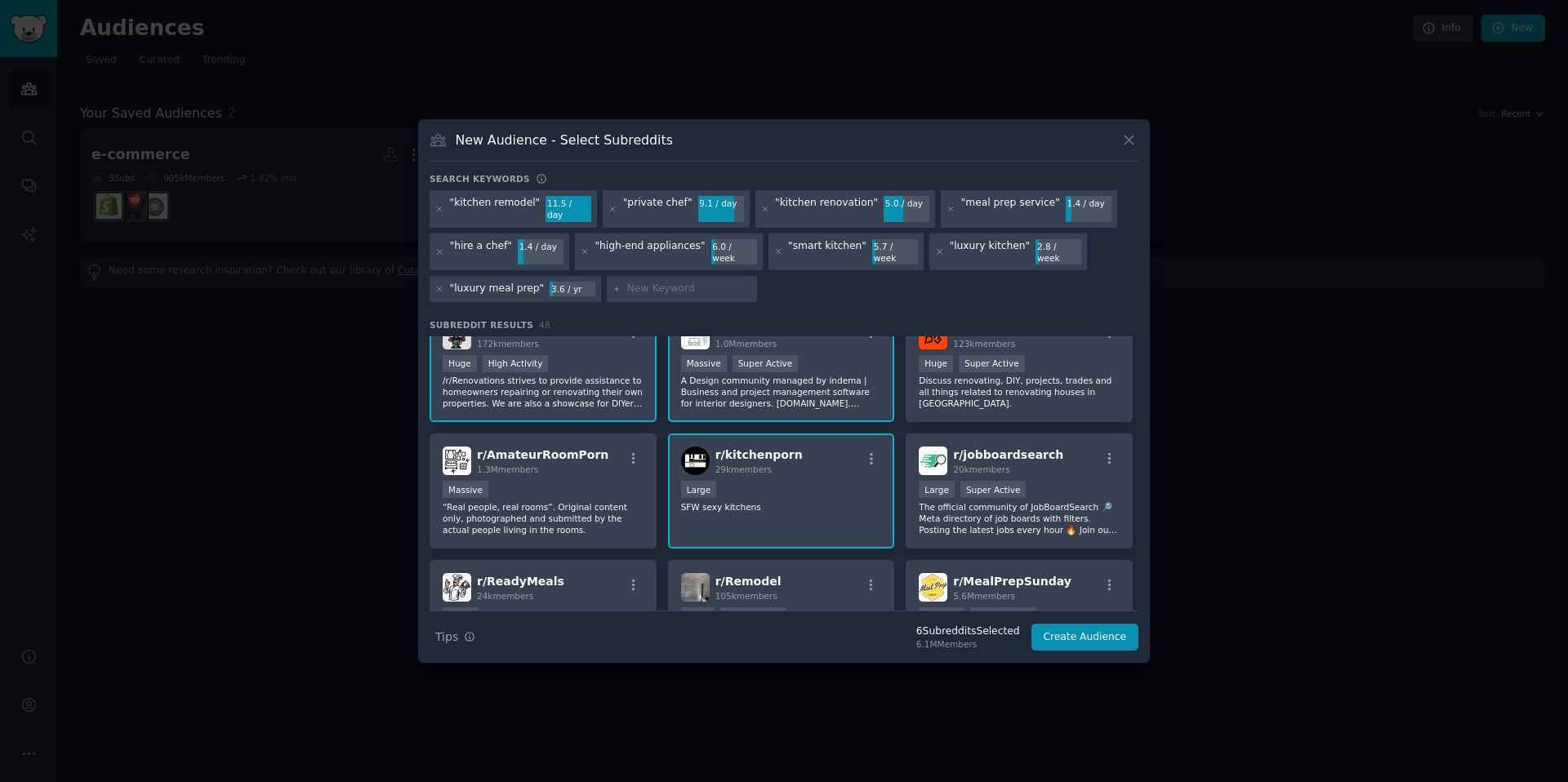
scroll to position [308, 0]
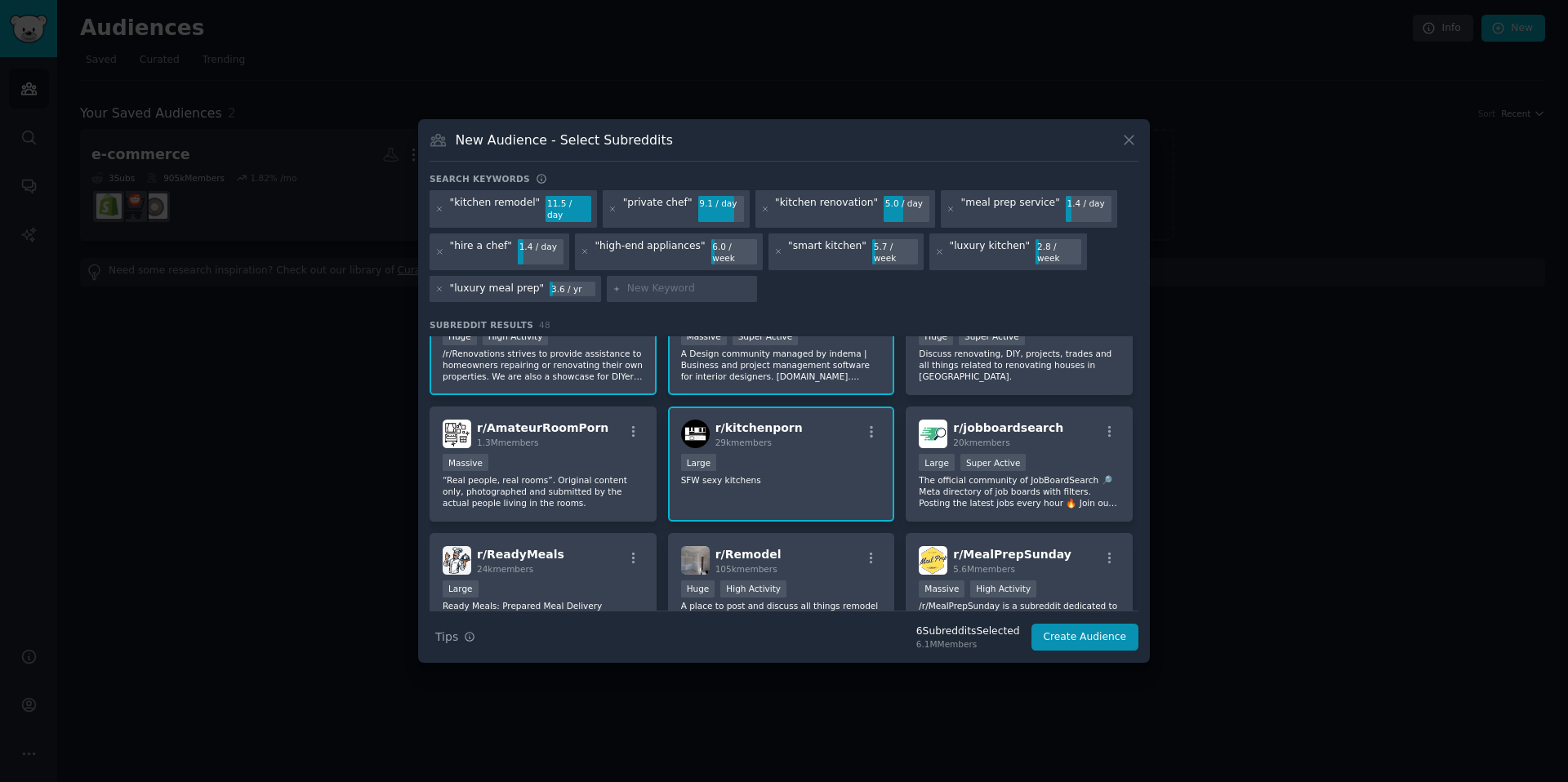
click at [734, 476] on div "r/ kitchenporn 29k members Large SFW sexy kitchens" at bounding box center [781, 464] width 227 height 115
click at [1110, 624] on button "Create Audience" at bounding box center [1084, 638] width 108 height 28
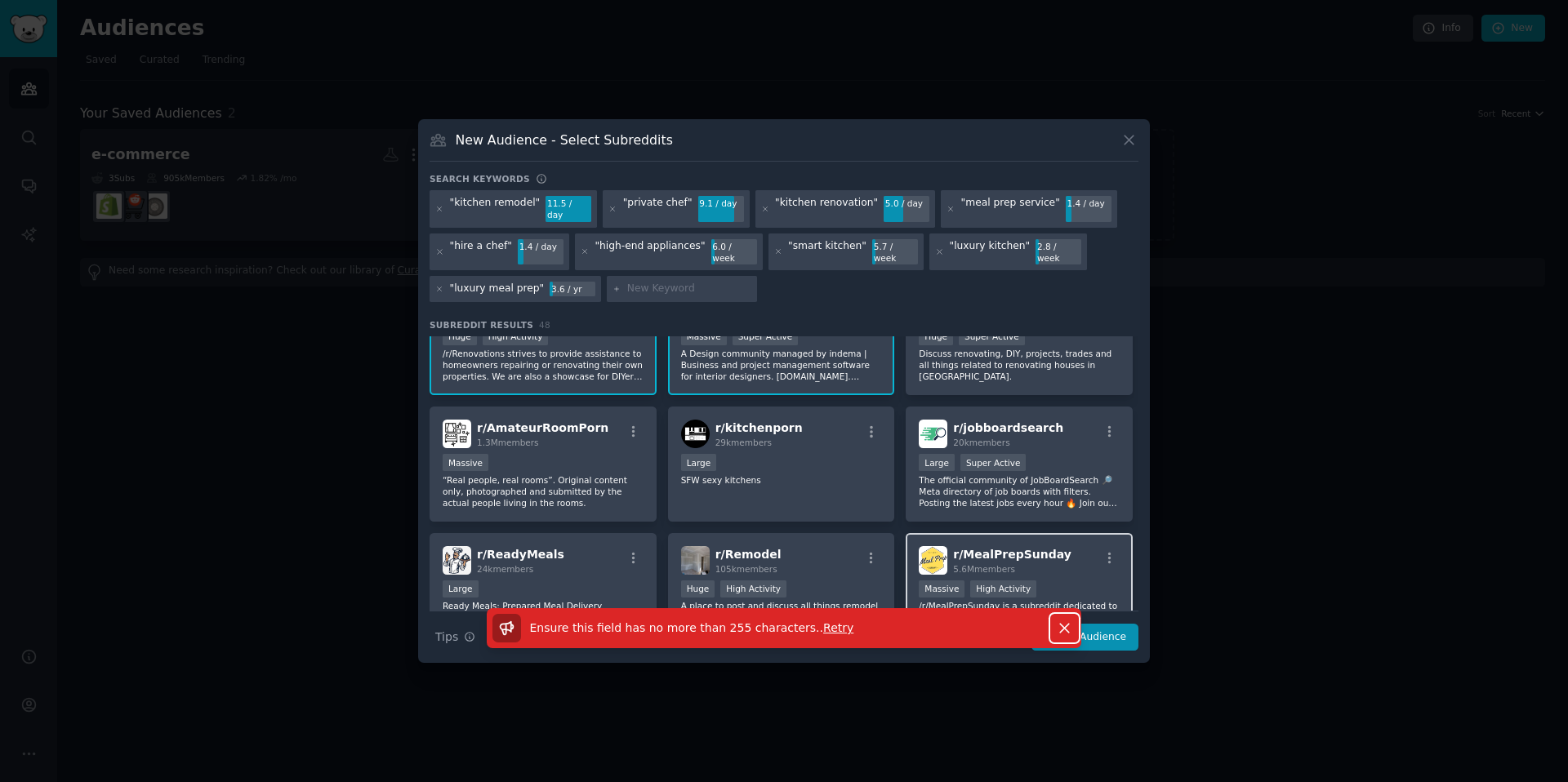
drag, startPoint x: 1057, startPoint y: 615, endPoint x: 966, endPoint y: 568, distance: 102.4
click at [1056, 620] on icon "button" at bounding box center [1065, 629] width 17 height 17
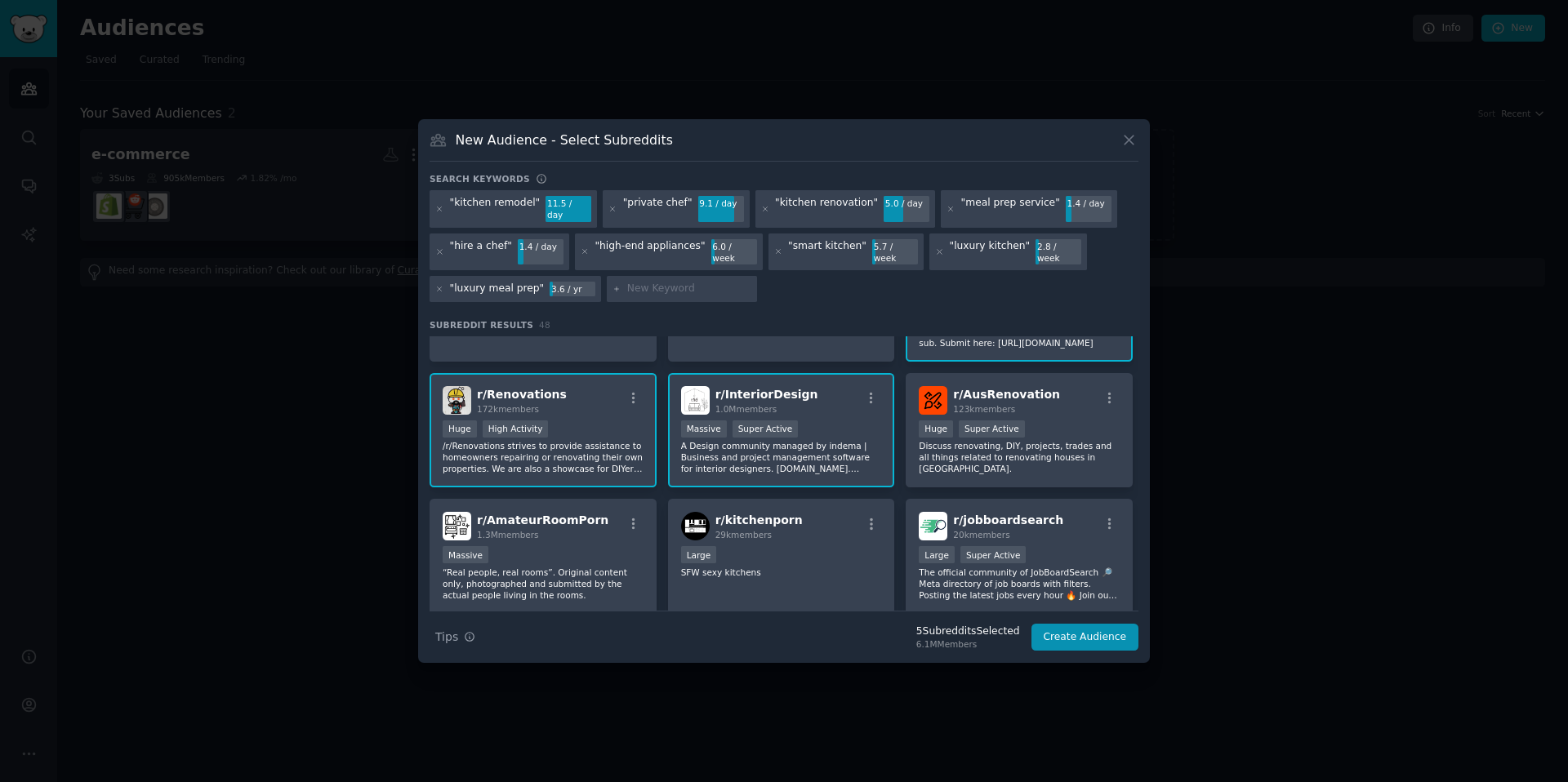
scroll to position [134, 0]
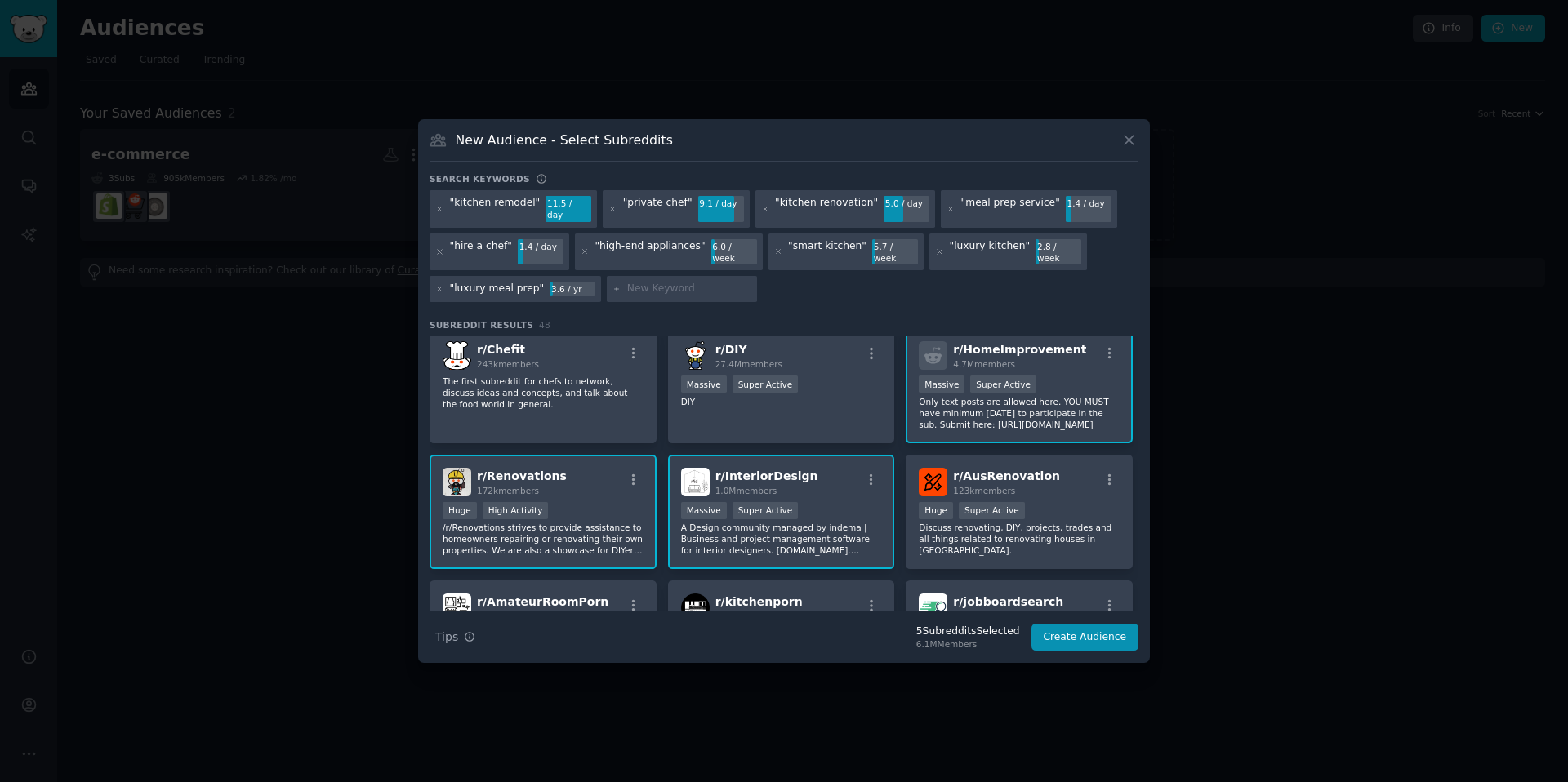
click at [548, 485] on div "r/ Renovations 172k members Huge High Activity /r/Renovations strives to provid…" at bounding box center [543, 512] width 227 height 115
click at [1084, 628] on button "Create Audience" at bounding box center [1084, 638] width 108 height 28
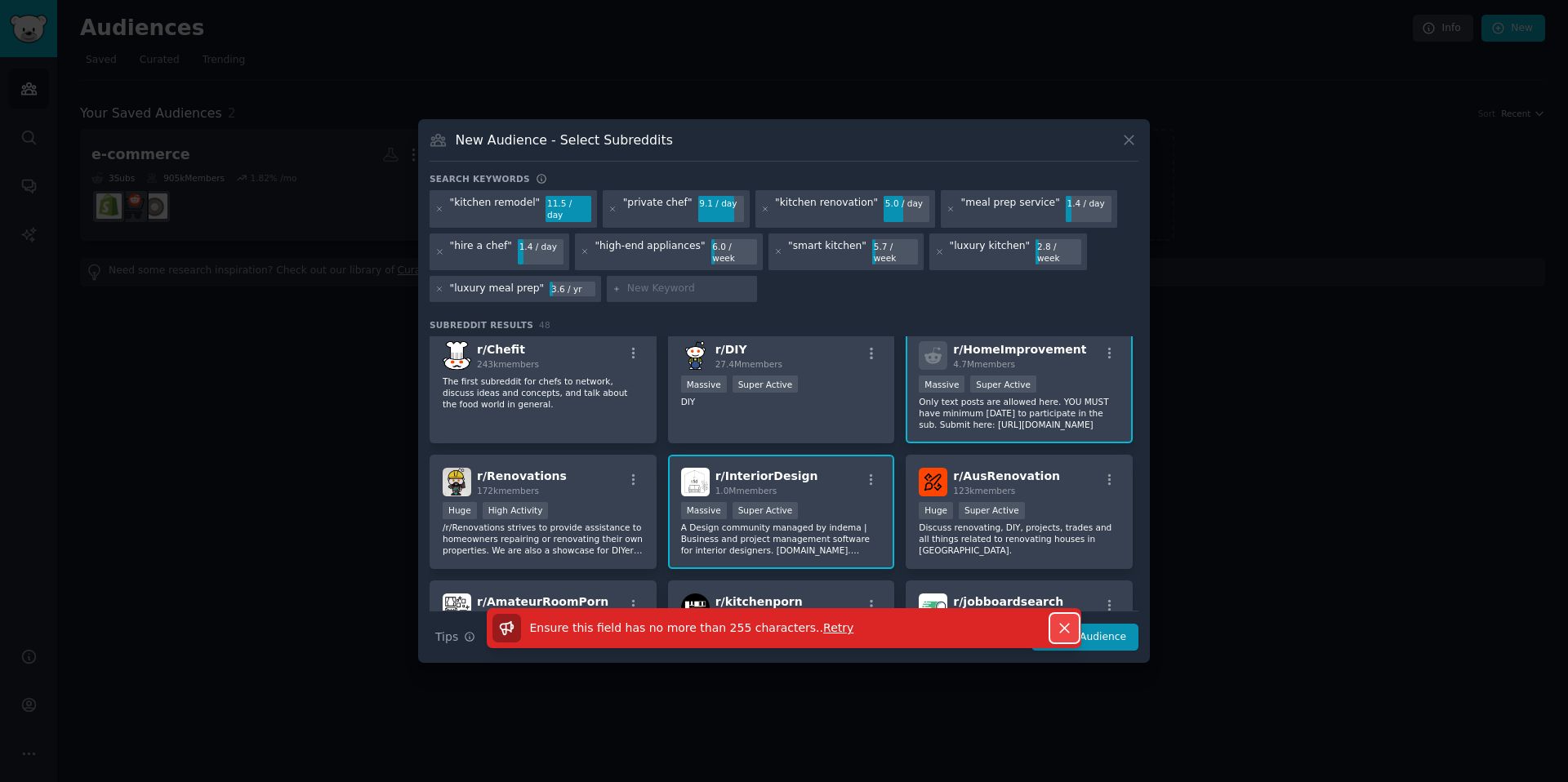
click at [1062, 625] on icon "button" at bounding box center [1064, 629] width 9 height 9
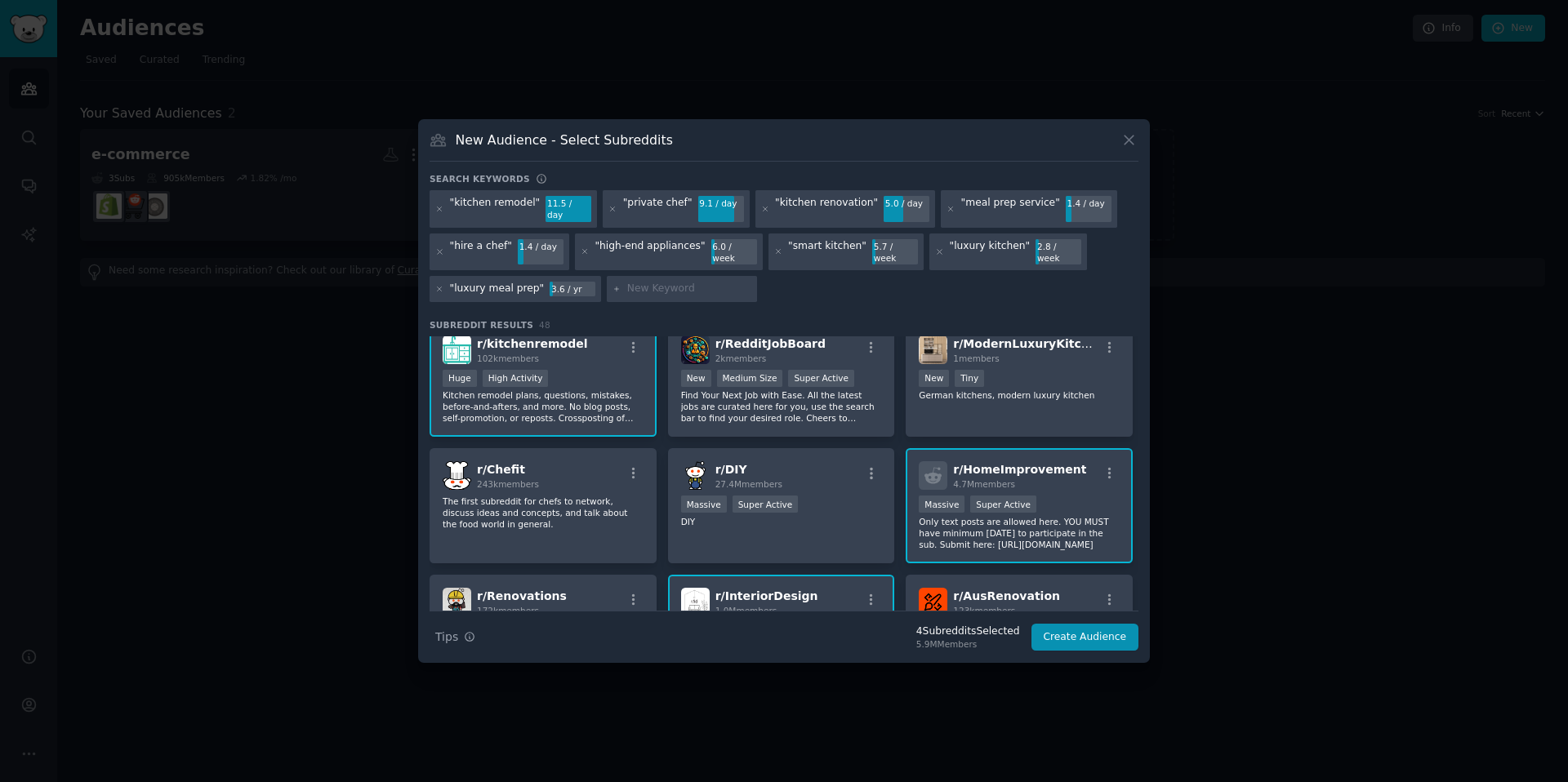
scroll to position [7, 0]
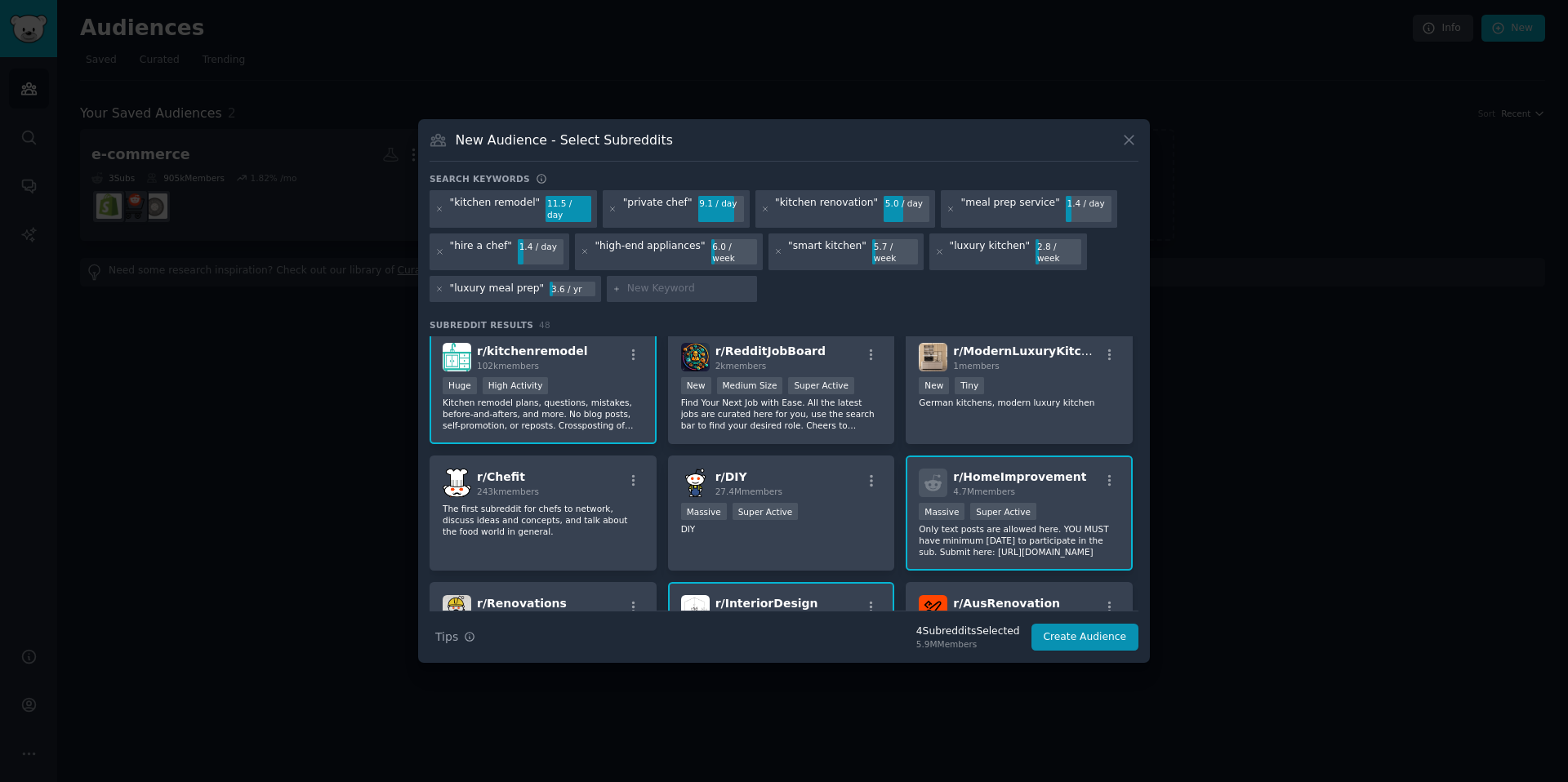
click at [809, 582] on div "r/ InteriorDesign 1.0M members 1,000,000+ members Massive Super Active A Design…" at bounding box center [781, 640] width 227 height 115
click at [1105, 624] on button "Create Audience" at bounding box center [1084, 638] width 108 height 28
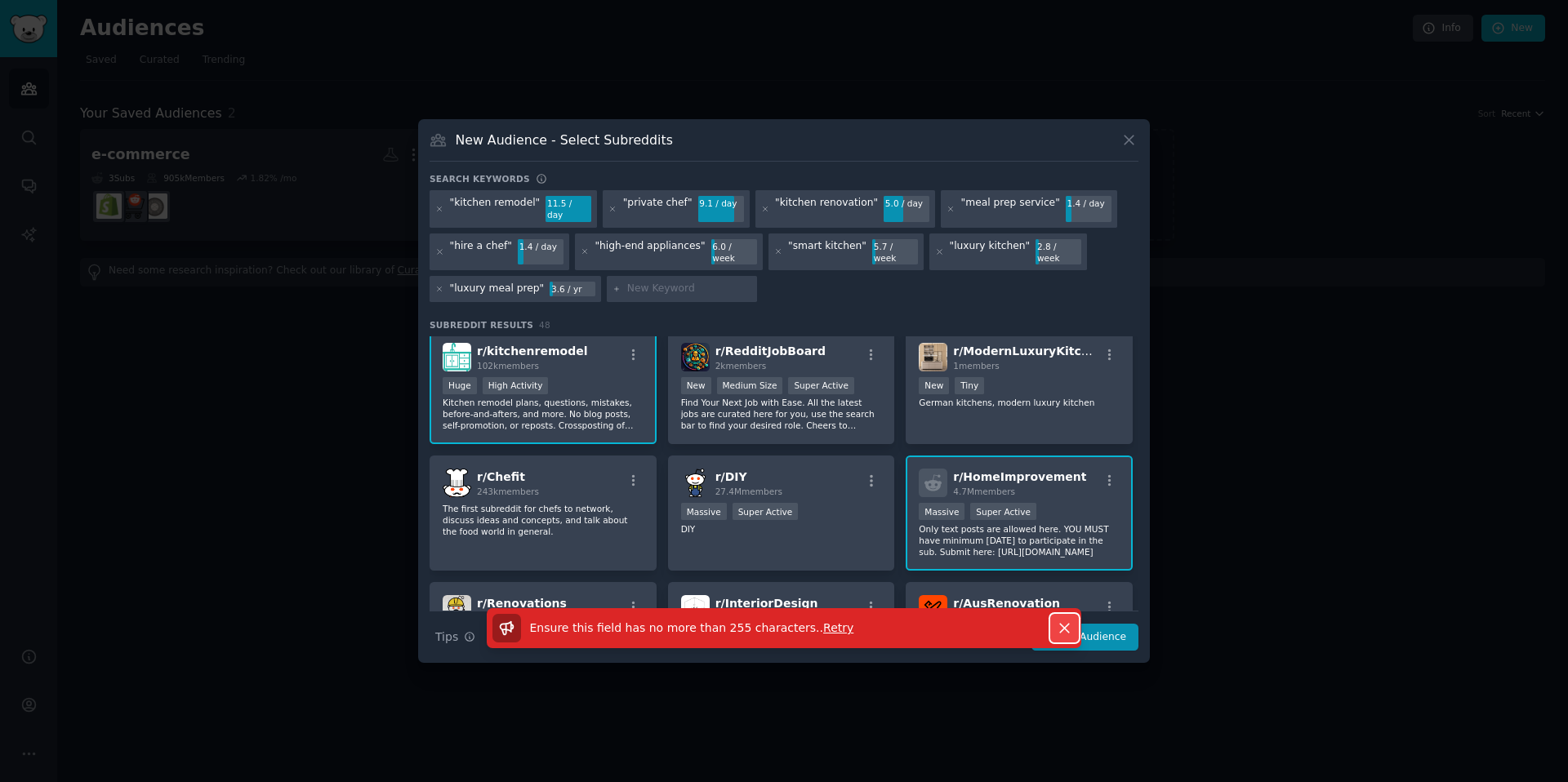
click at [1056, 620] on icon "button" at bounding box center [1065, 629] width 17 height 17
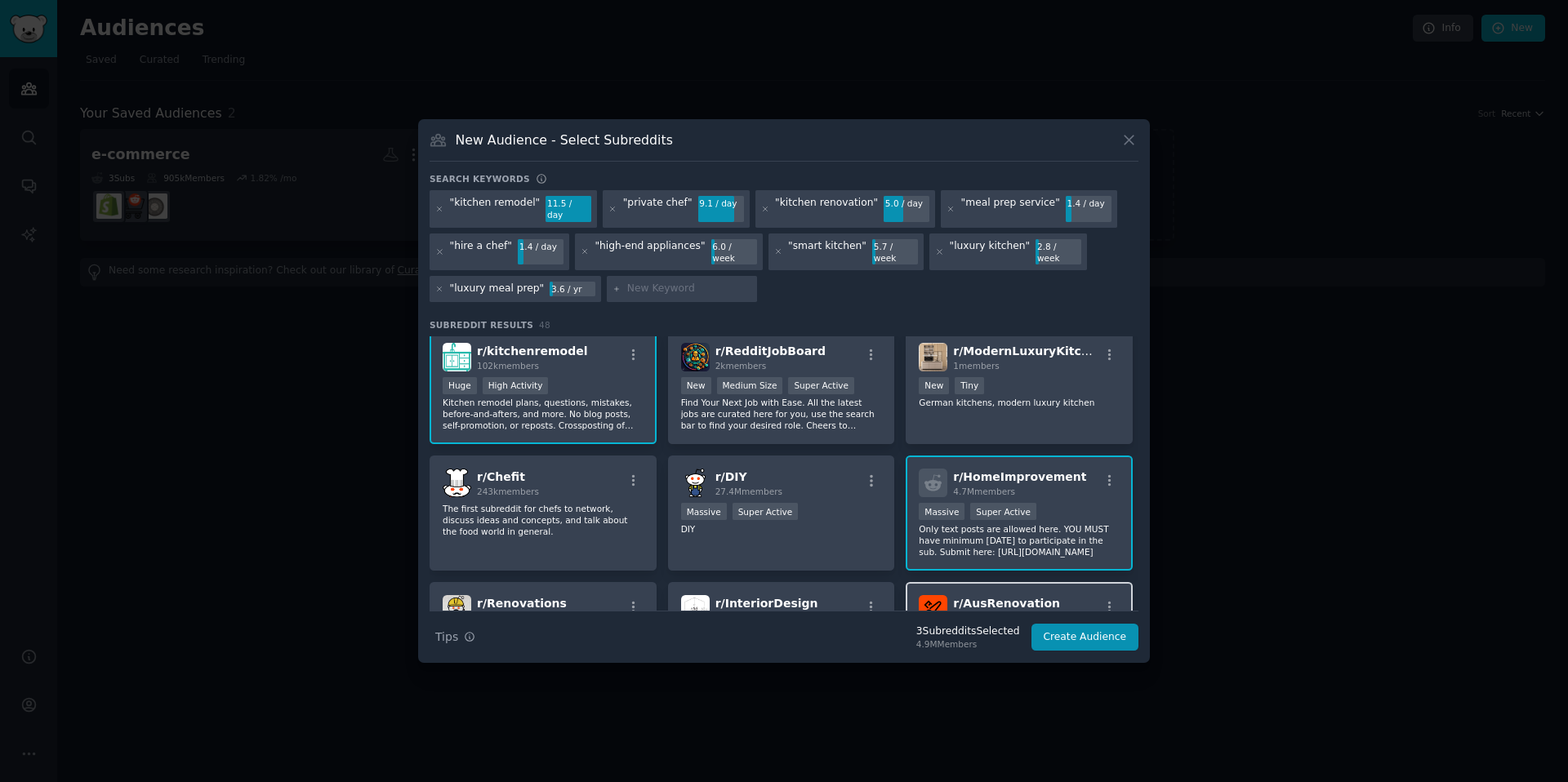
scroll to position [0, 0]
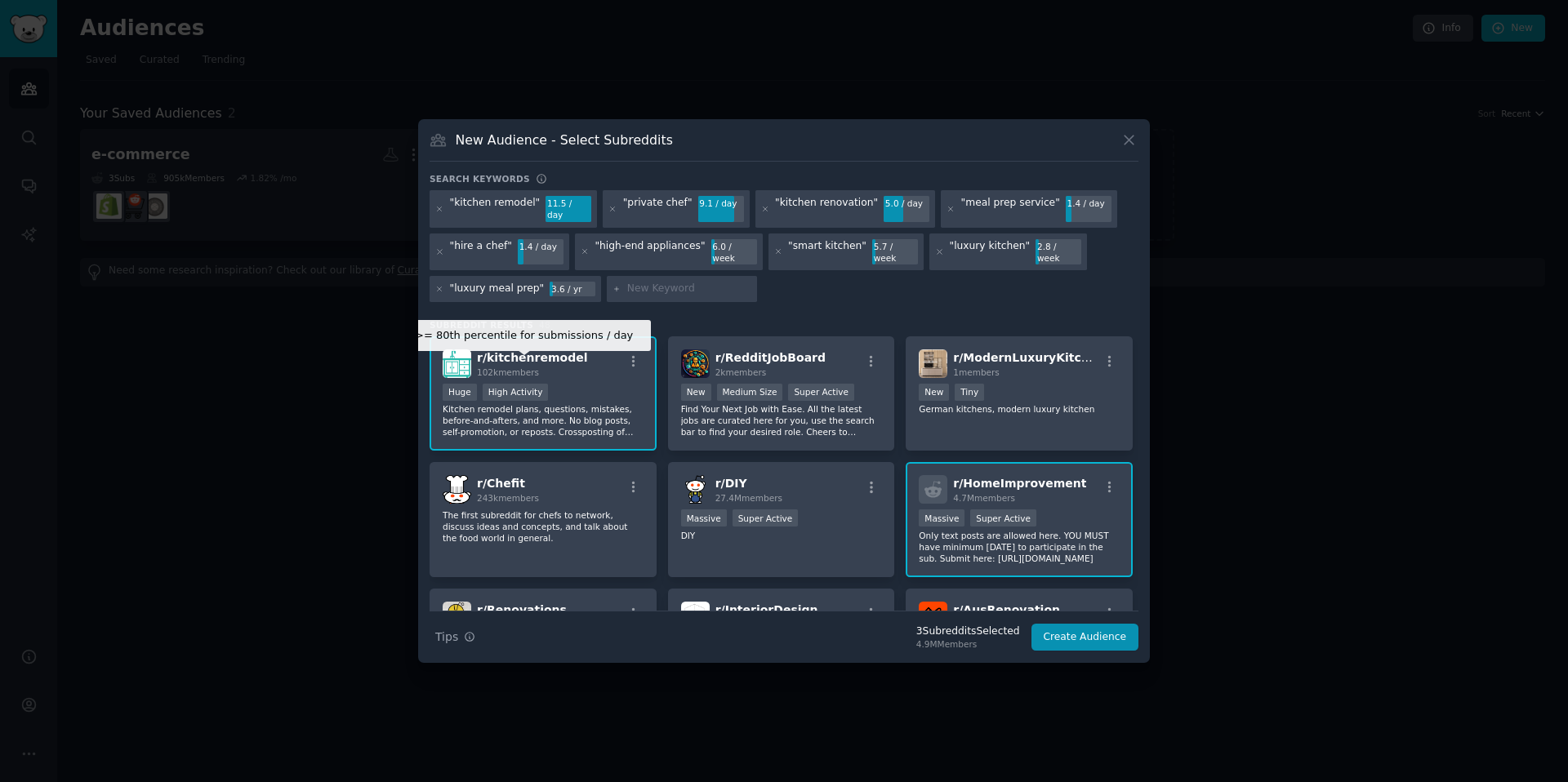
click at [541, 384] on div "High Activity" at bounding box center [516, 392] width 66 height 17
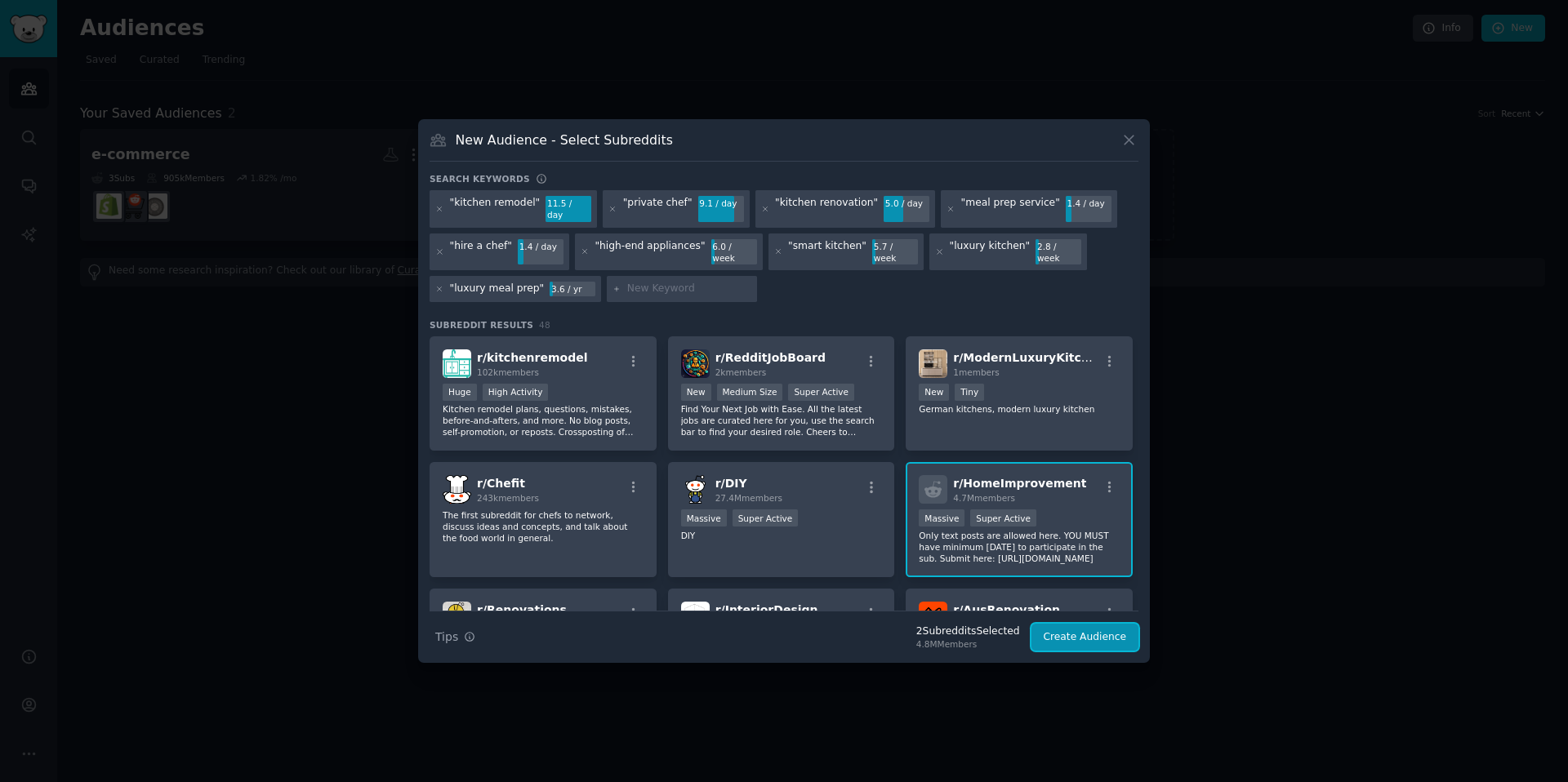
drag, startPoint x: 1048, startPoint y: 631, endPoint x: 1008, endPoint y: 623, distance: 40.8
click at [1048, 631] on button "Create Audience" at bounding box center [1084, 638] width 108 height 28
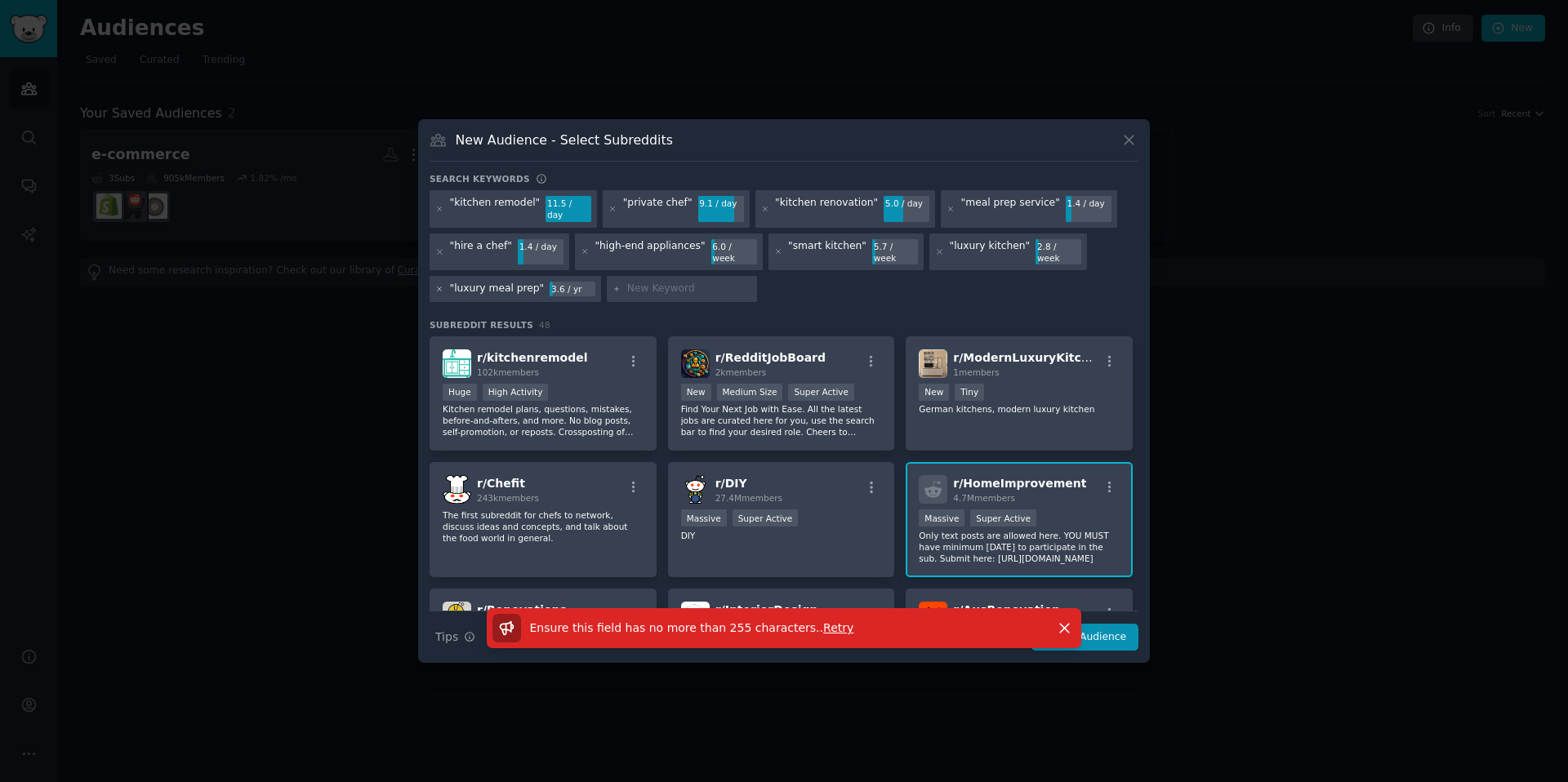
click at [439, 285] on icon at bounding box center [439, 289] width 9 height 9
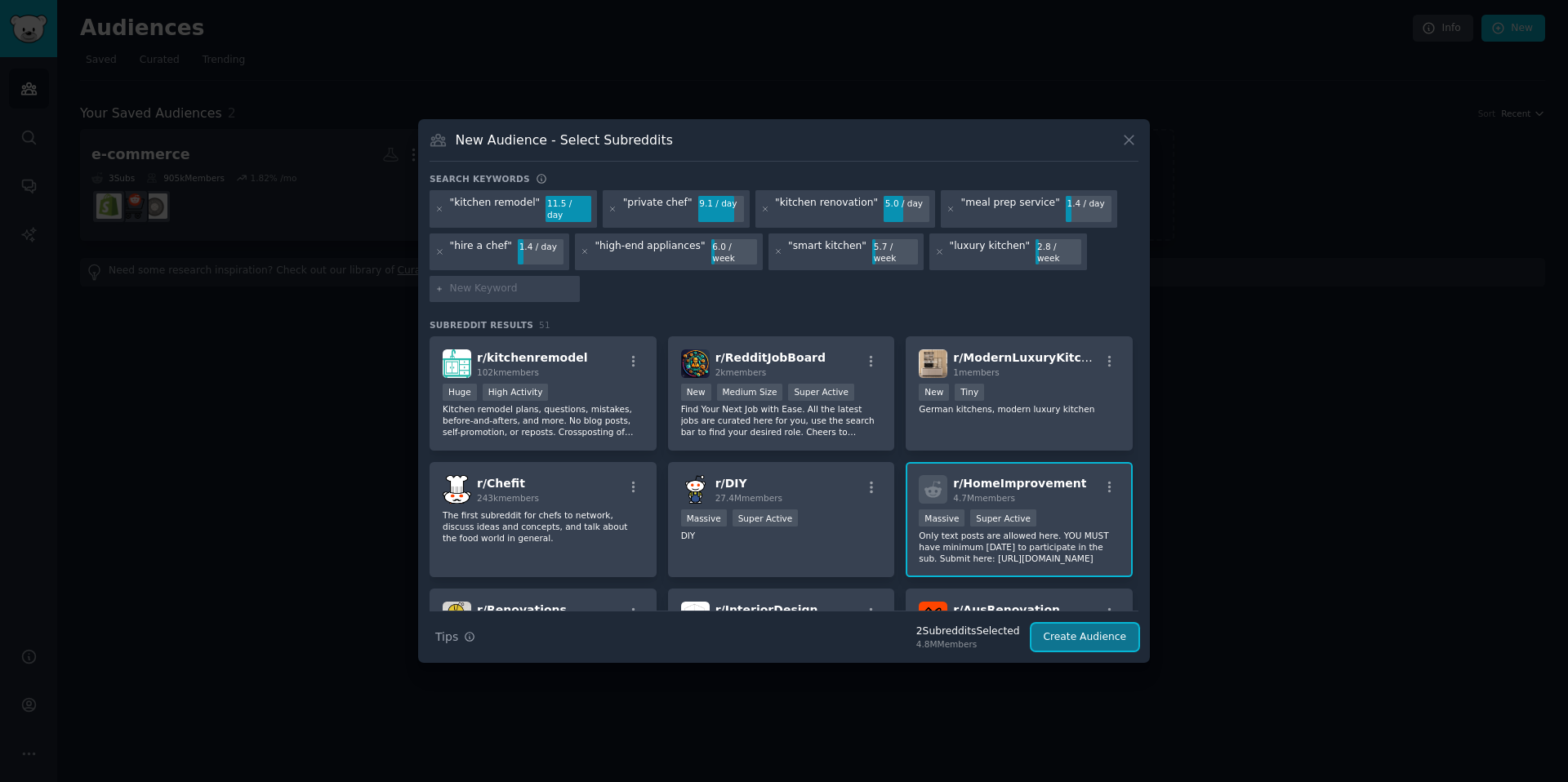
click at [1107, 624] on button "Create Audience" at bounding box center [1084, 638] width 108 height 28
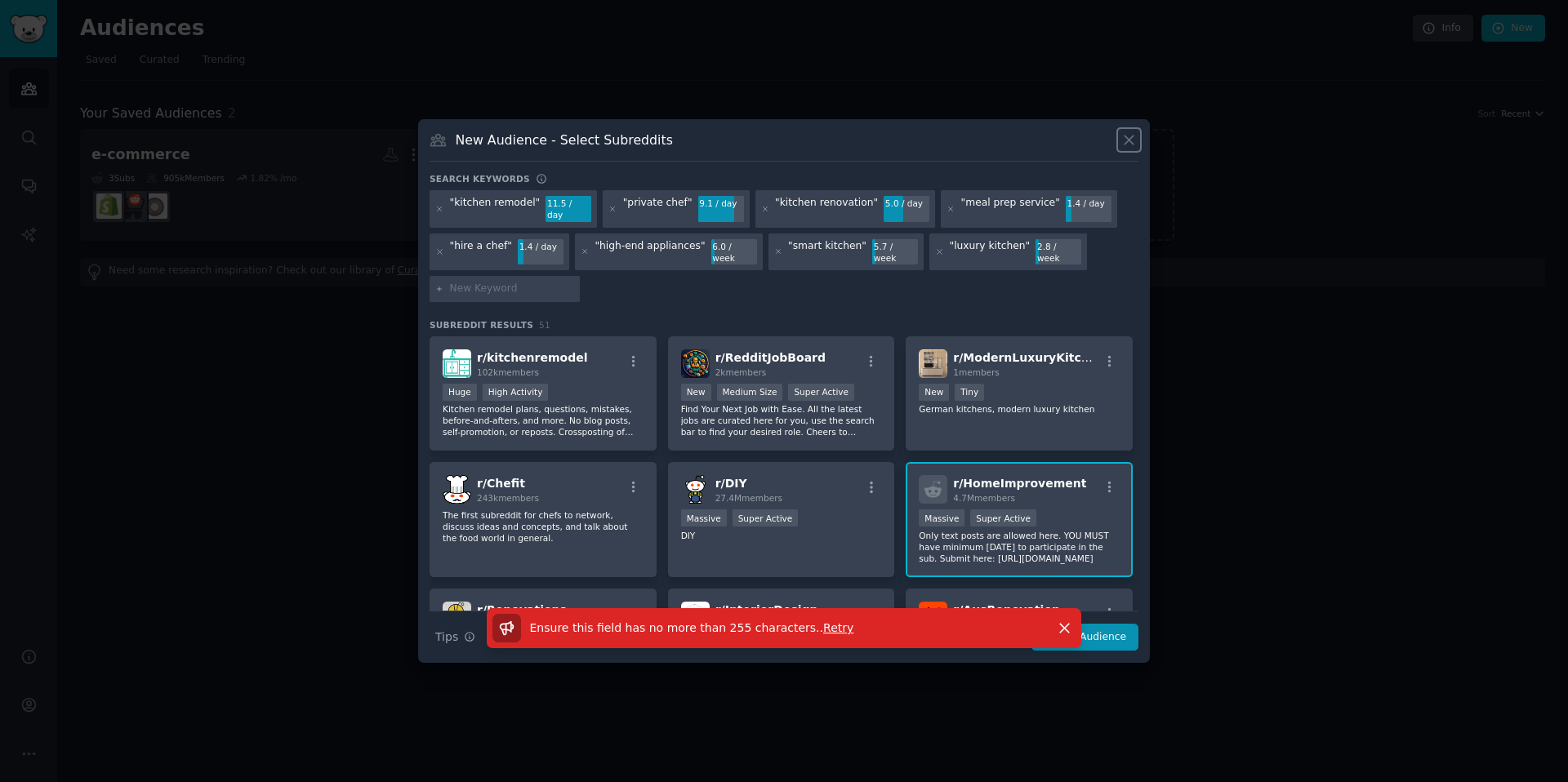
click at [1135, 144] on icon at bounding box center [1129, 141] width 17 height 17
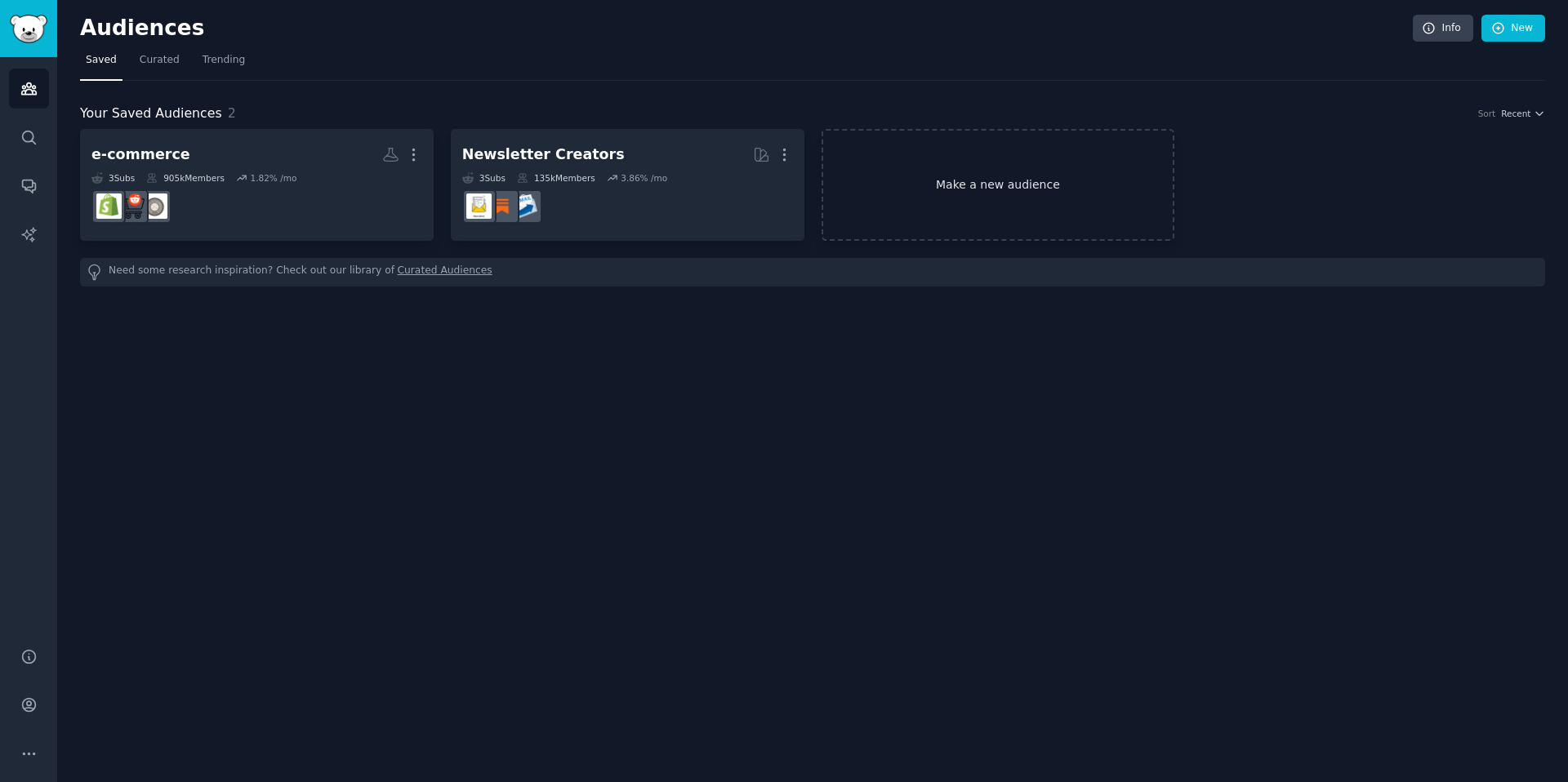
click at [996, 199] on link "Make a new audience" at bounding box center [998, 184] width 354 height 111
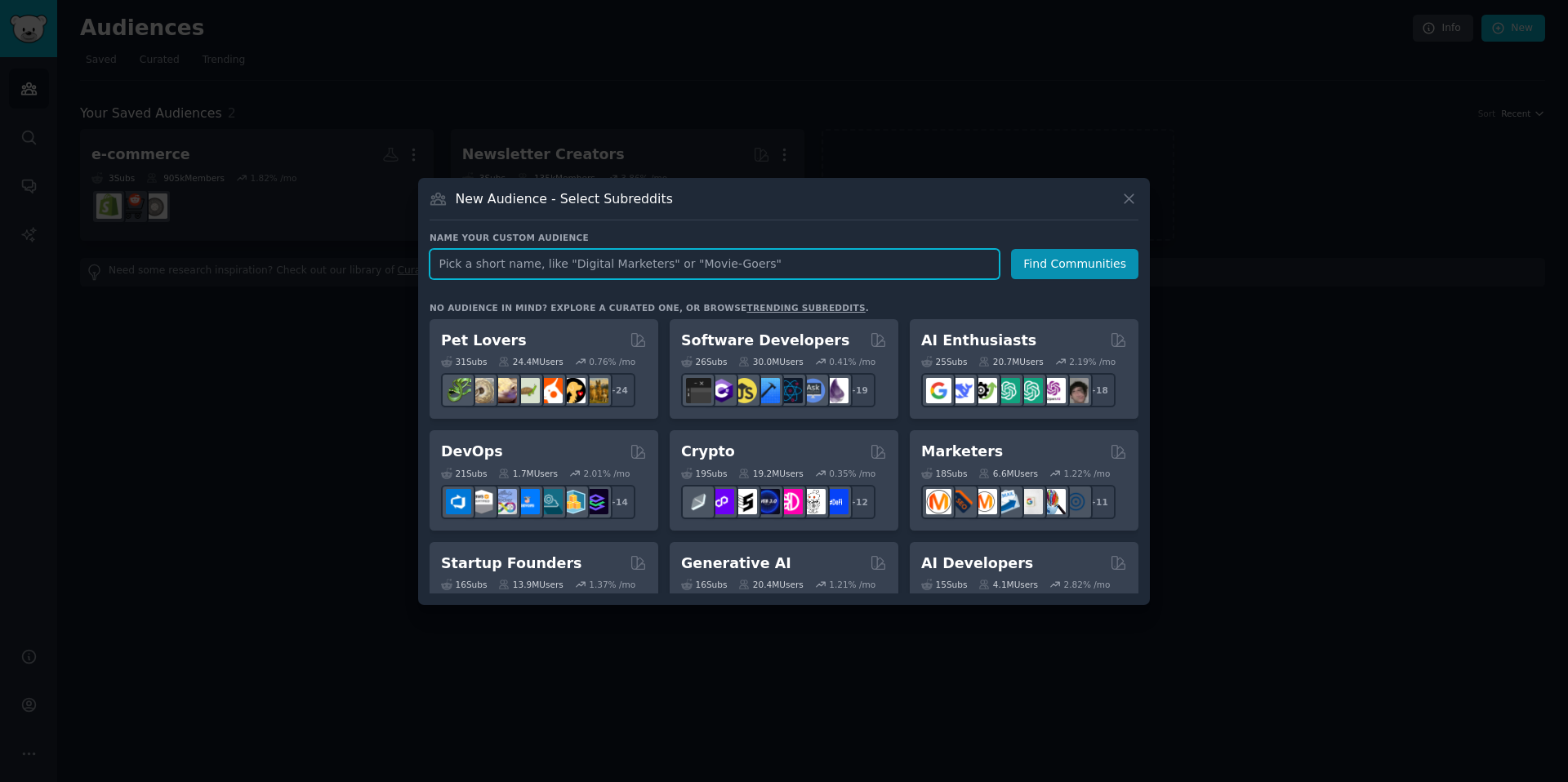
paste input ""personal chef at home""
type input ""personal chef at home""
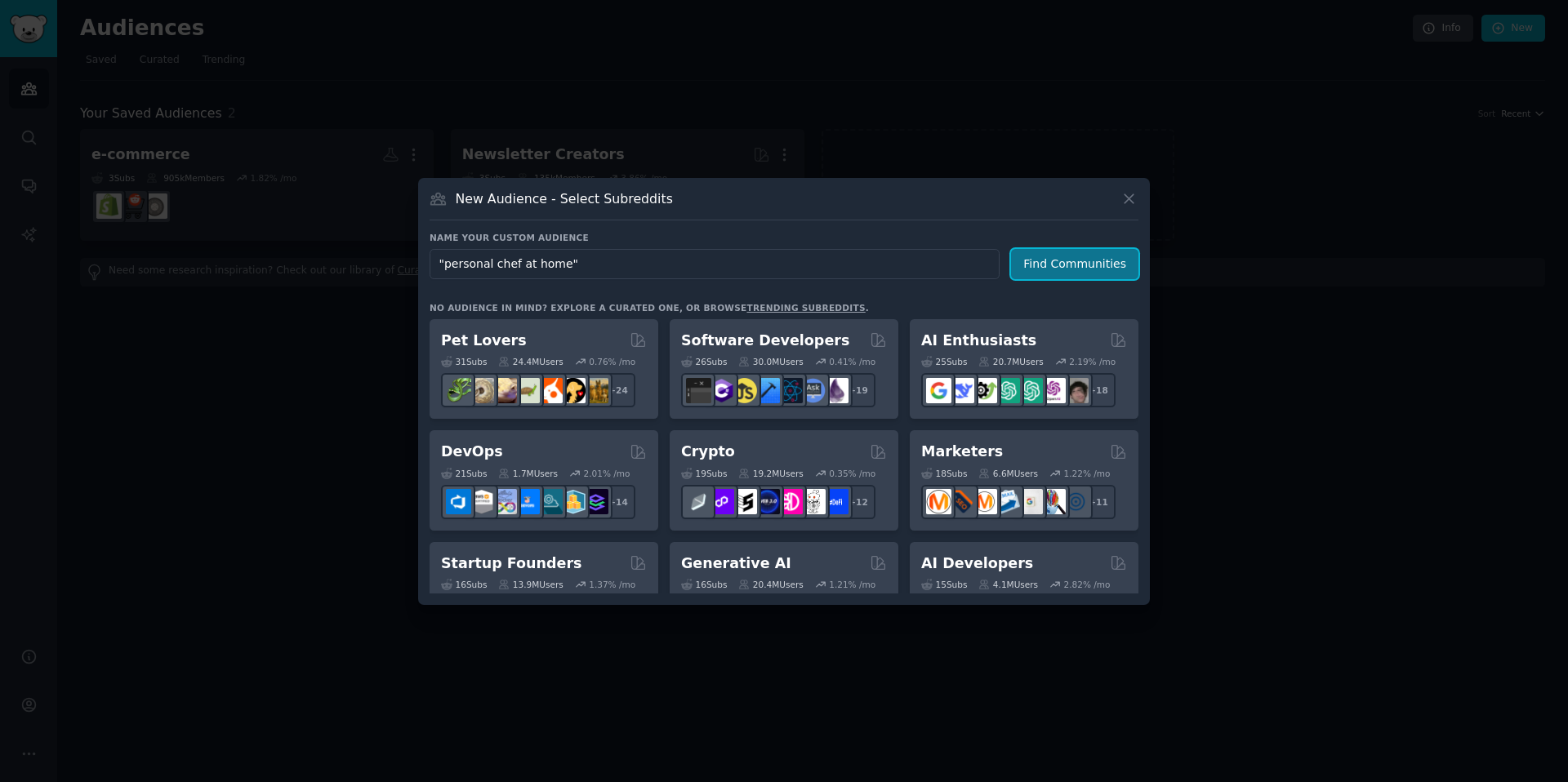
click at [1111, 275] on button "Find Communities" at bounding box center [1074, 264] width 127 height 30
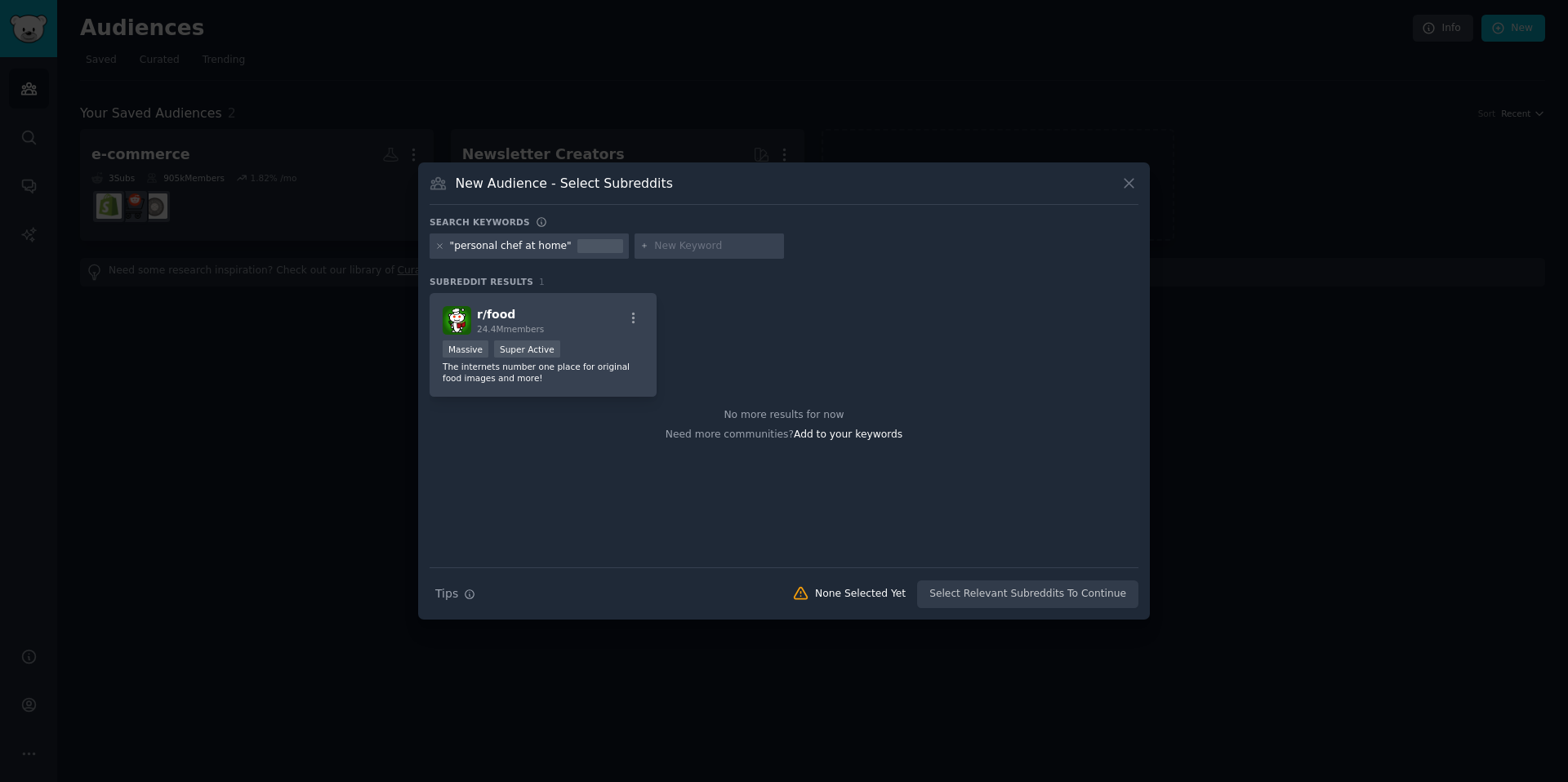
drag, startPoint x: 698, startPoint y: 253, endPoint x: 687, endPoint y: 248, distance: 12.1
click at [697, 252] on input "text" at bounding box center [716, 246] width 124 height 15
paste input ""luxury kitchen""
type input ""luxury kitchen""
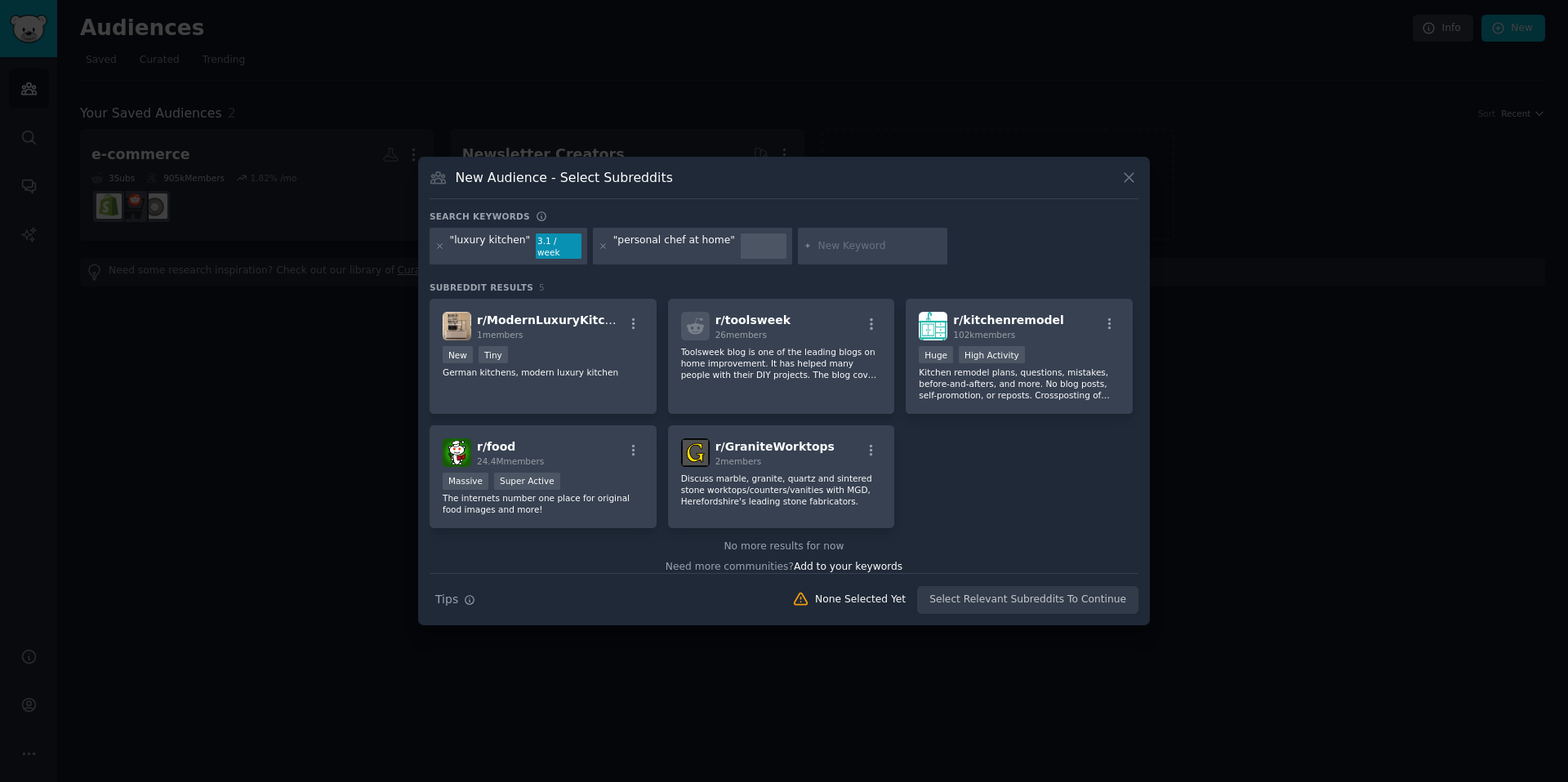
paste input ""smart kitchen""
type input ""smart kitchen""
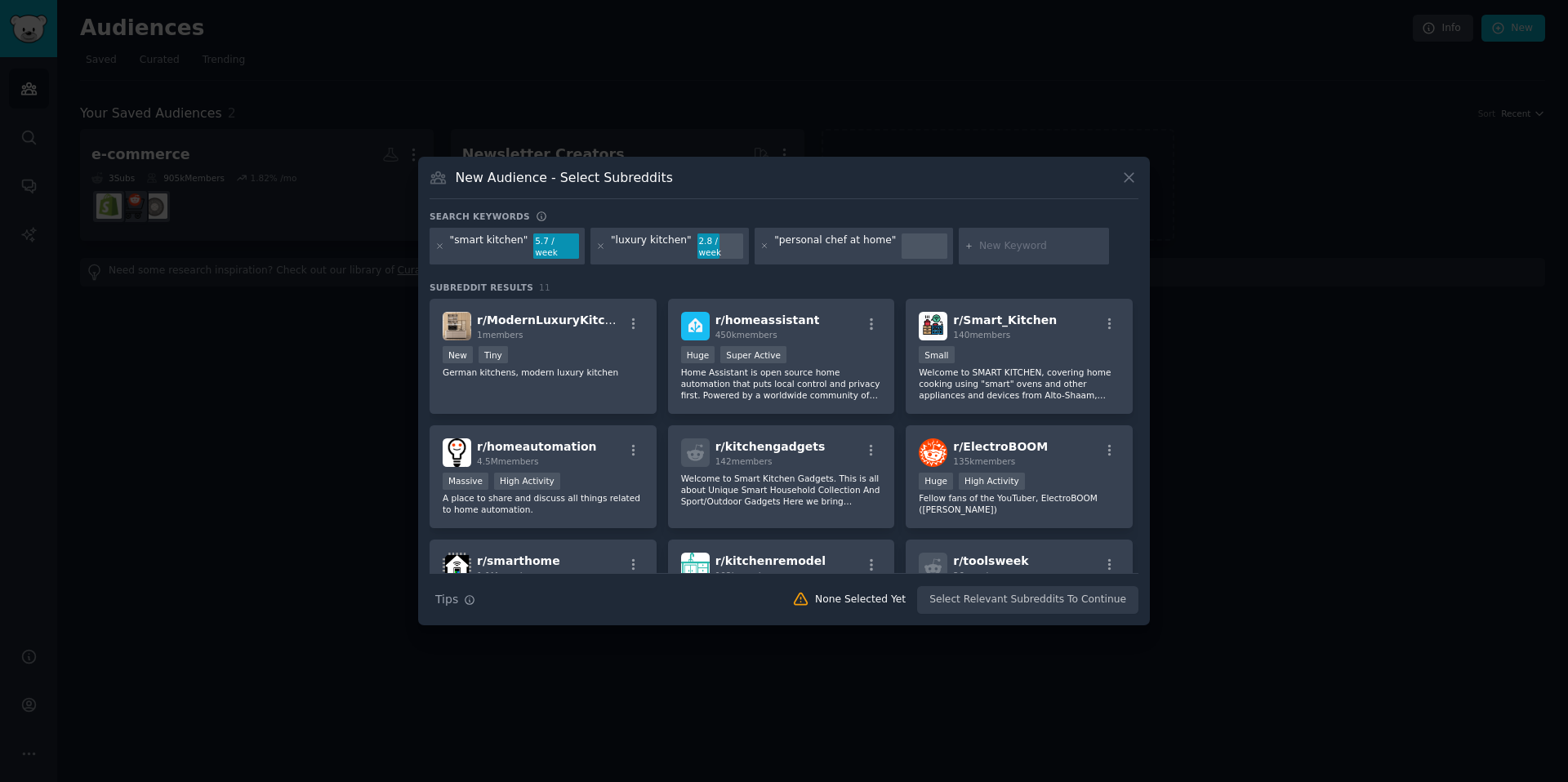
paste input ""kitchen remodel""
type input ""kitchen remodel""
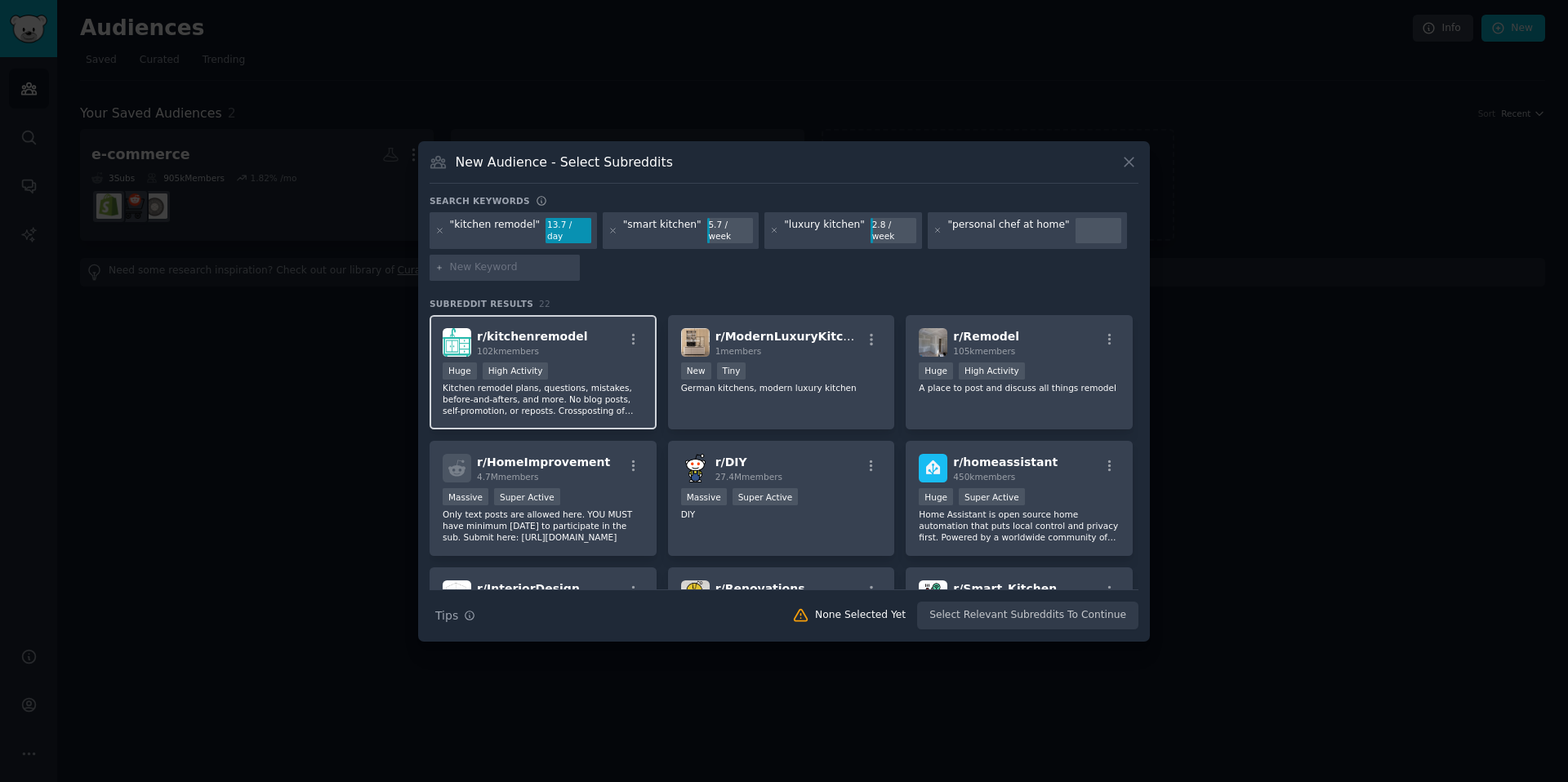
click at [586, 345] on div "r/ kitchenremodel 102k members" at bounding box center [543, 342] width 201 height 28
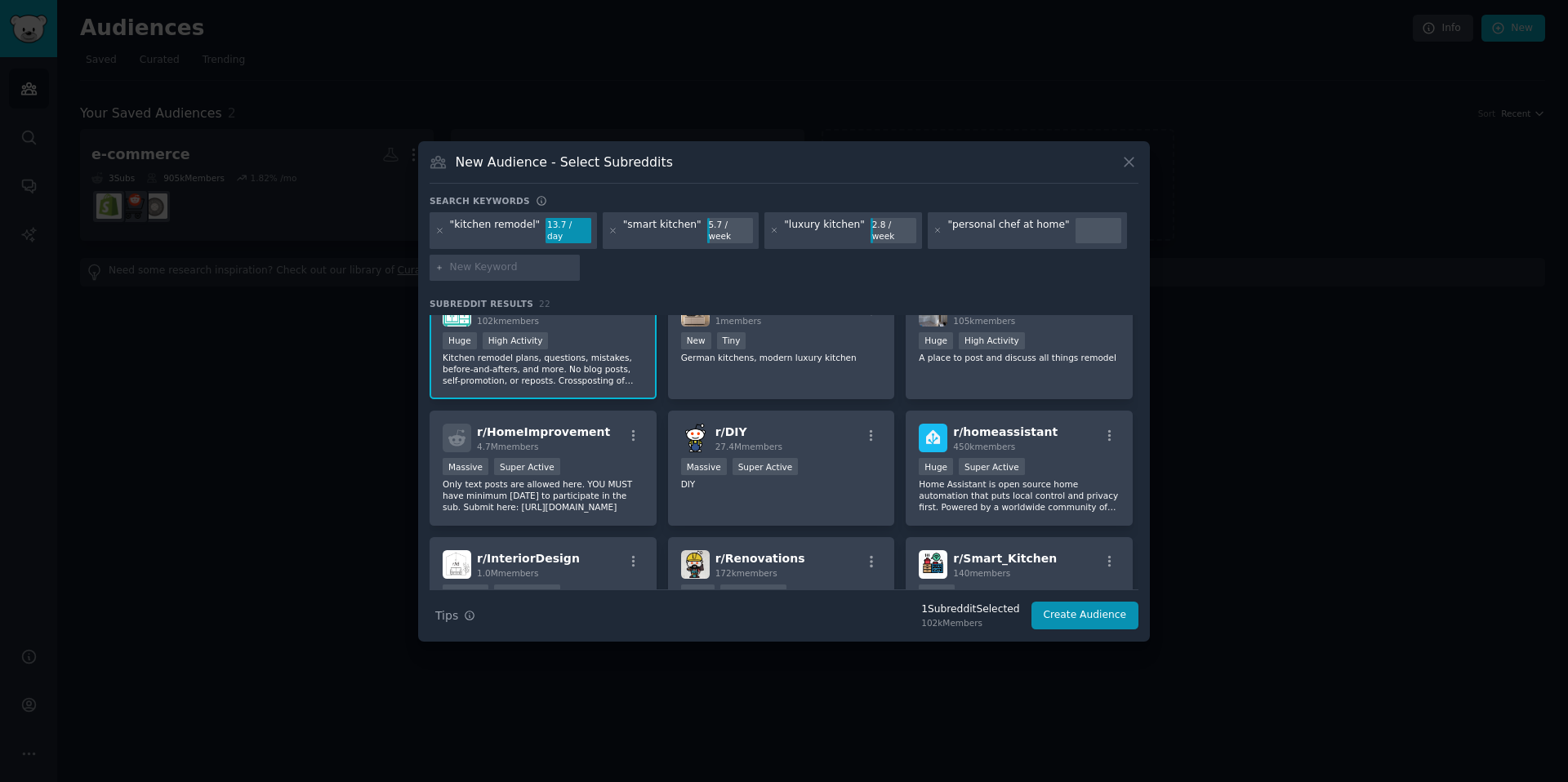
scroll to position [32, 0]
click at [580, 431] on span "r/ HomeImprovement" at bounding box center [543, 429] width 133 height 13
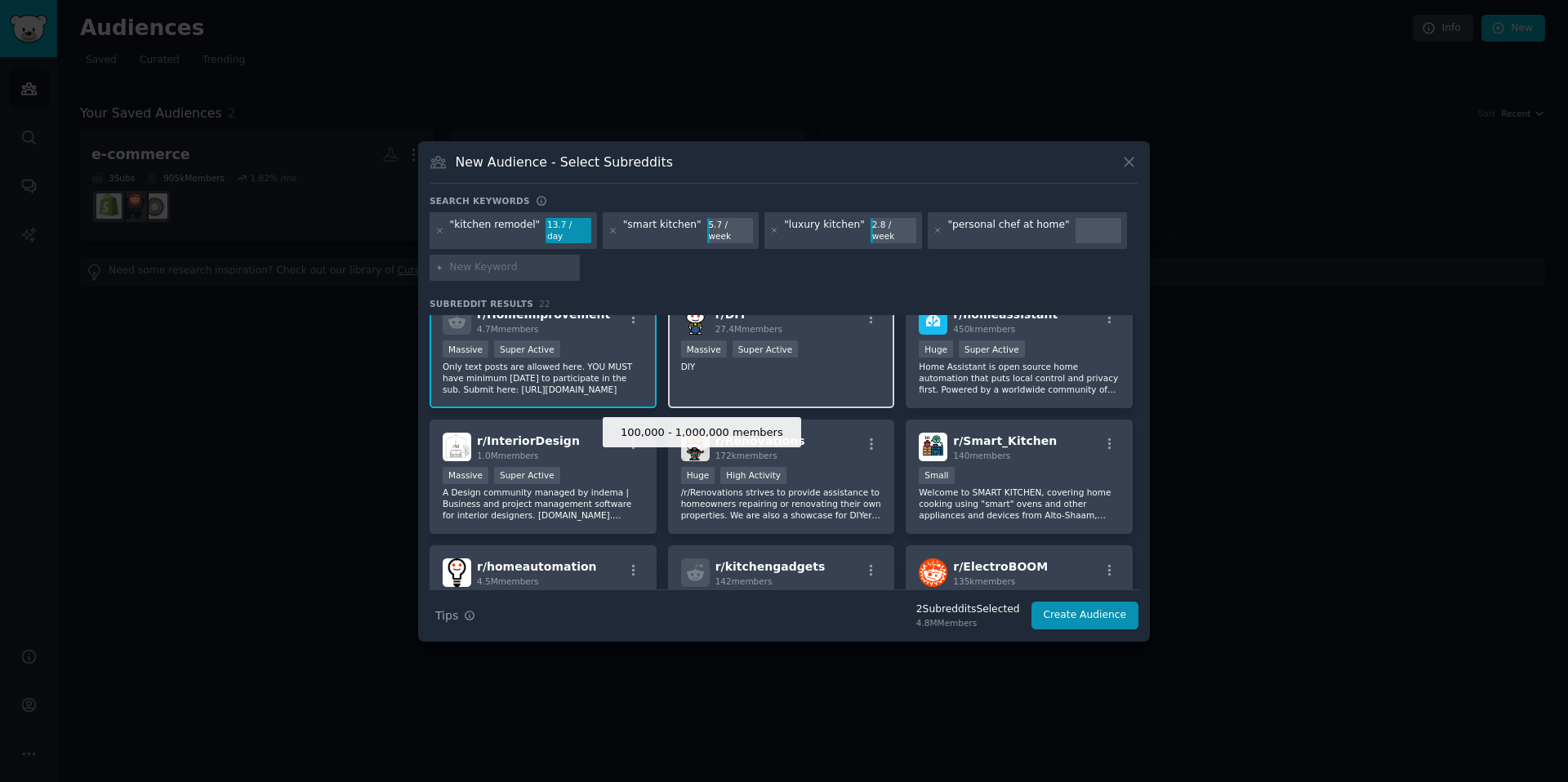
scroll to position [149, 0]
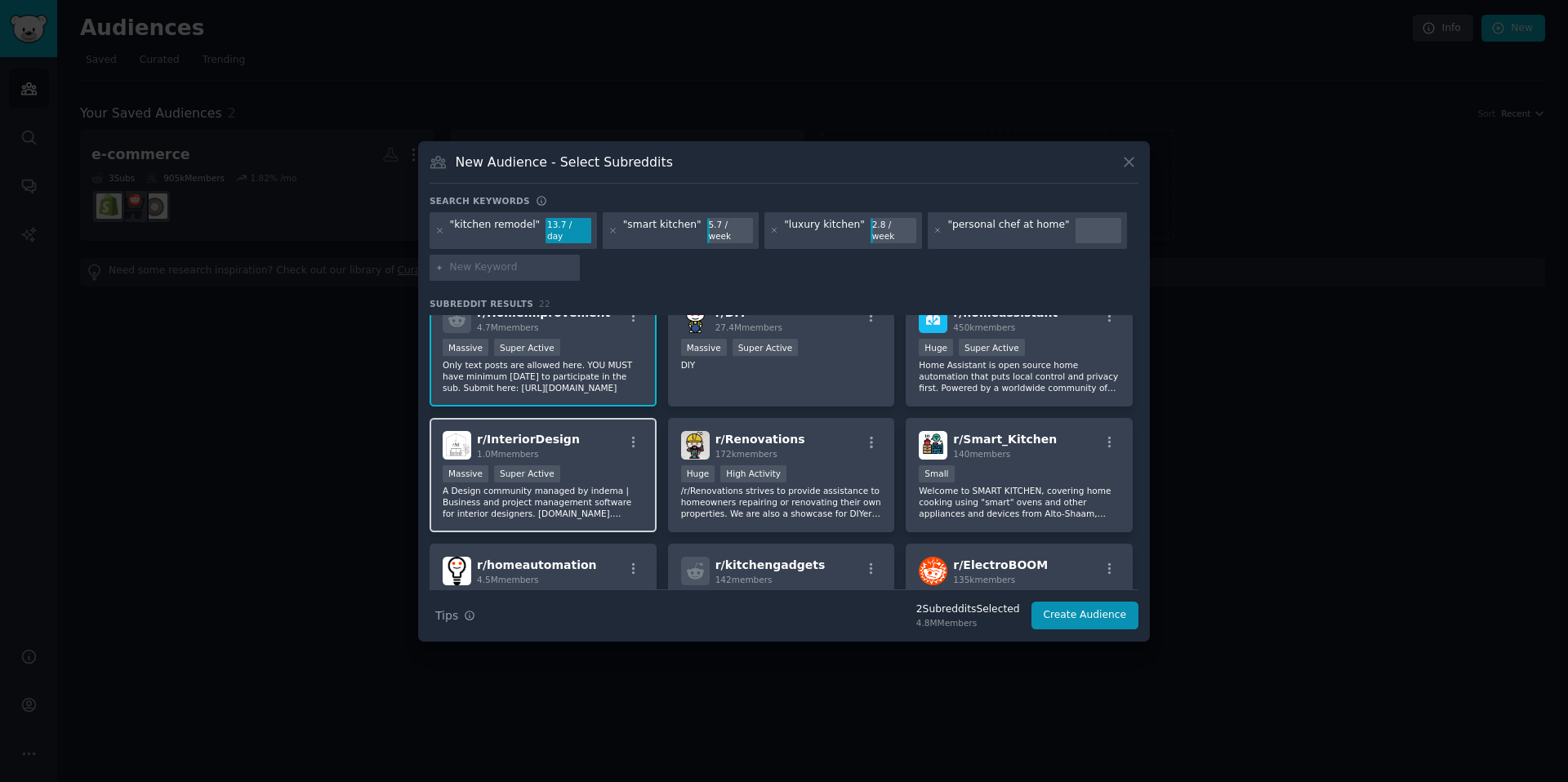
click at [611, 470] on div "Massive Super Active" at bounding box center [543, 475] width 201 height 20
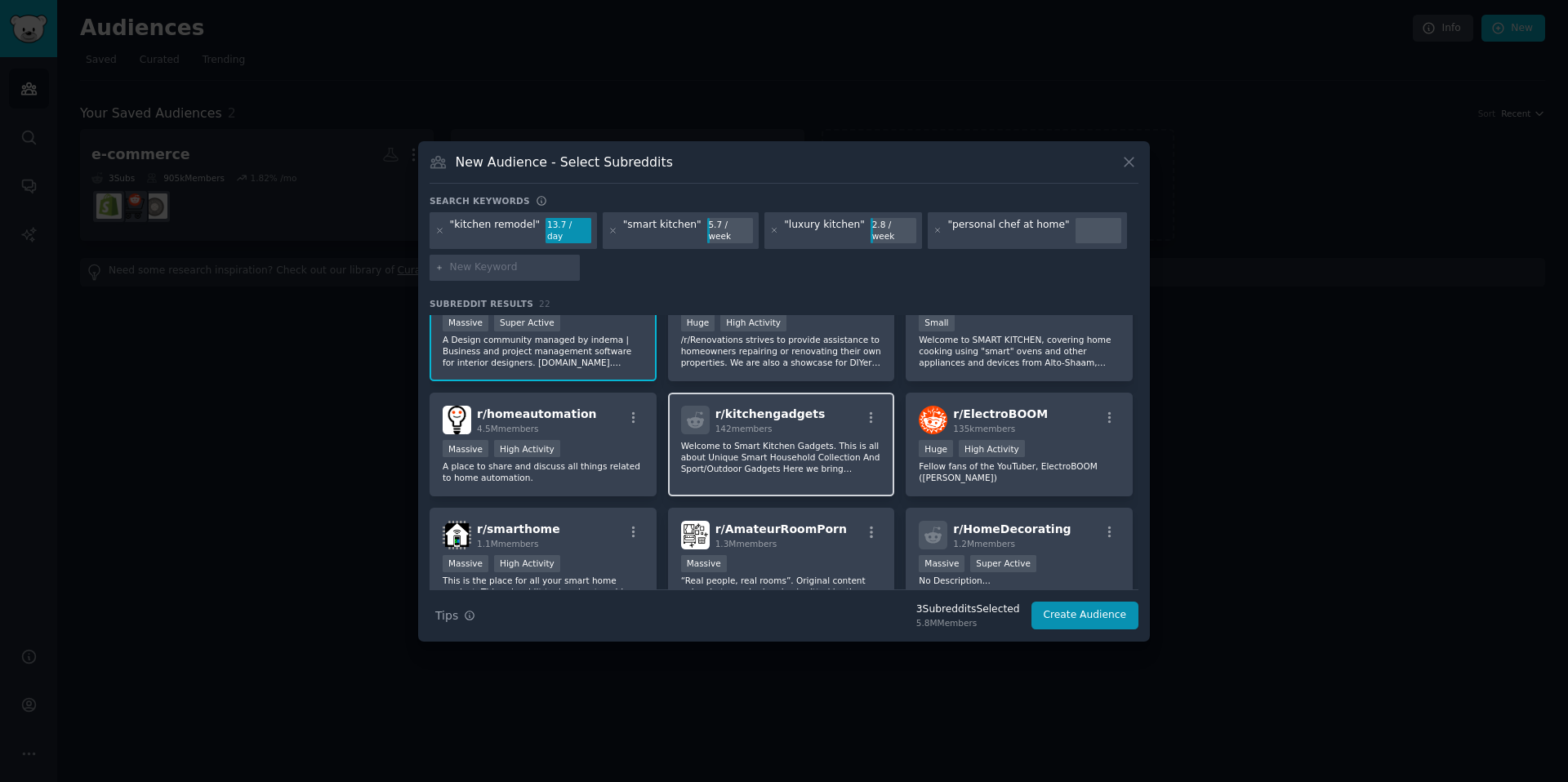
scroll to position [324, 0]
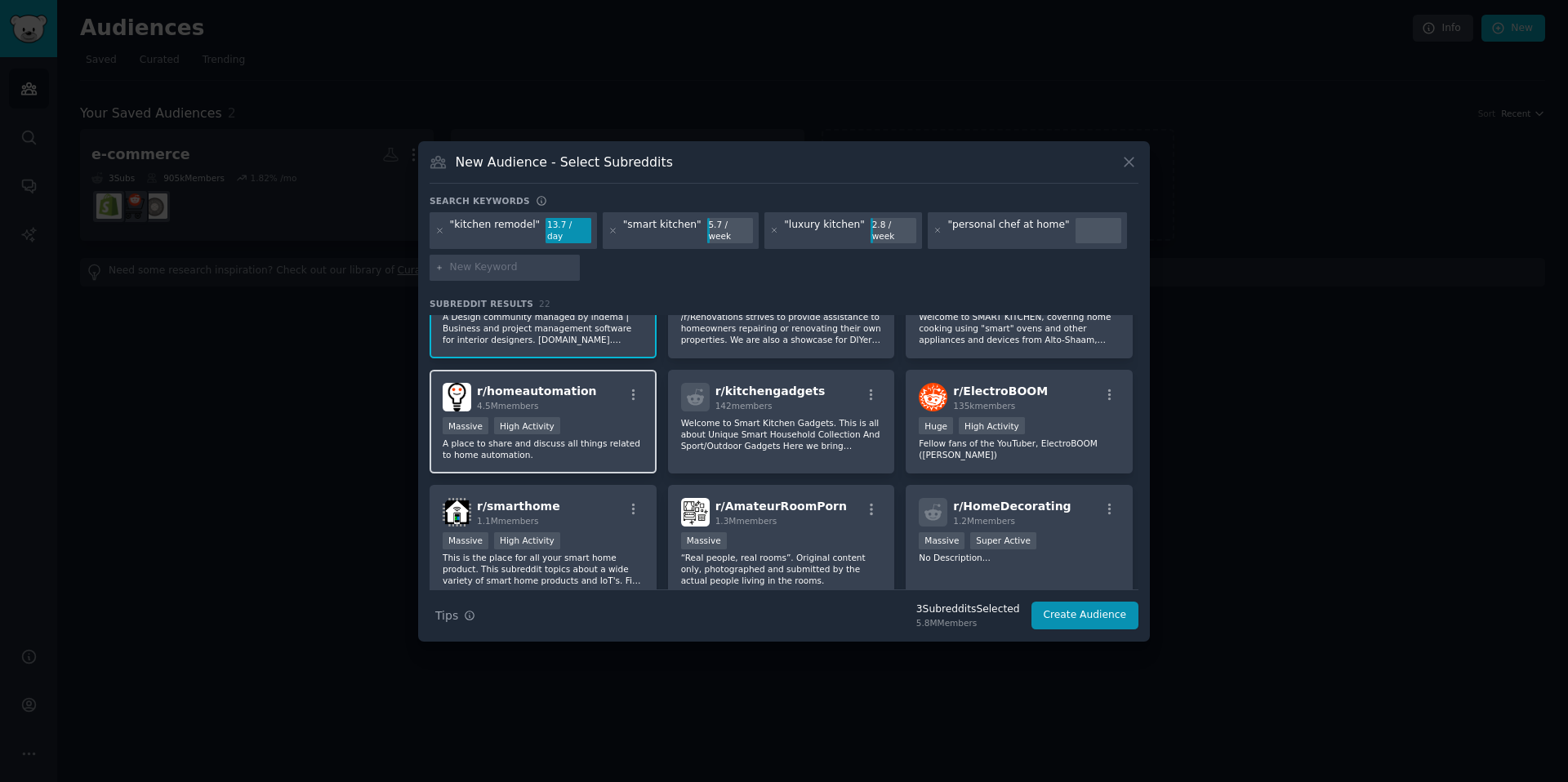
click at [620, 422] on div "Massive High Activity" at bounding box center [543, 427] width 201 height 20
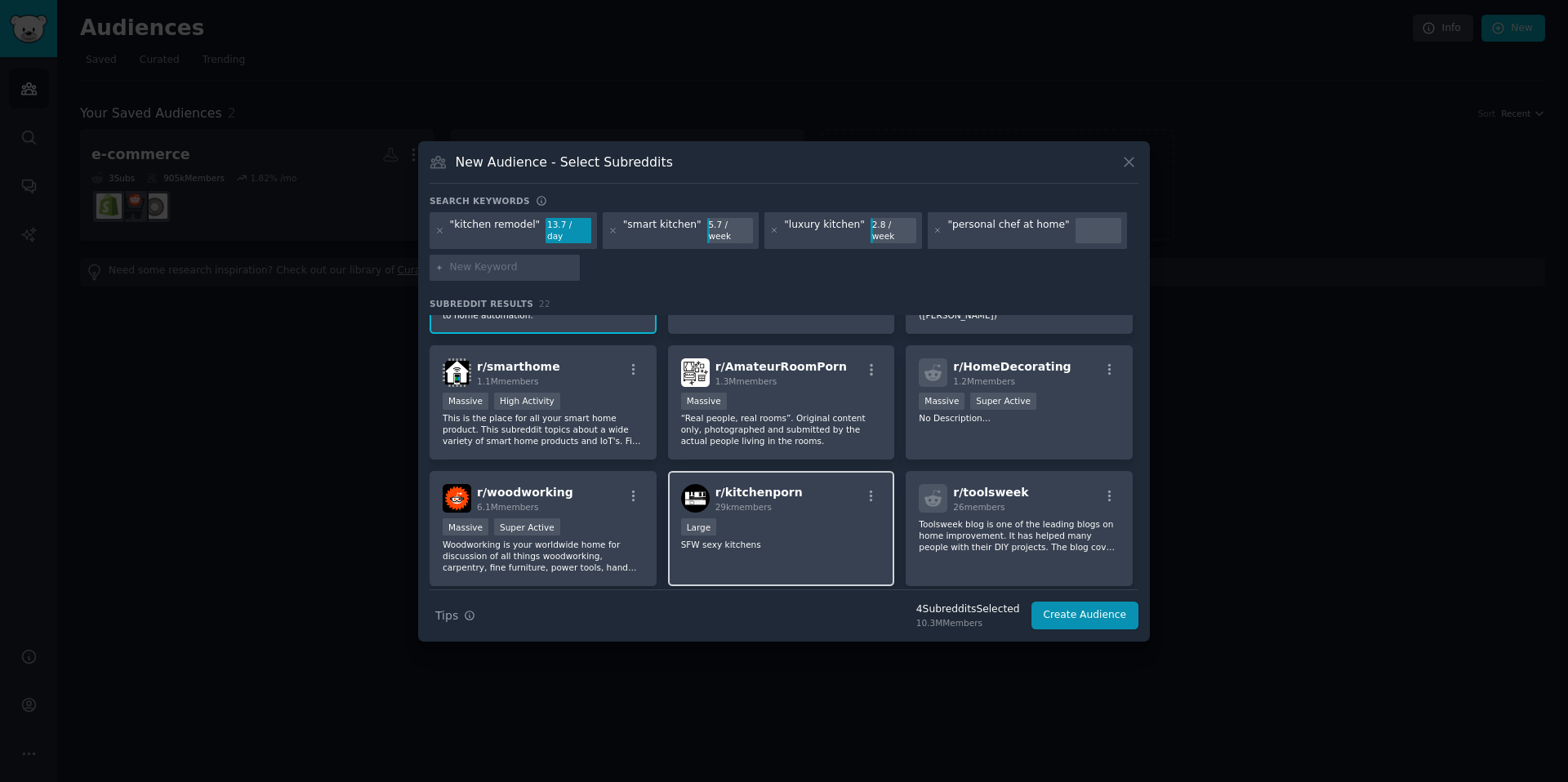
scroll to position [464, 0]
click at [879, 516] on div "r/ kitchenporn 29k members Large SFW sexy kitchens" at bounding box center [781, 527] width 227 height 115
click at [1110, 620] on button "Create Audience" at bounding box center [1084, 615] width 108 height 28
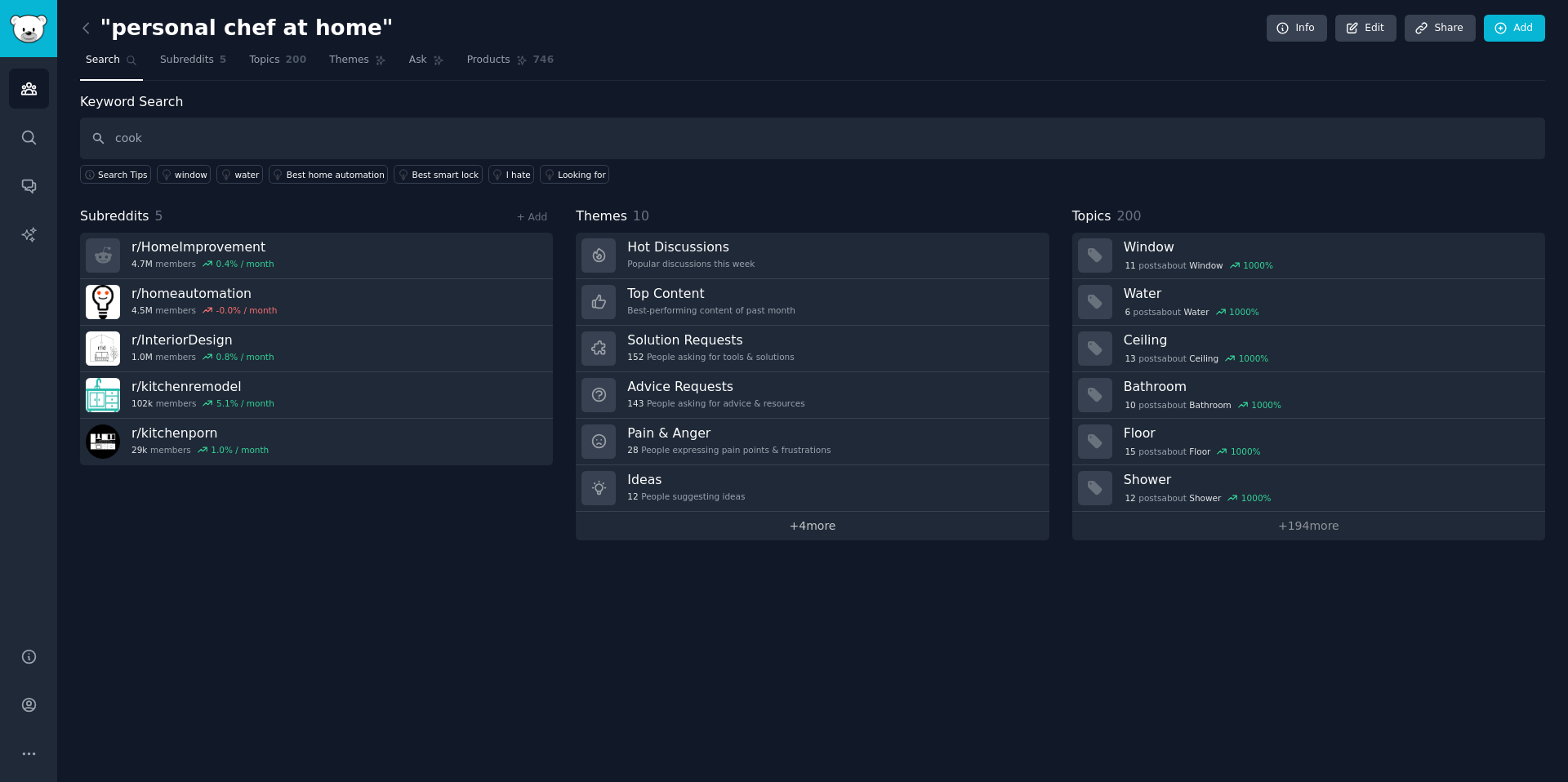
type input "cook"
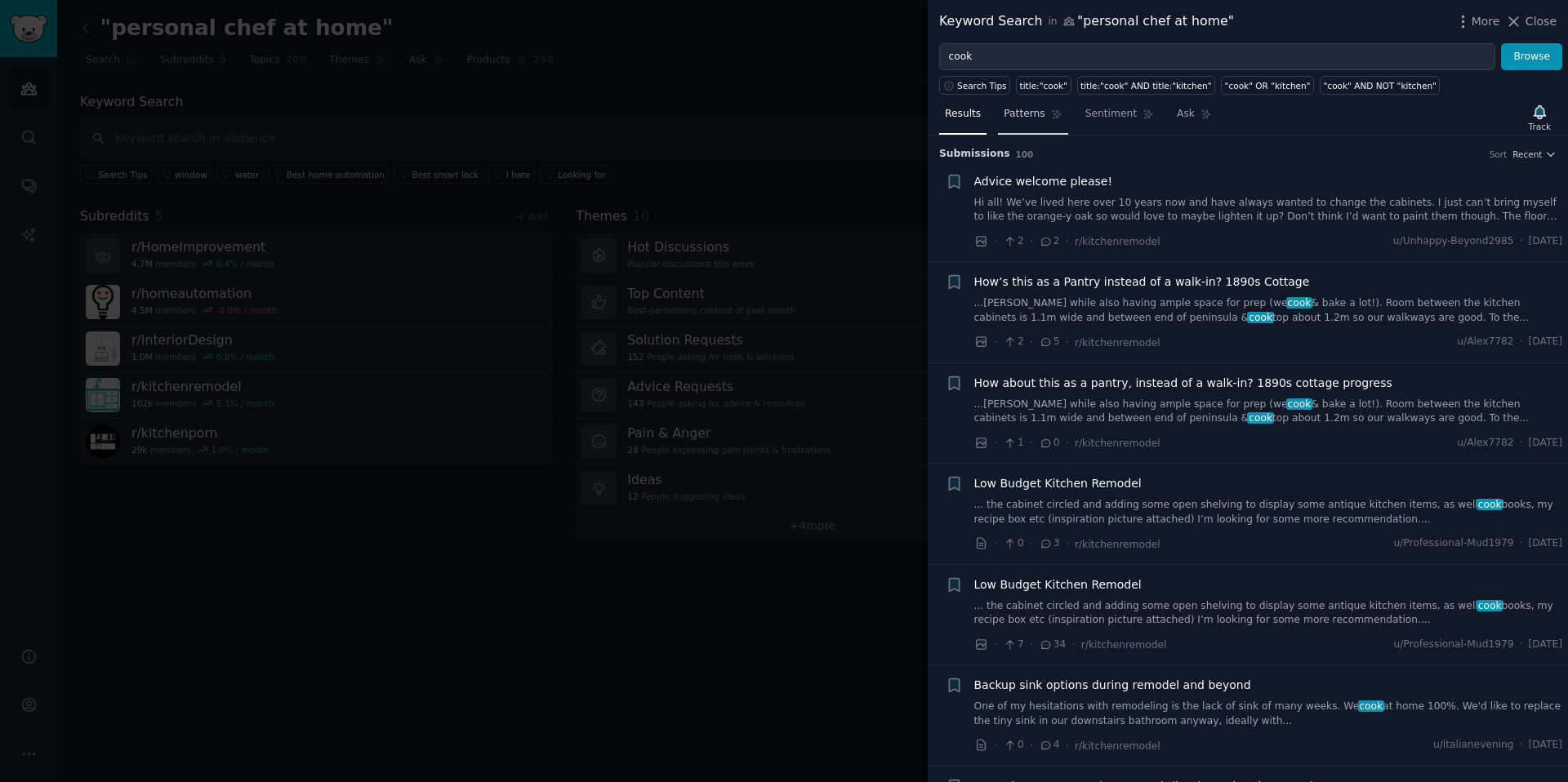
click at [1026, 109] on span "Patterns" at bounding box center [1024, 113] width 41 height 15
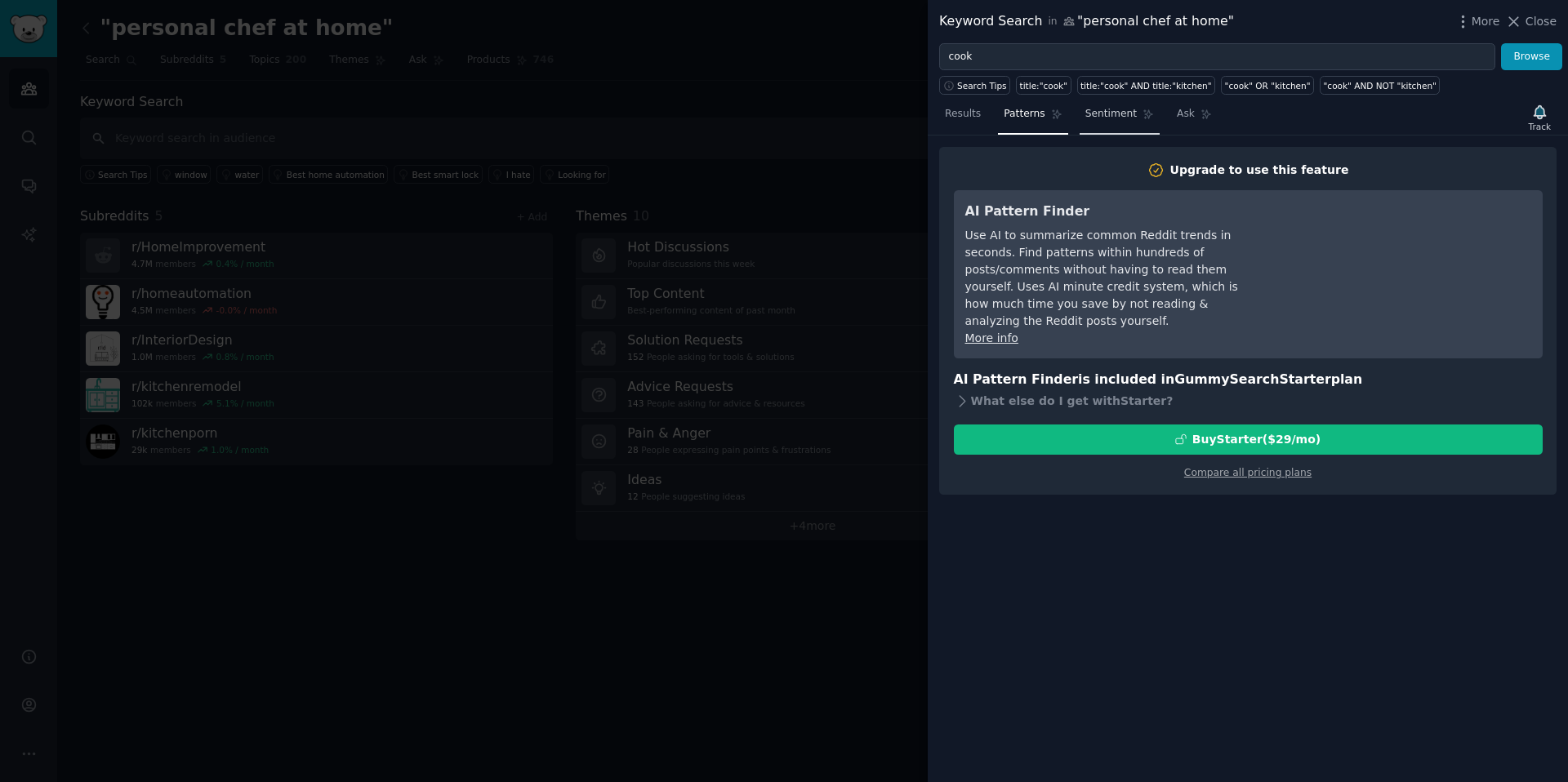
click at [1125, 119] on span "Sentiment" at bounding box center [1111, 113] width 51 height 15
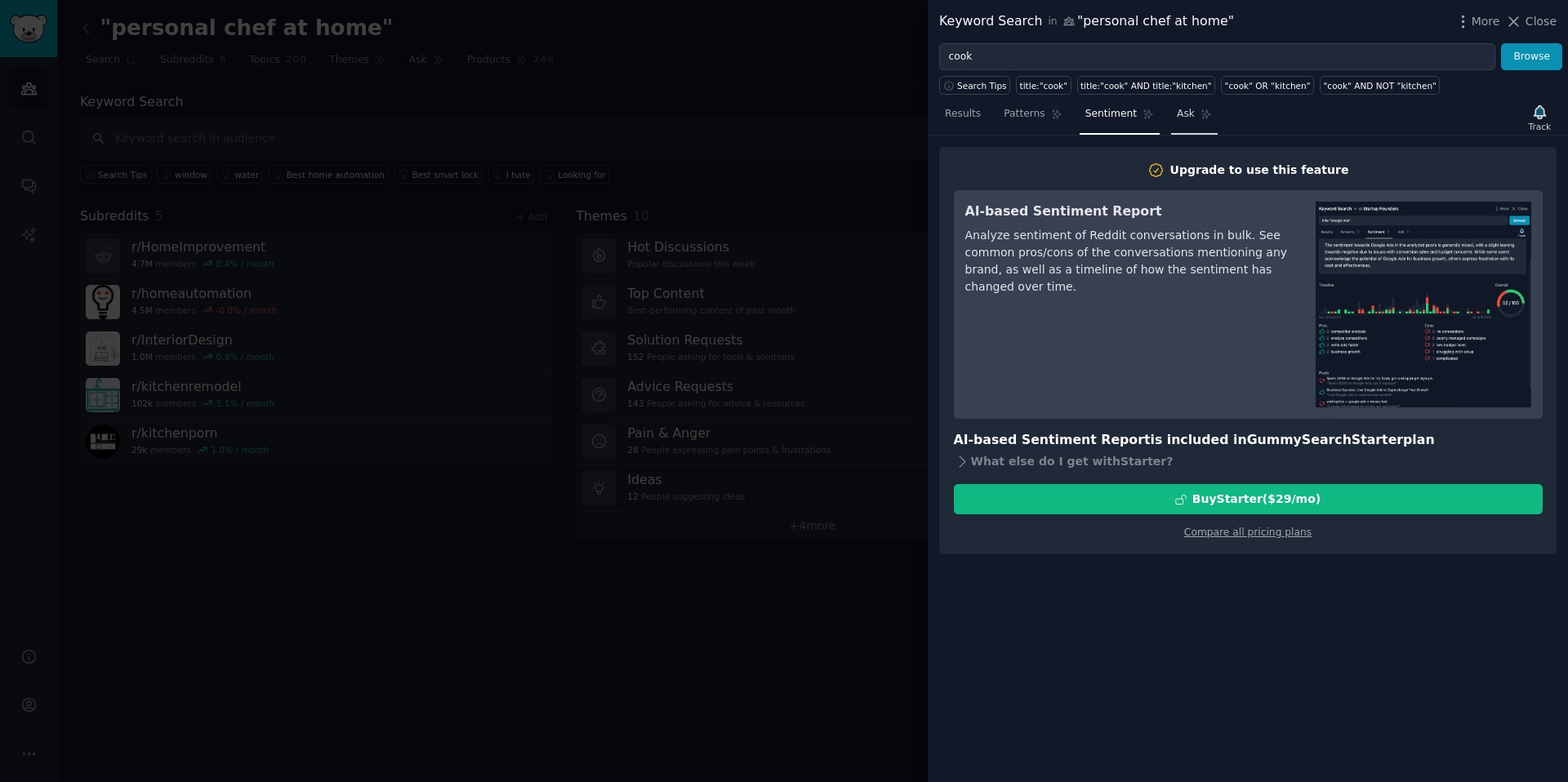
click at [1172, 115] on link "Ask" at bounding box center [1195, 118] width 47 height 34
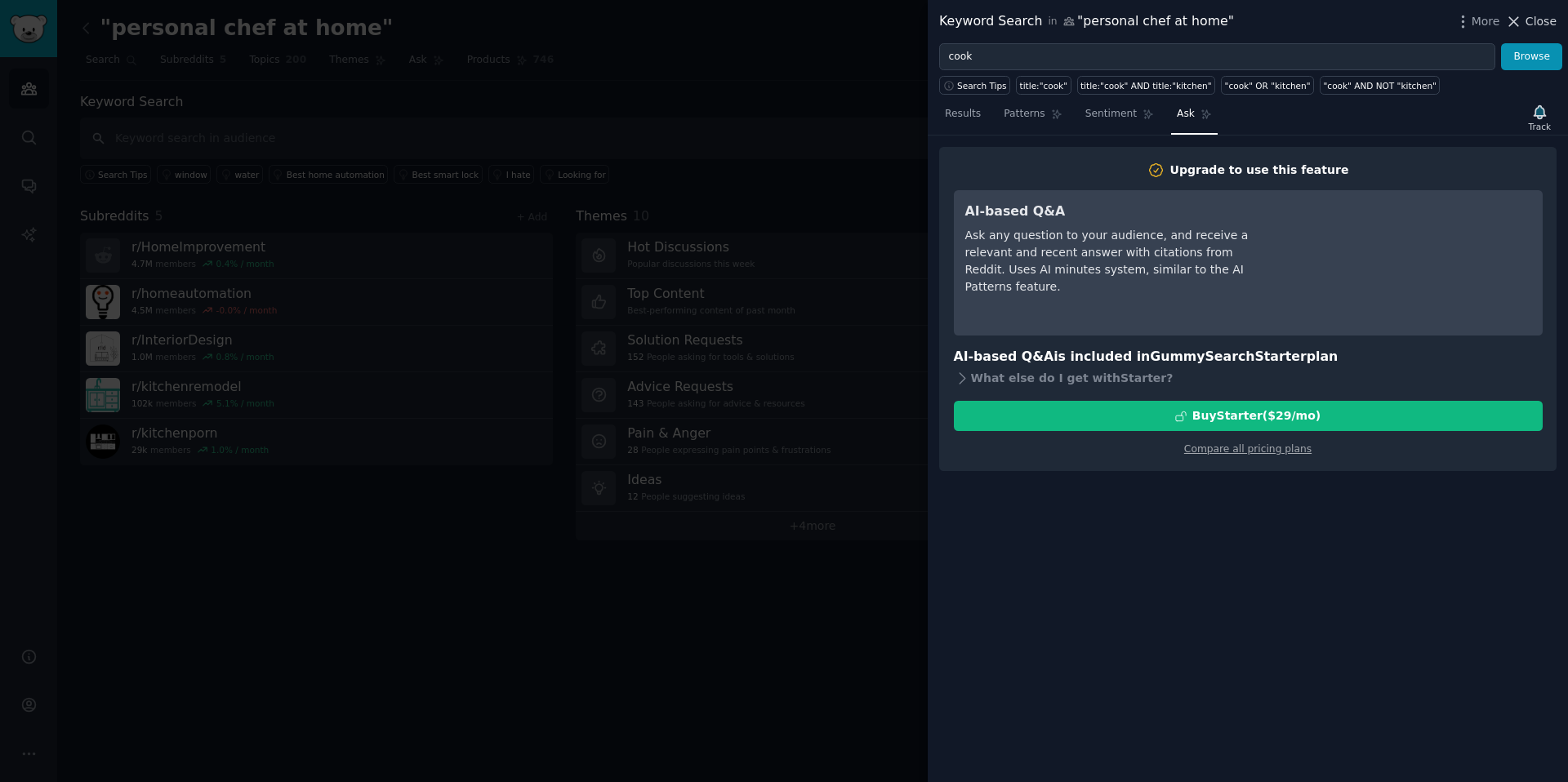
click at [1519, 16] on icon at bounding box center [1514, 21] width 17 height 17
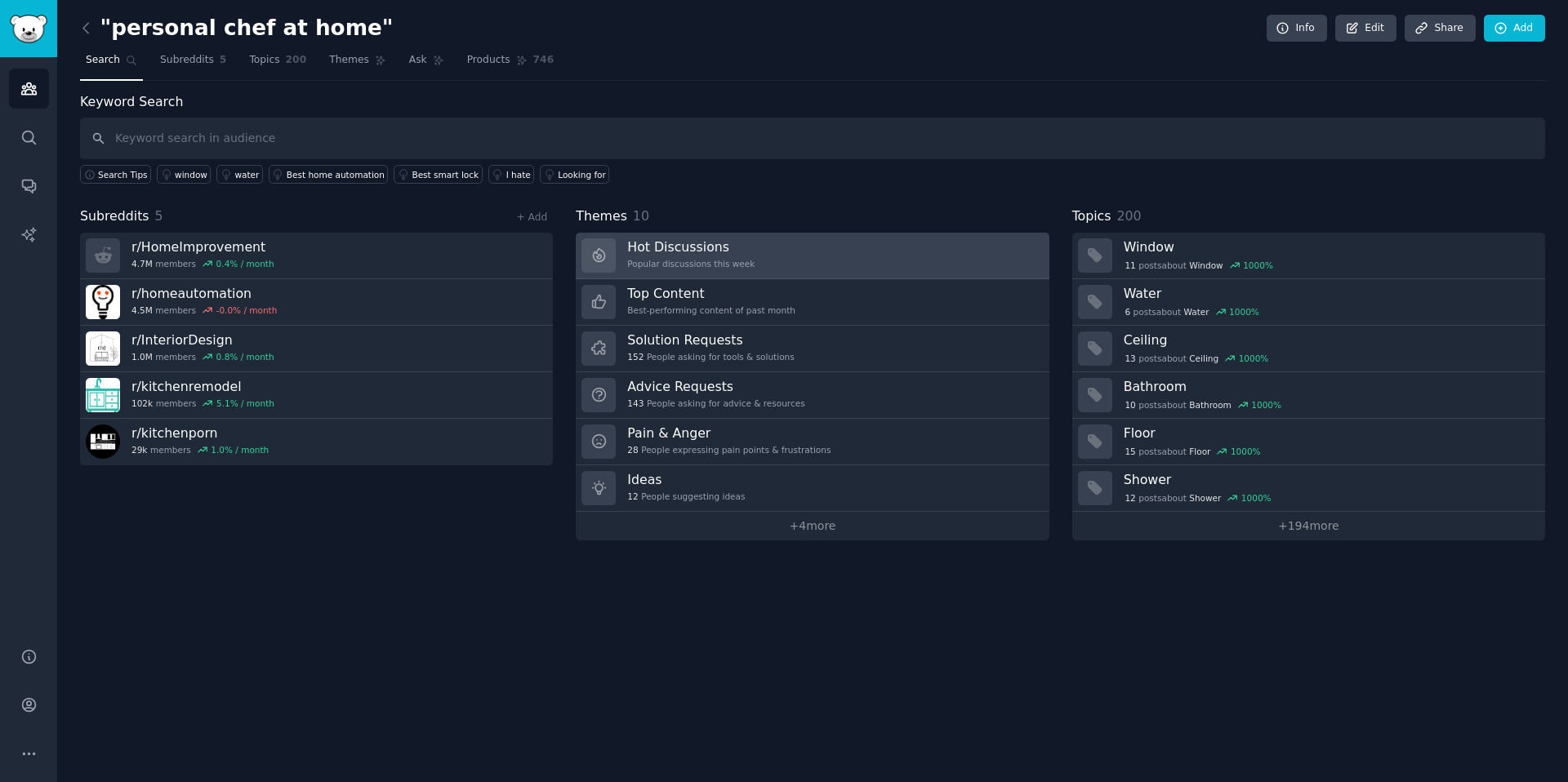
click at [905, 259] on link "Hot Discussions Popular discussions this week" at bounding box center [812, 256] width 473 height 47
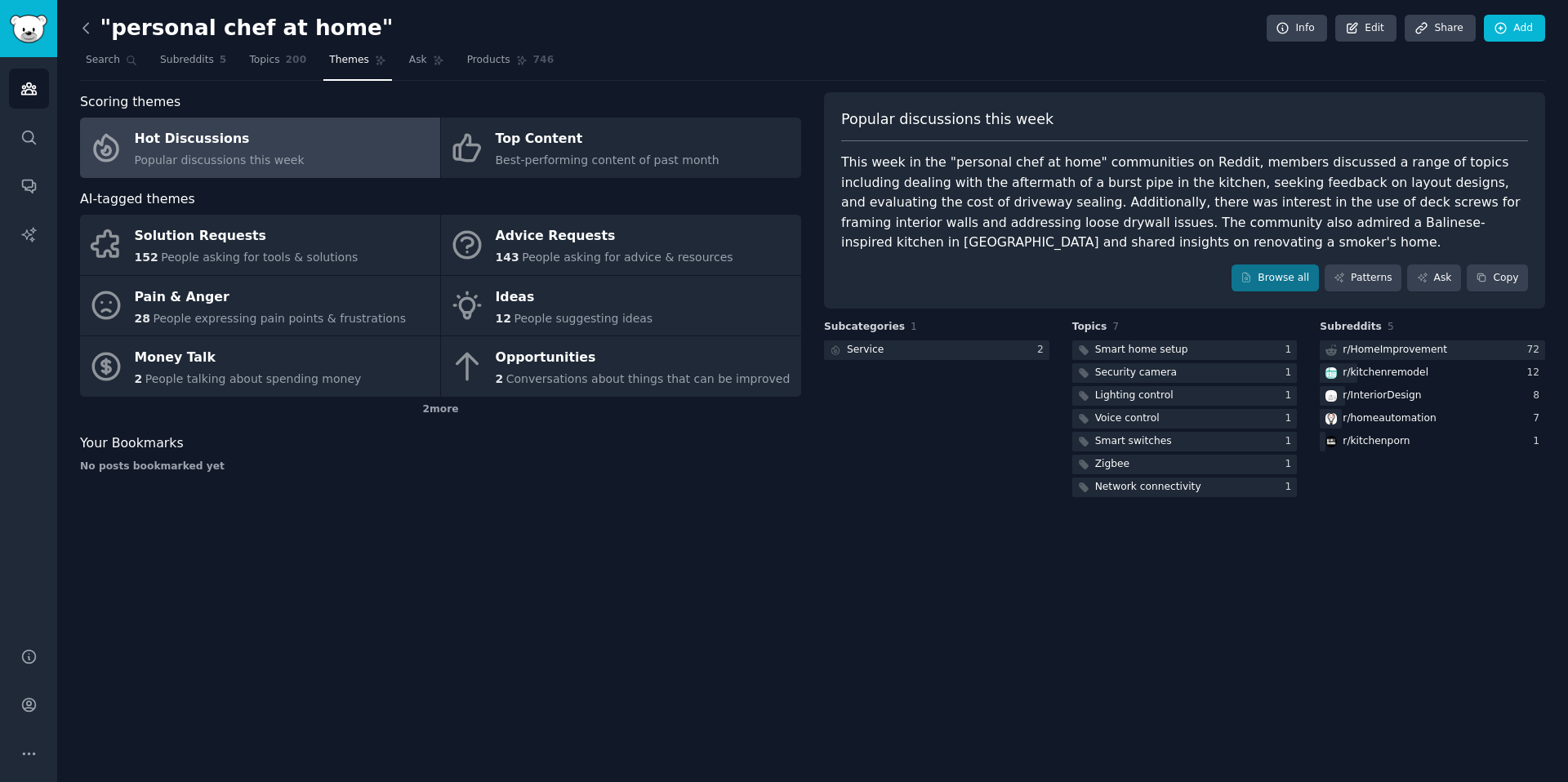
click at [81, 30] on icon at bounding box center [86, 28] width 17 height 17
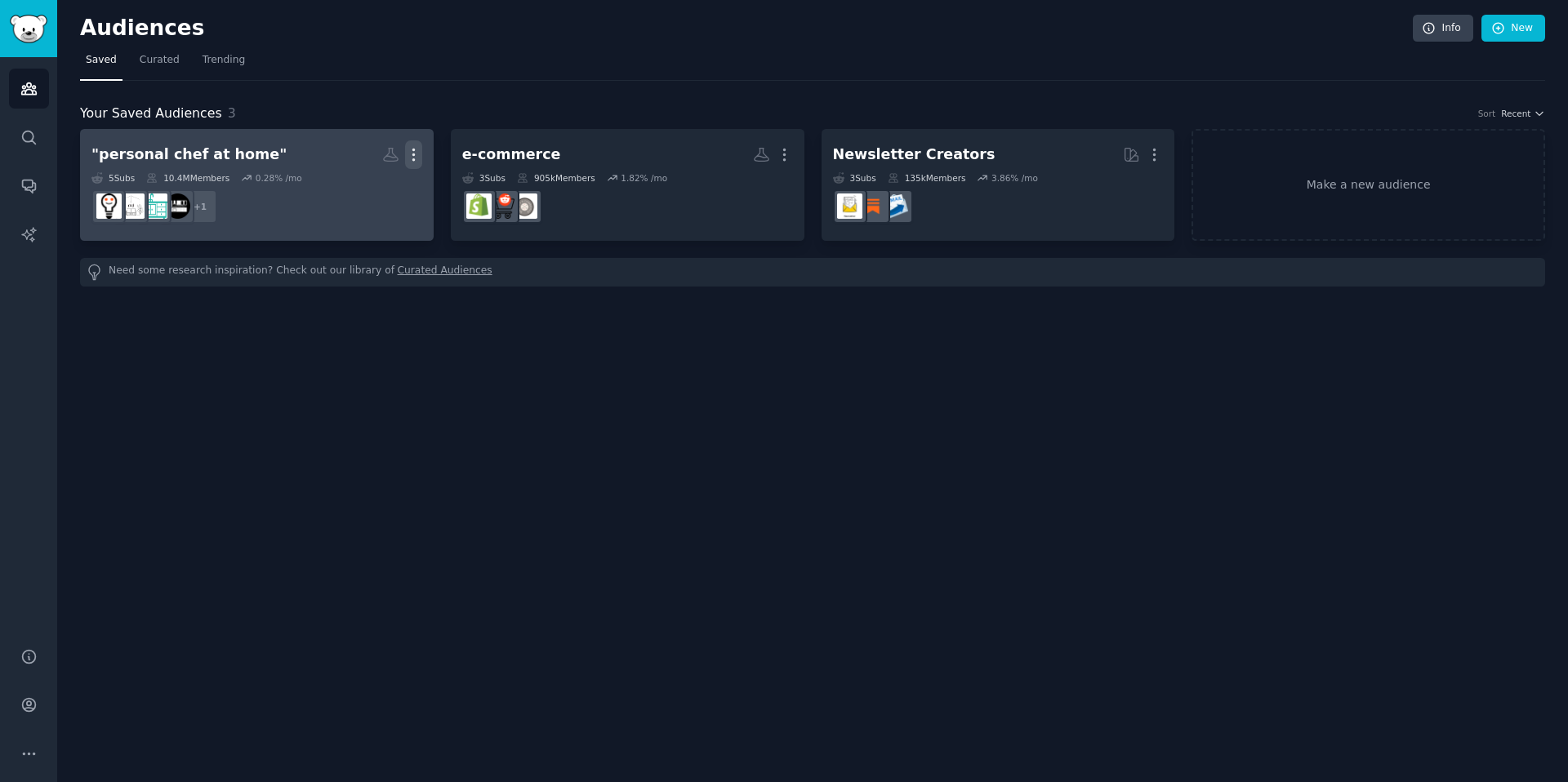
click at [419, 154] on icon "button" at bounding box center [414, 155] width 17 height 17
click at [376, 163] on p "View" at bounding box center [364, 161] width 27 height 17
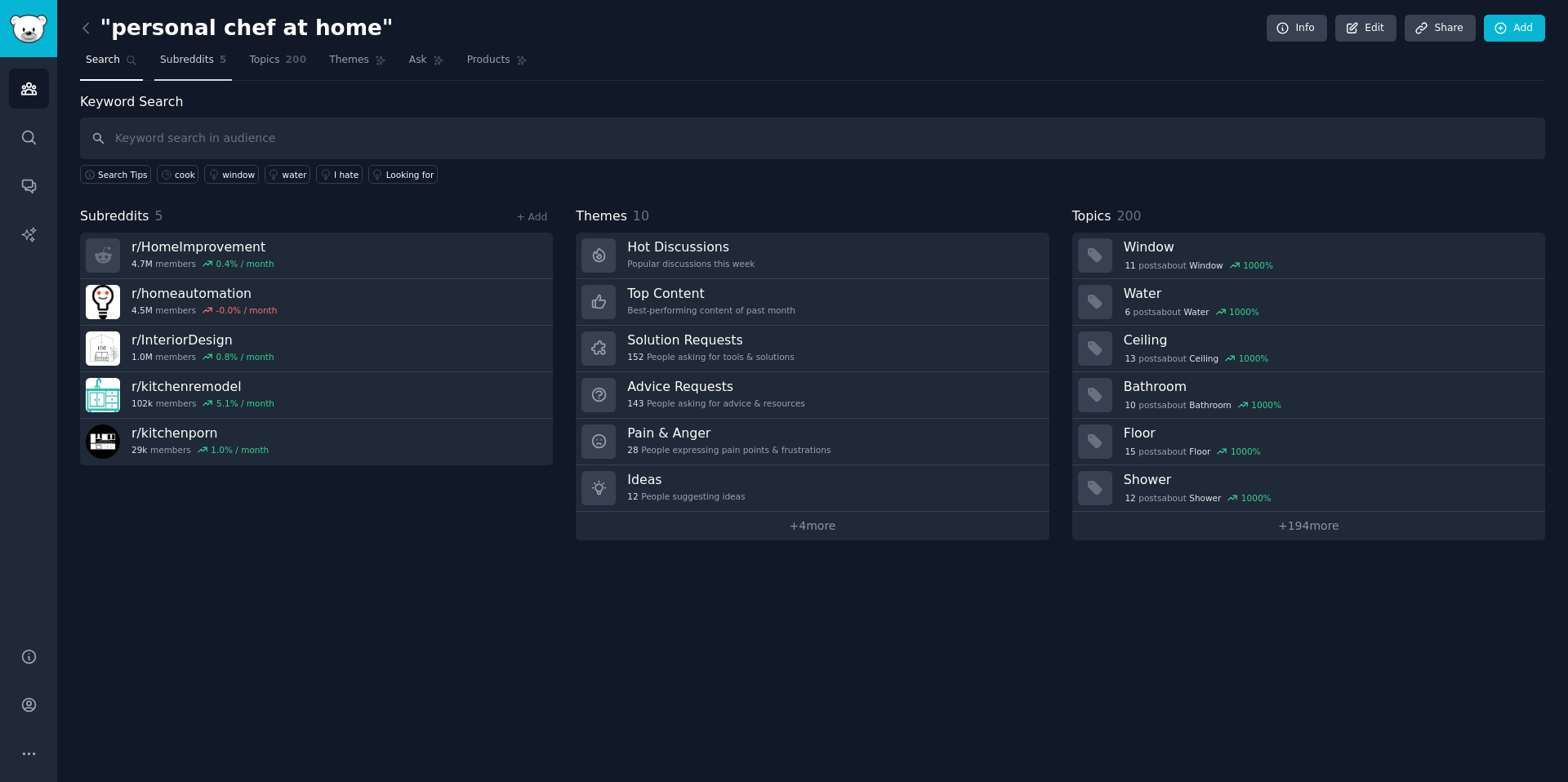
click at [198, 71] on link "Subreddits 5" at bounding box center [193, 64] width 78 height 34
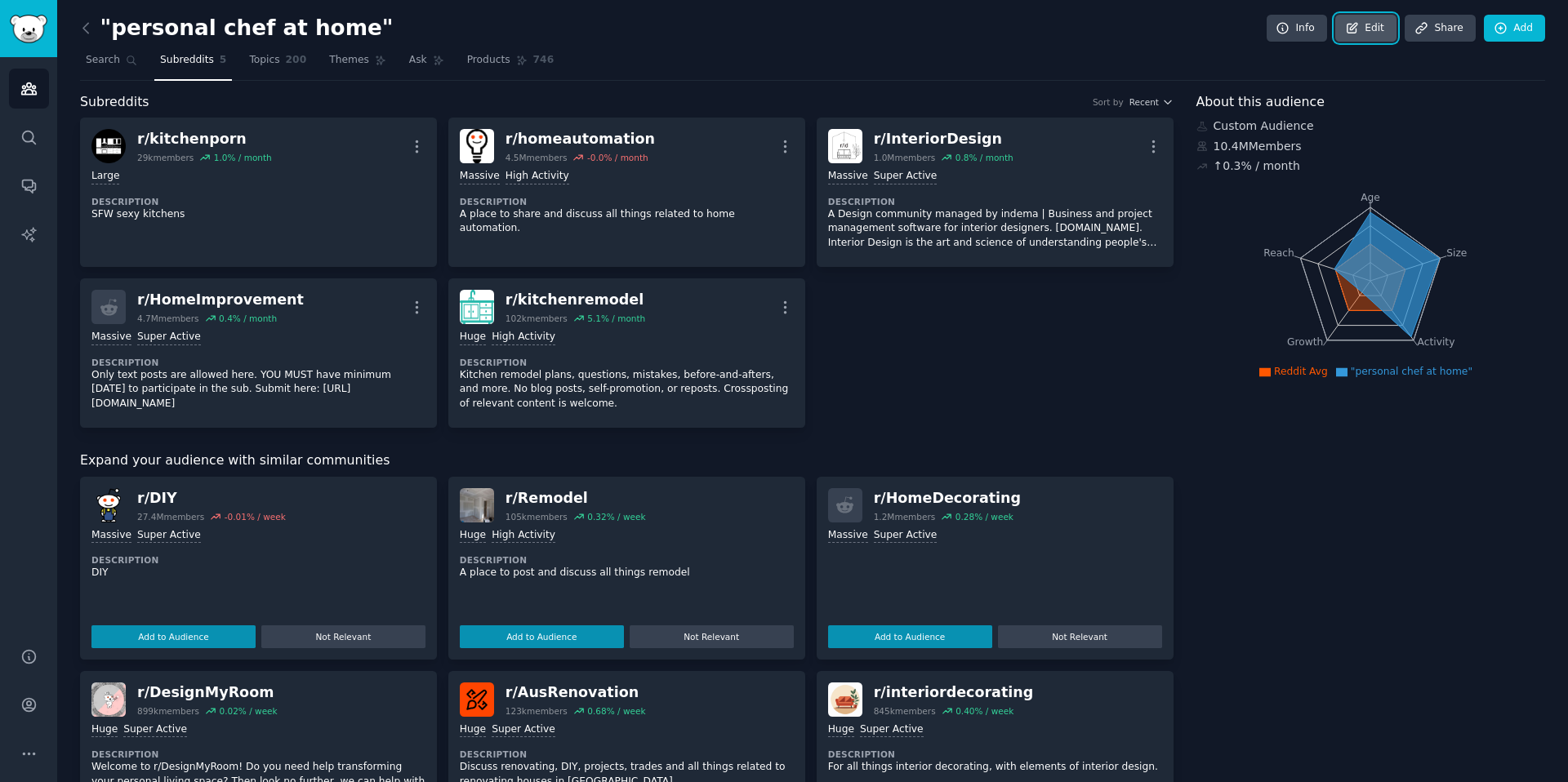
click at [1363, 34] on link "Edit" at bounding box center [1365, 28] width 61 height 28
